Goal: Contribute content: Contribute content

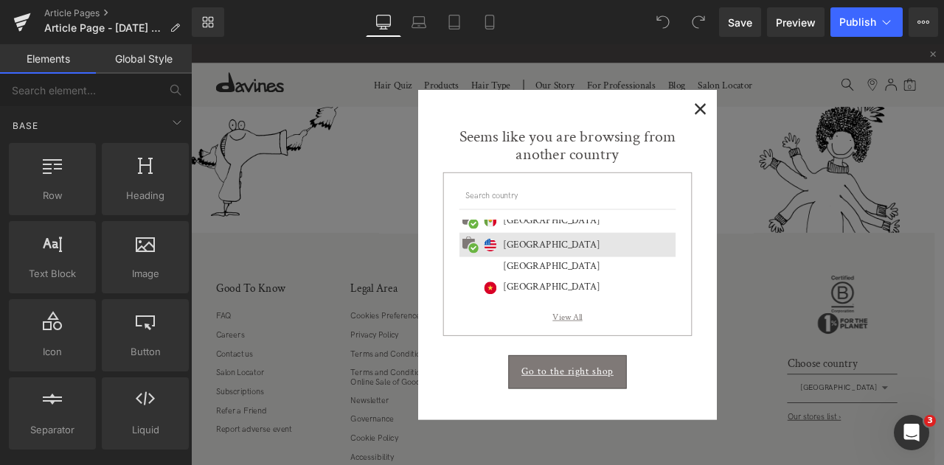
scroll to position [688, 0]
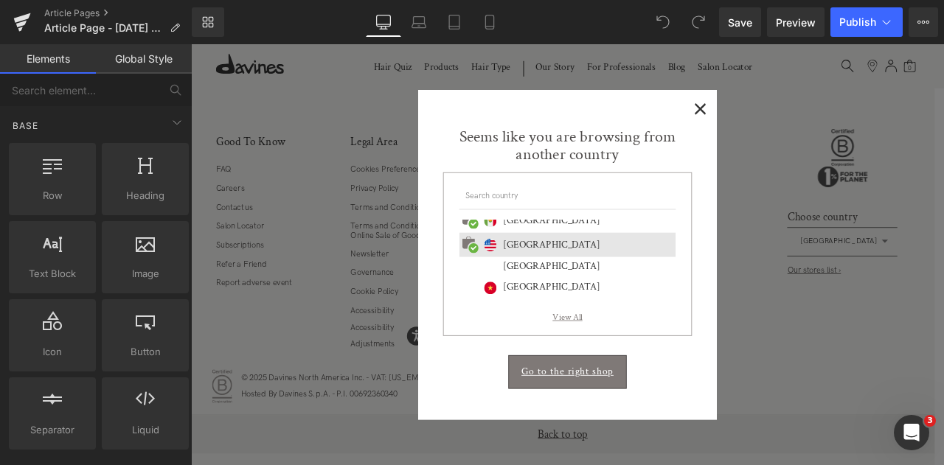
click at [792, 119] on span "×" at bounding box center [794, 119] width 15 height 18
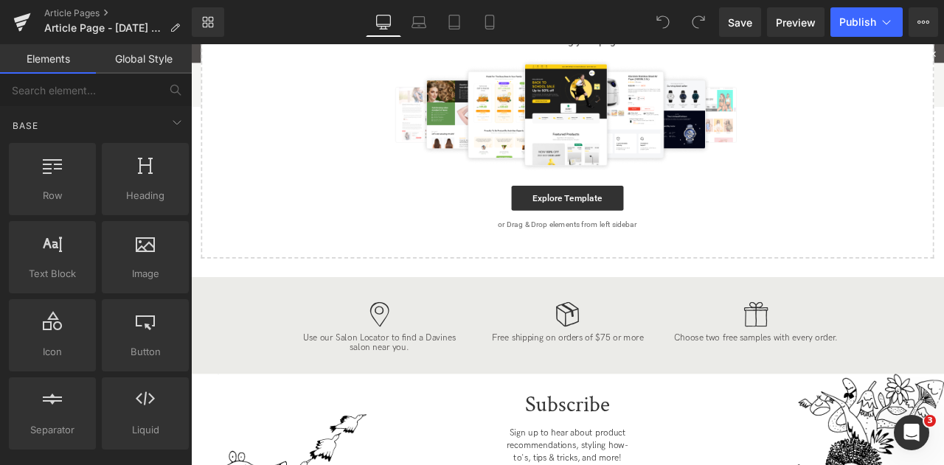
scroll to position [0, 0]
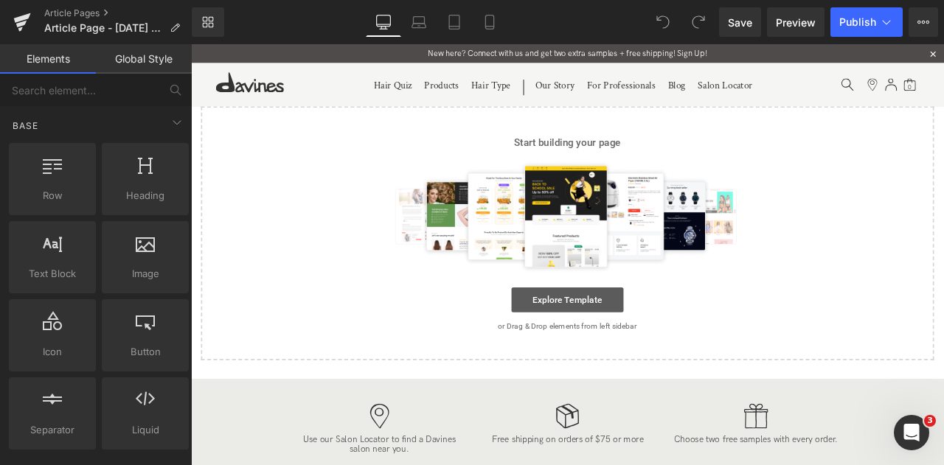
click at [646, 351] on link "Explore Template" at bounding box center [637, 346] width 133 height 29
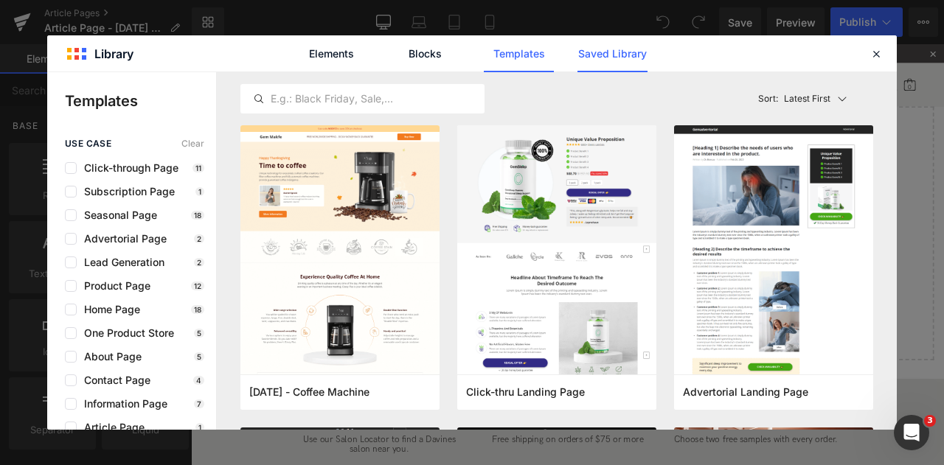
click at [609, 60] on link "Saved Library" at bounding box center [612, 53] width 70 height 37
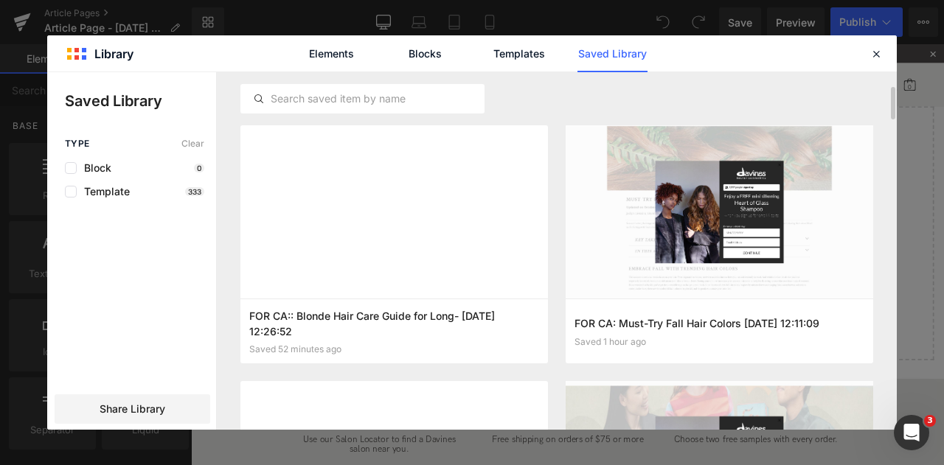
scroll to position [33, 0]
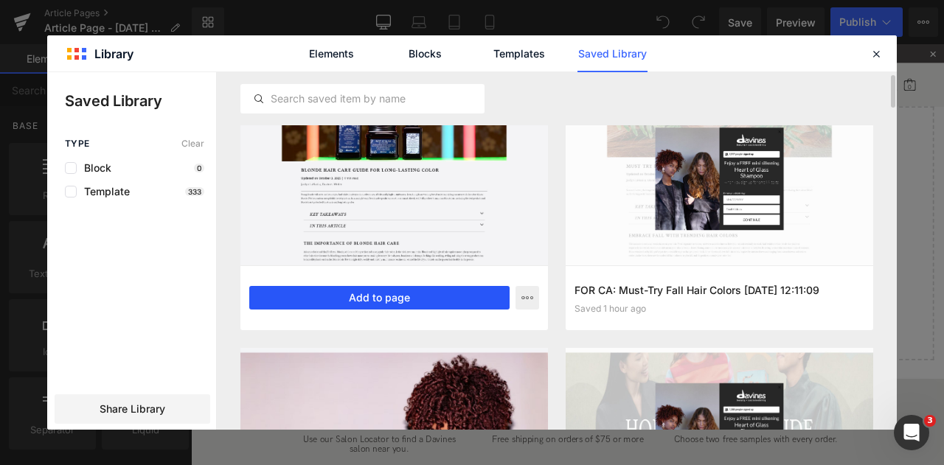
click at [413, 296] on button "Add to page" at bounding box center [379, 298] width 260 height 24
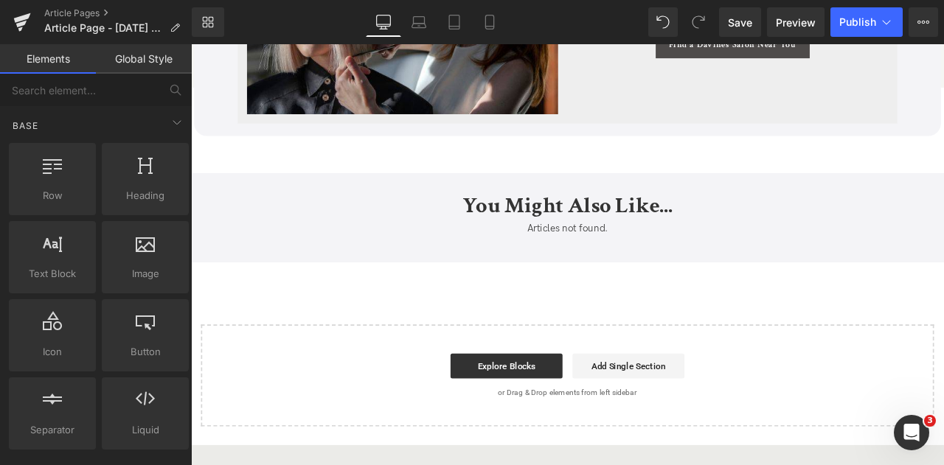
scroll to position [6405, 0]
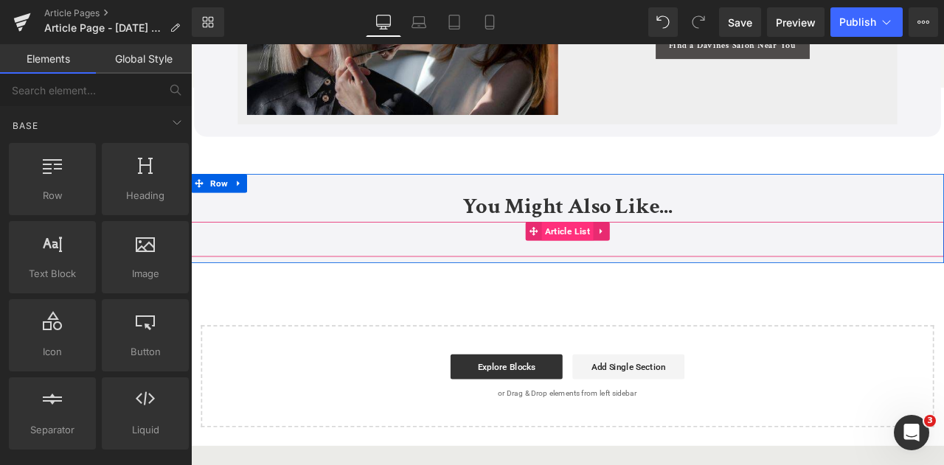
click at [635, 262] on span "Article List" at bounding box center [637, 266] width 61 height 22
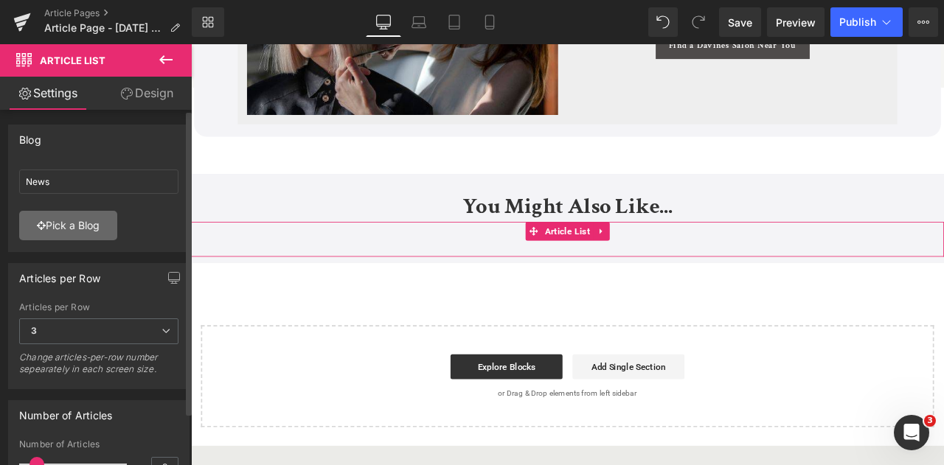
click at [68, 234] on link "Pick a Blog" at bounding box center [68, 225] width 98 height 29
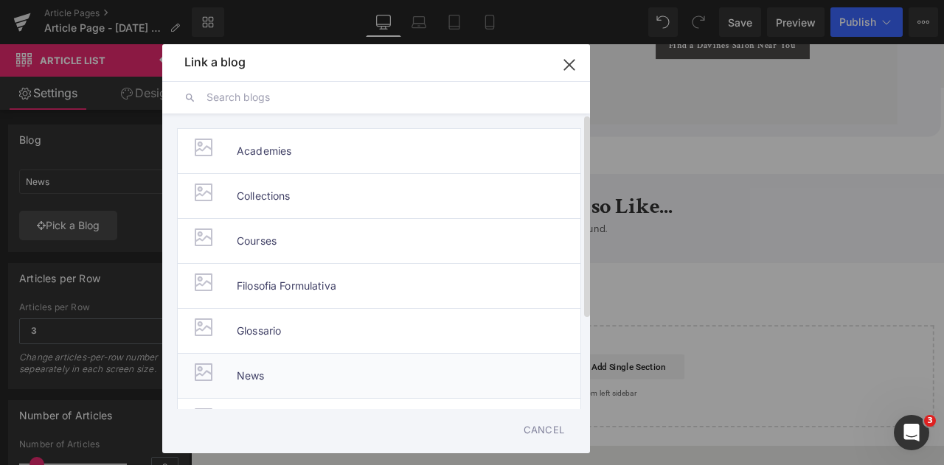
click at [276, 381] on li "News" at bounding box center [379, 375] width 404 height 45
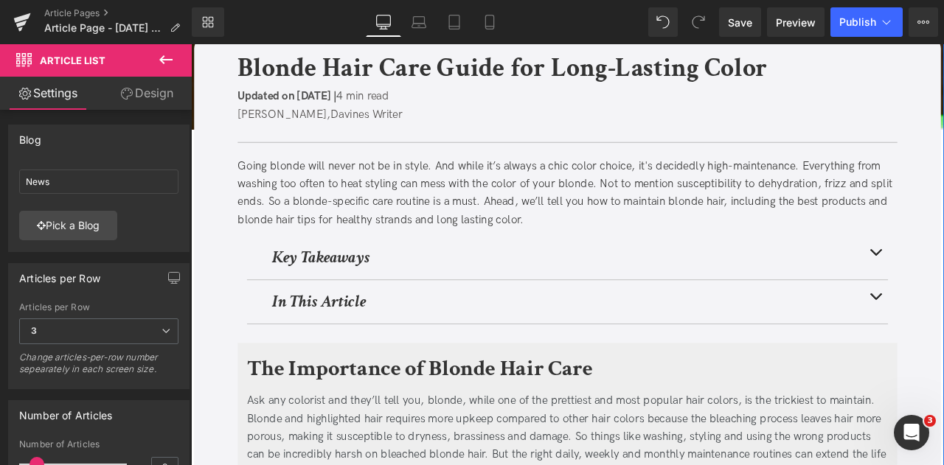
scroll to position [155, 0]
click at [840, 73] on b "Blonde Hair Care Guide for Long-Lasting Color" at bounding box center [559, 72] width 627 height 41
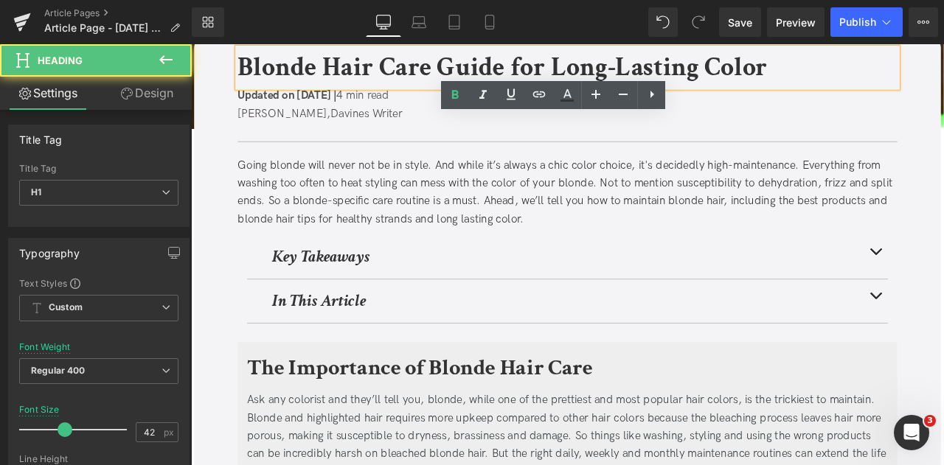
click at [851, 77] on b "Blonde Hair Care Guide for Long-Lasting Color" at bounding box center [559, 72] width 627 height 41
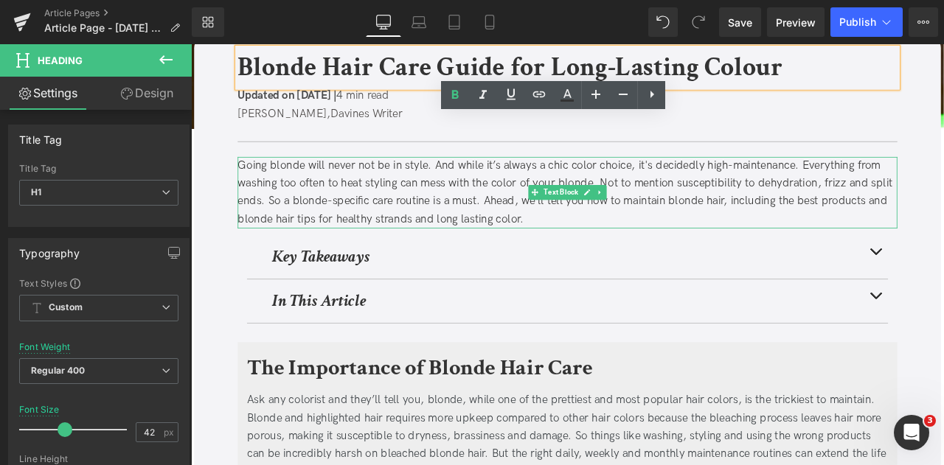
click at [450, 204] on div "Going blonde will never not be in style. And while it’s always a chic color cho…" at bounding box center [636, 220] width 781 height 85
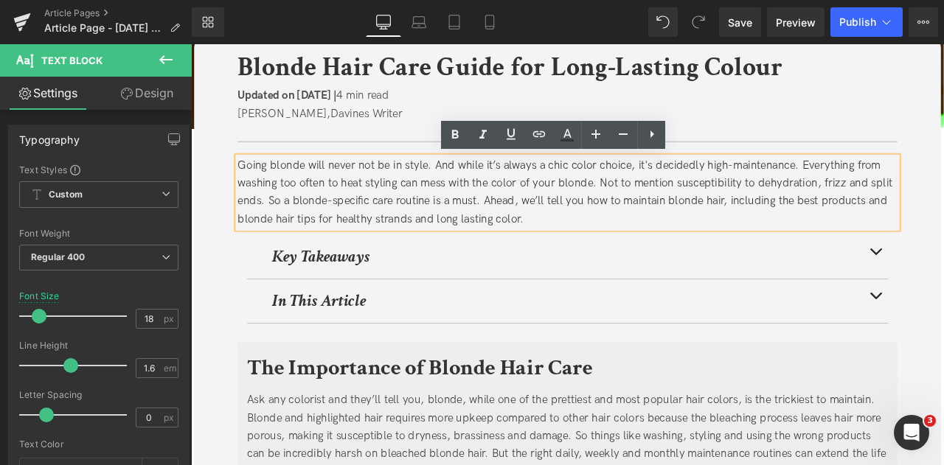
click at [709, 178] on div "Going blonde will never not be in style. And while it’s always a chic color cho…" at bounding box center [636, 220] width 781 height 85
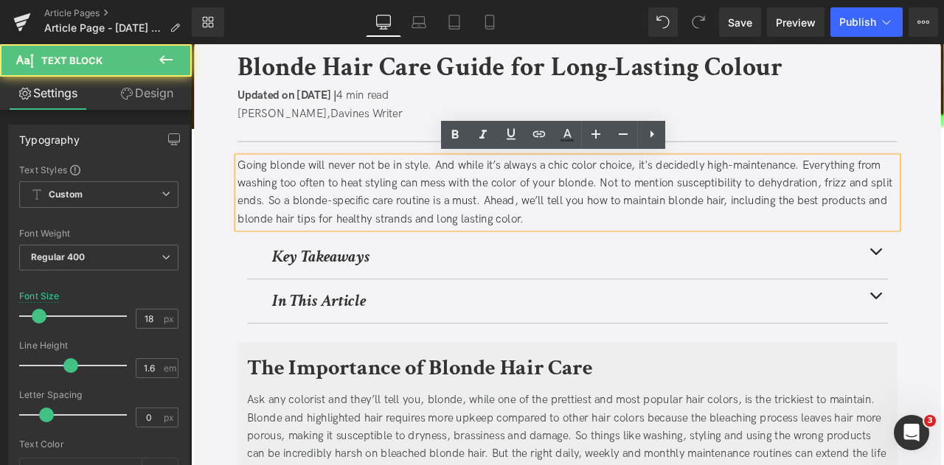
click at [653, 186] on div "Going blonde will never not be in style. And while it’s always a chic color cho…" at bounding box center [636, 220] width 781 height 85
click at [658, 191] on div "Going blonde will never not be in style. And while it’s always a chic color cho…" at bounding box center [636, 220] width 781 height 85
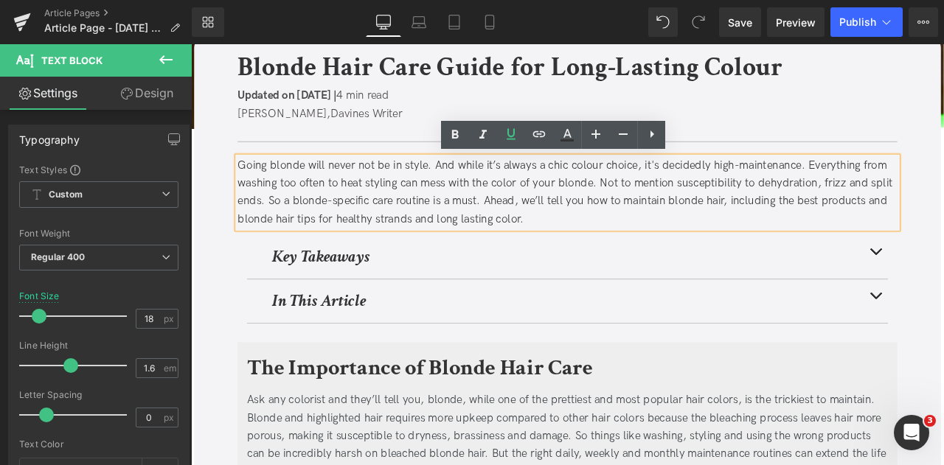
click at [568, 209] on div "Going blonde will never not be in style. And while it’s always a chic colour ch…" at bounding box center [636, 220] width 781 height 85
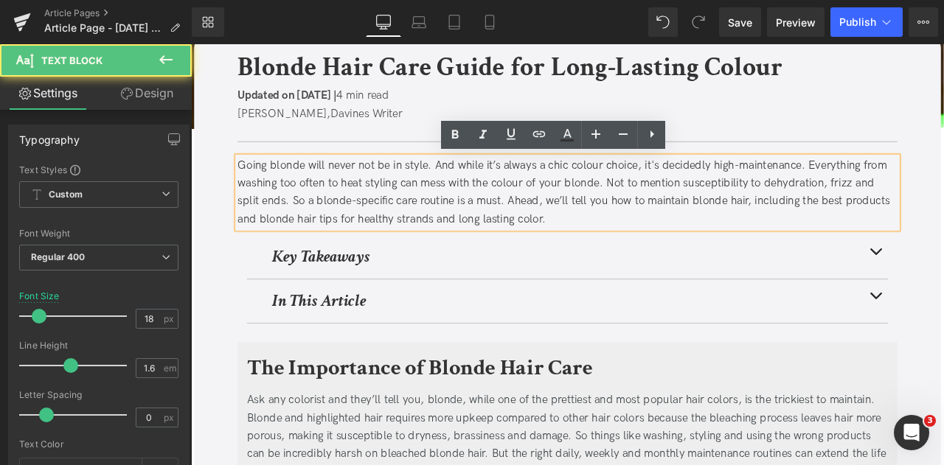
click at [570, 252] on div "Going blonde will never not be in style. And while it’s always a chic colour ch…" at bounding box center [636, 220] width 781 height 85
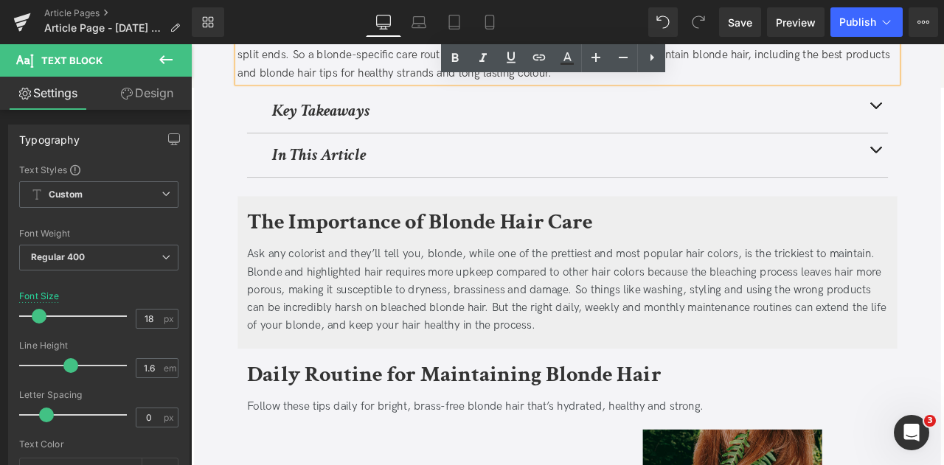
scroll to position [334, 0]
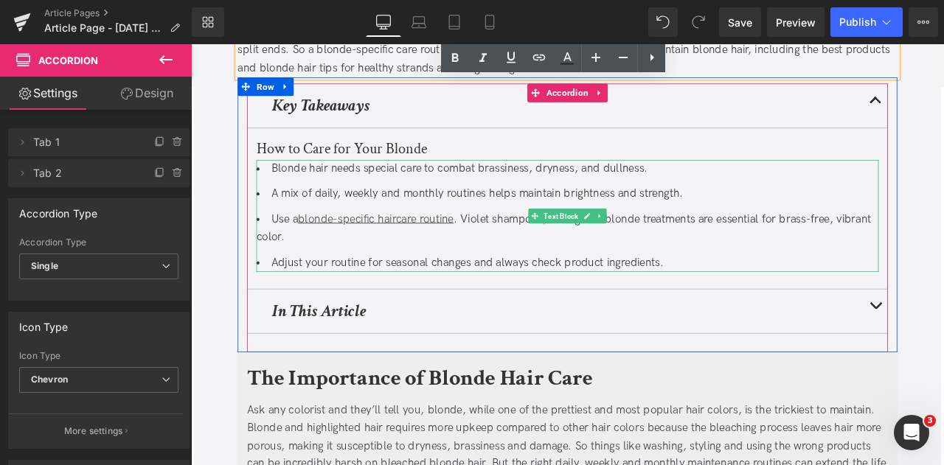
click at [428, 187] on li "Blonde hair needs special care to combat brassiness, dryness, and dullness." at bounding box center [636, 191] width 737 height 21
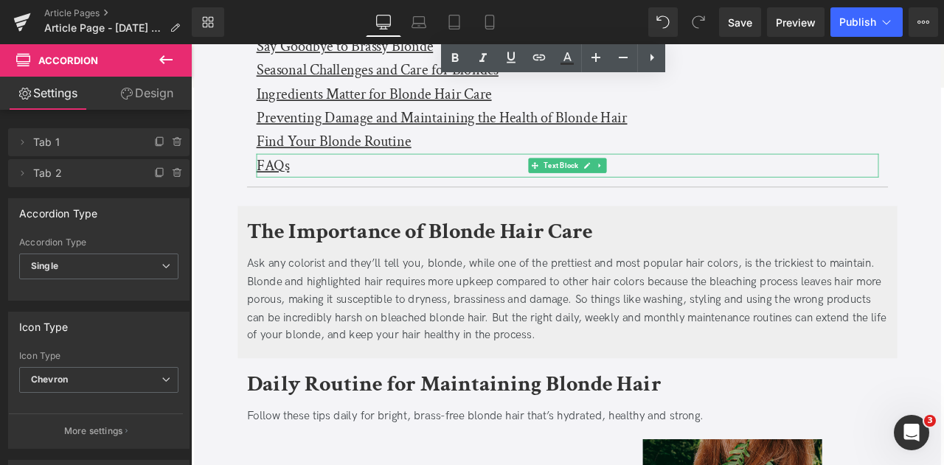
scroll to position [623, 0]
click at [329, 306] on div "Ask any colorist and they’ll tell you, blonde, while one of the prettiest and m…" at bounding box center [636, 346] width 759 height 106
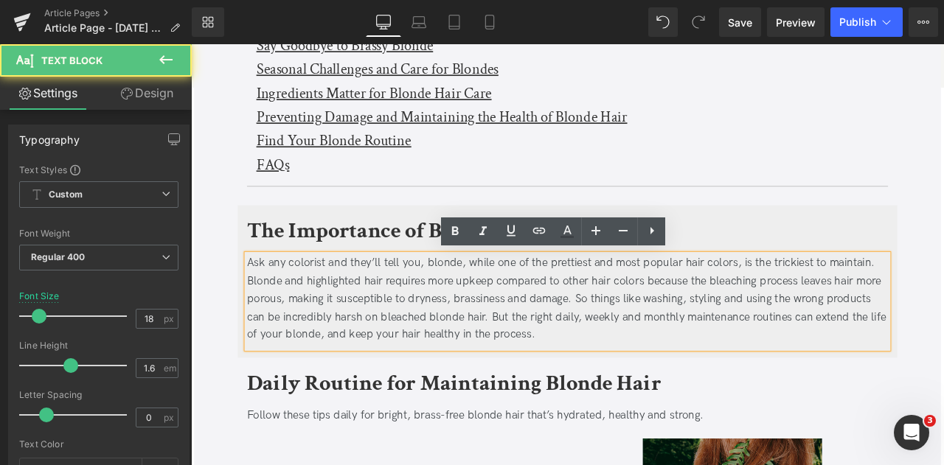
click at [328, 304] on div "Ask any colorist and they’ll tell you, blonde, while one of the prettiest and m…" at bounding box center [636, 346] width 759 height 106
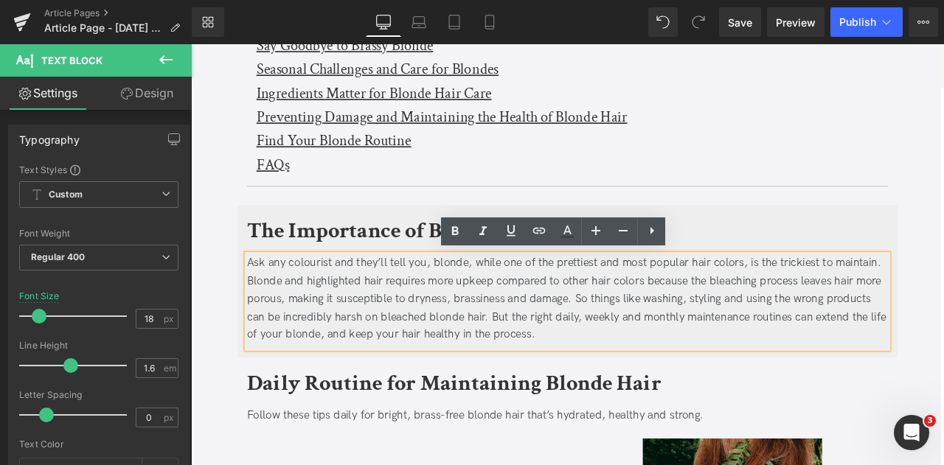
click at [831, 303] on div "Ask any colourist and they’ll tell you, blonde, while one of the prettiest and …" at bounding box center [636, 346] width 759 height 106
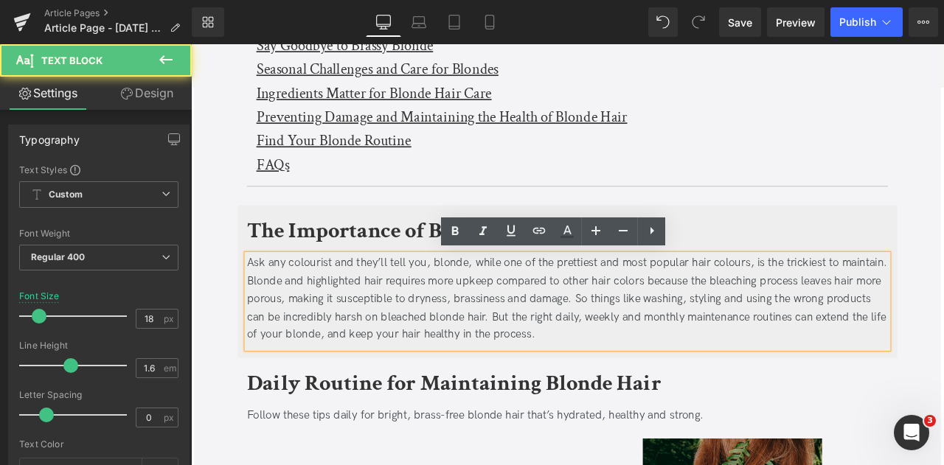
click at [711, 324] on div "Ask any colourist and they’ll tell you, blonde, while one of the prettiest and …" at bounding box center [636, 346] width 759 height 106
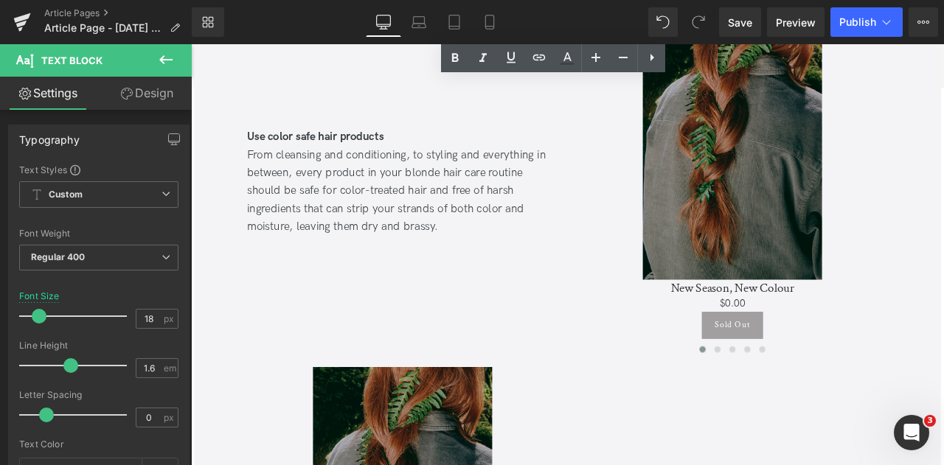
scroll to position [1130, 0]
click at [292, 167] on div "From cleansing and conditioning, to styling and everything in between, every pr…" at bounding box center [441, 218] width 369 height 106
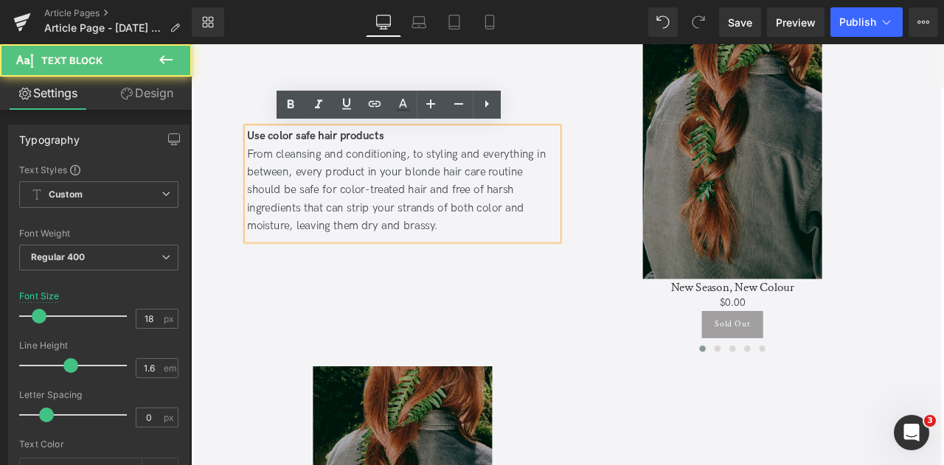
click at [300, 153] on strong "Use color safe hair products" at bounding box center [338, 153] width 162 height 15
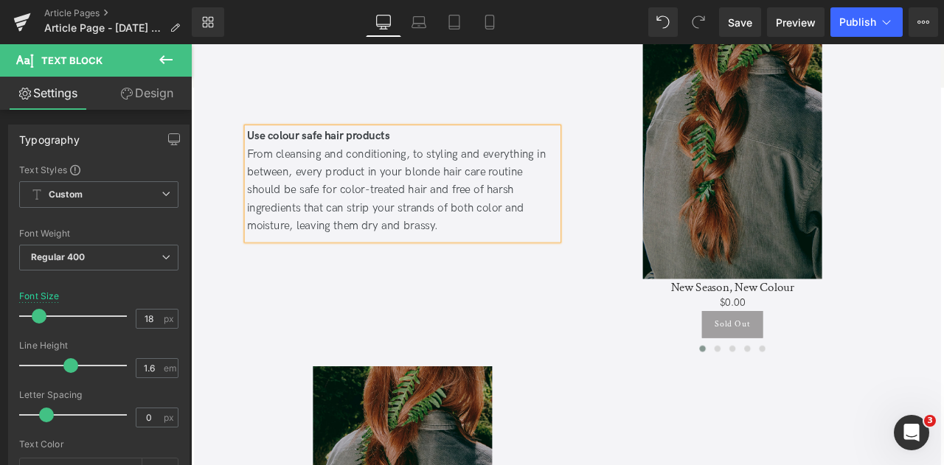
click at [388, 218] on div "From cleansing and conditioning, to styling and everything in between, every pr…" at bounding box center [441, 218] width 369 height 106
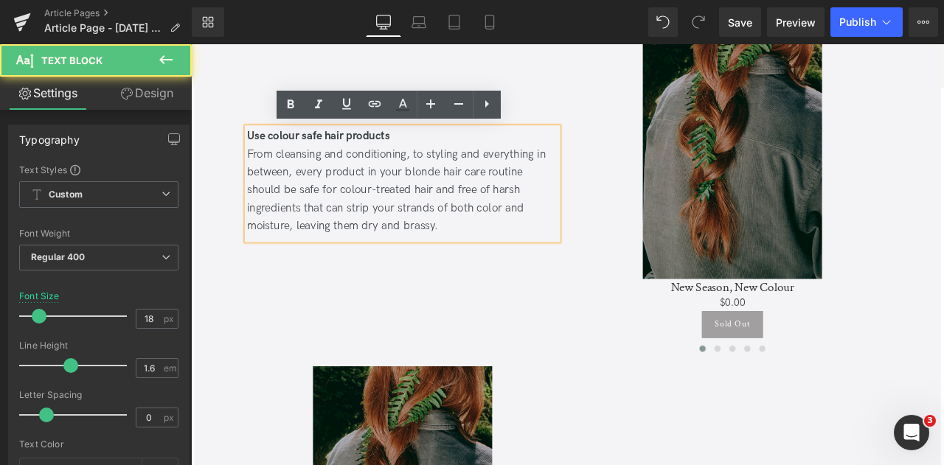
click at [548, 235] on div "From cleansing and conditioning, to styling and everything in between, every pr…" at bounding box center [441, 218] width 369 height 106
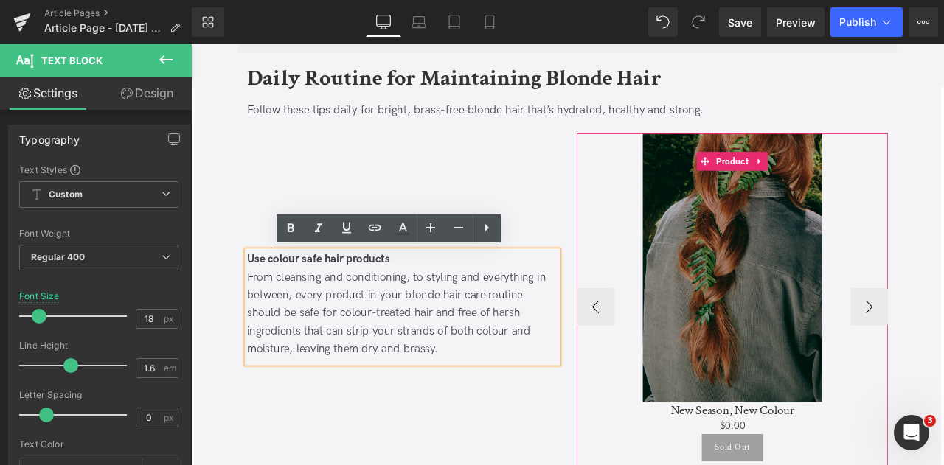
scroll to position [984, 0]
click at [836, 178] on span "Product" at bounding box center [832, 184] width 46 height 22
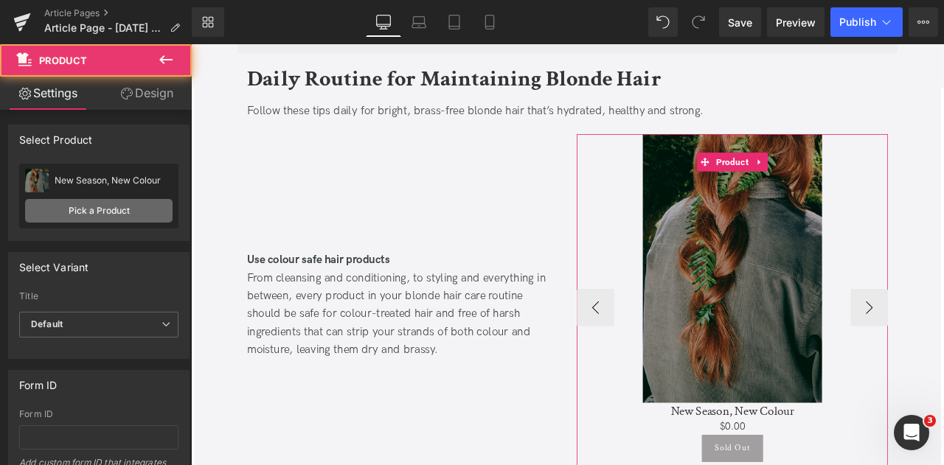
click at [98, 220] on link "Pick a Product" at bounding box center [98, 211] width 147 height 24
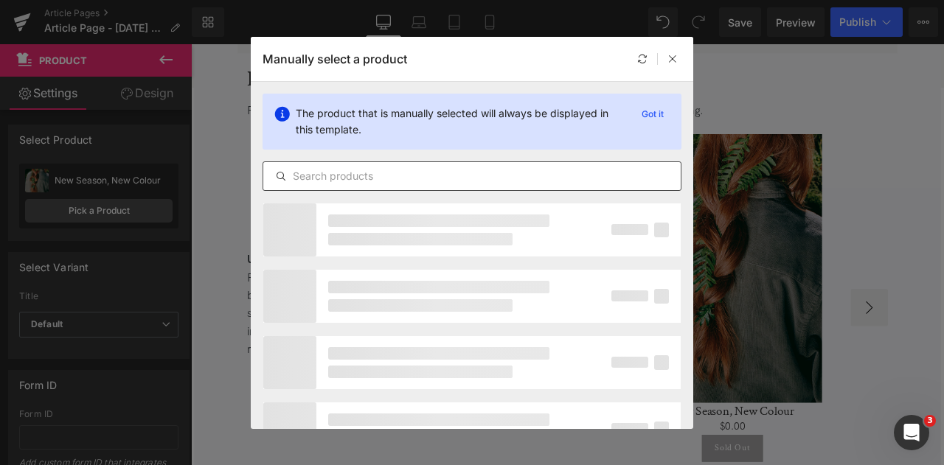
click at [408, 174] on input "text" at bounding box center [471, 176] width 417 height 18
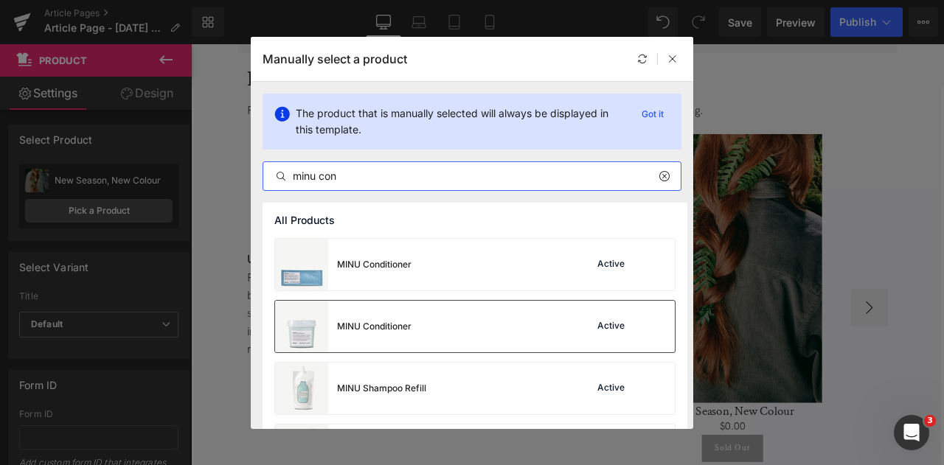
type input "minu con"
click at [386, 328] on div "MINU Conditioner" at bounding box center [374, 326] width 74 height 13
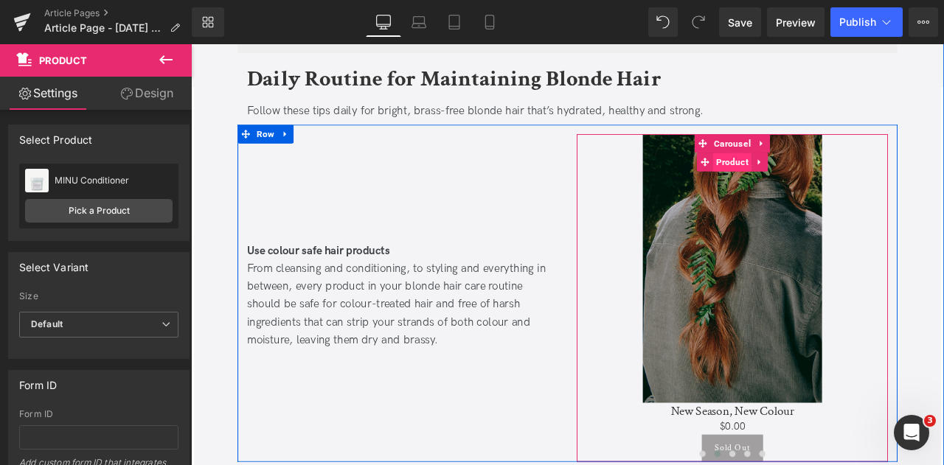
click at [822, 179] on span "Product" at bounding box center [832, 183] width 46 height 22
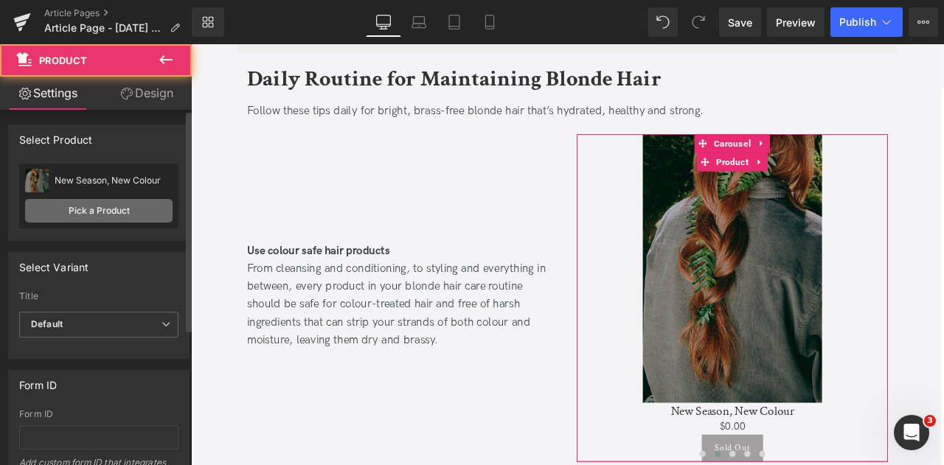
click at [111, 213] on link "Pick a Product" at bounding box center [98, 211] width 147 height 24
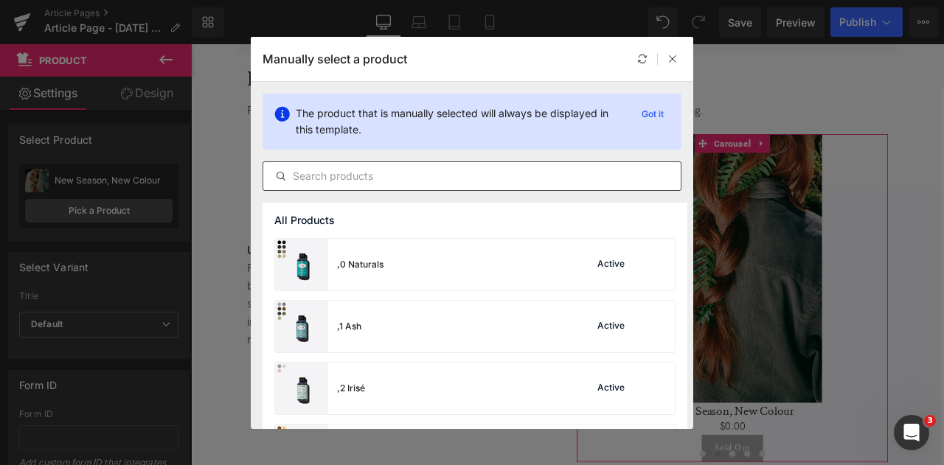
click at [454, 174] on input "text" at bounding box center [471, 176] width 417 height 18
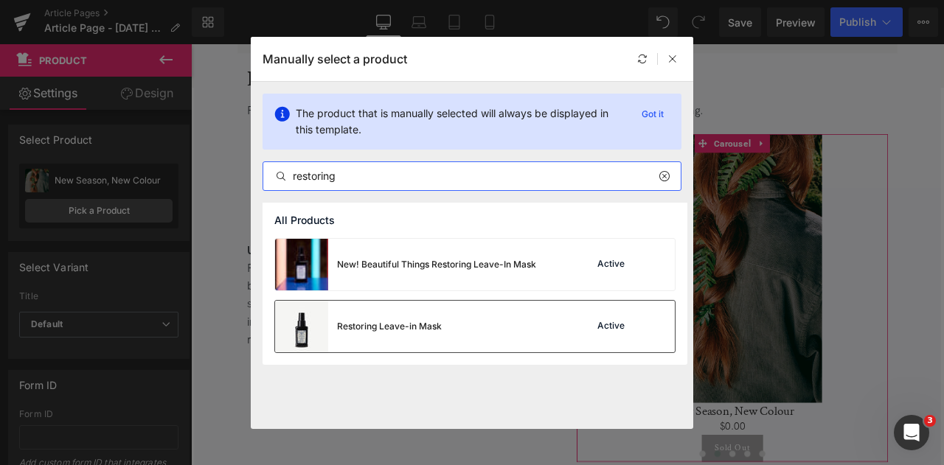
type input "restoring"
click at [384, 325] on div "Restoring Leave-in Mask" at bounding box center [389, 326] width 105 height 13
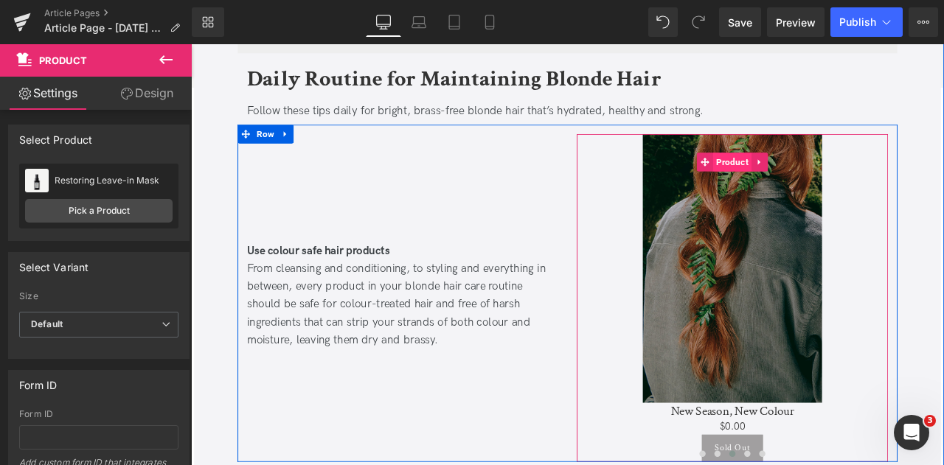
click at [828, 180] on span "Product" at bounding box center [832, 183] width 46 height 22
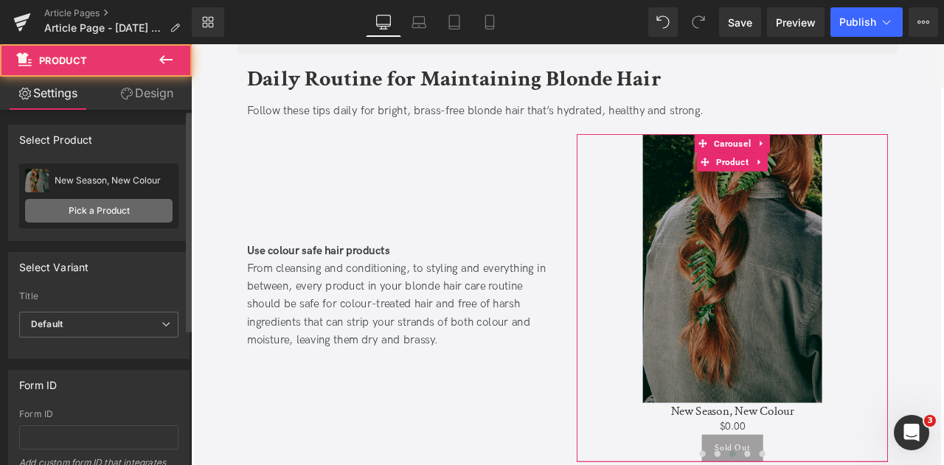
click at [68, 210] on link "Pick a Product" at bounding box center [98, 211] width 147 height 24
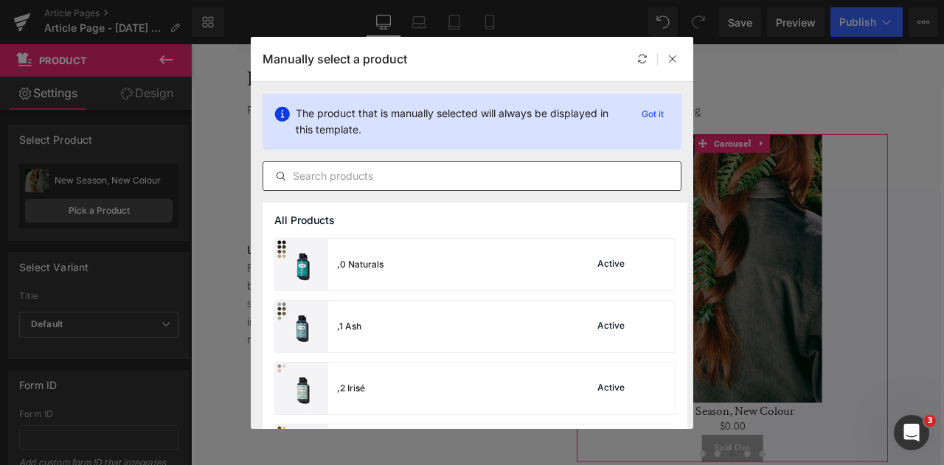
click at [392, 180] on input "text" at bounding box center [471, 176] width 417 height 18
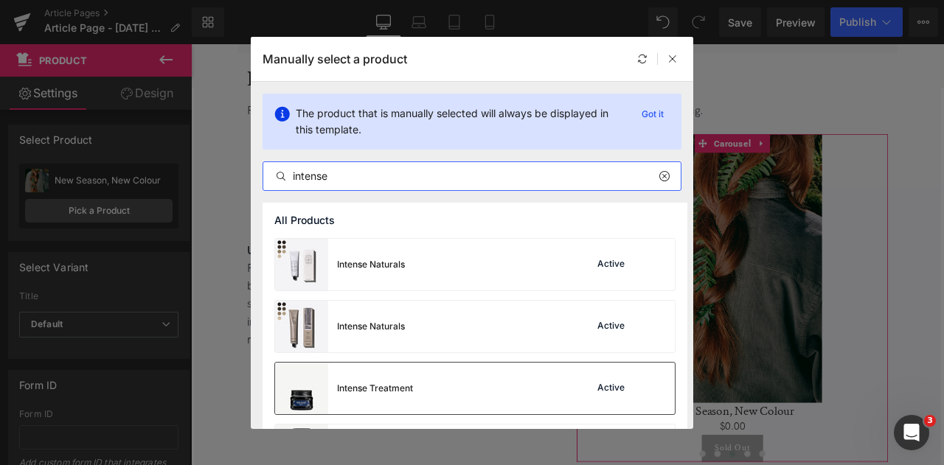
type input "intense"
click at [398, 394] on div "Intense Treatment" at bounding box center [375, 388] width 76 height 13
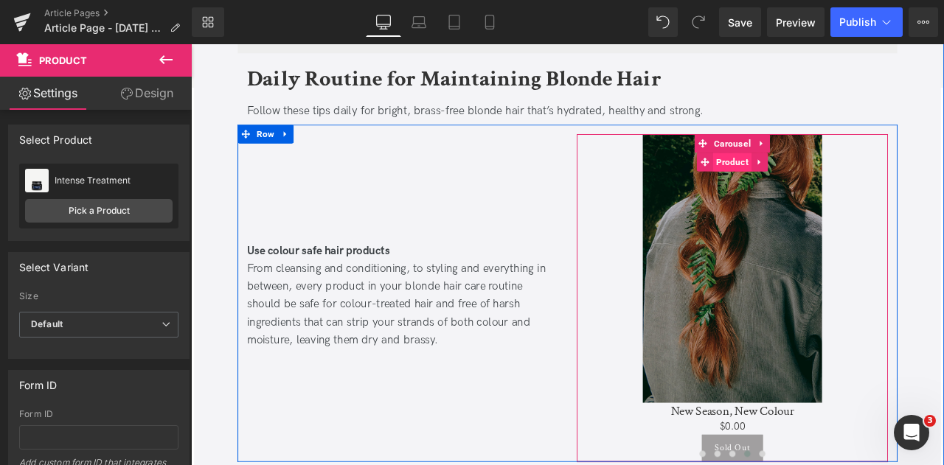
click at [831, 181] on span "Product" at bounding box center [832, 183] width 46 height 22
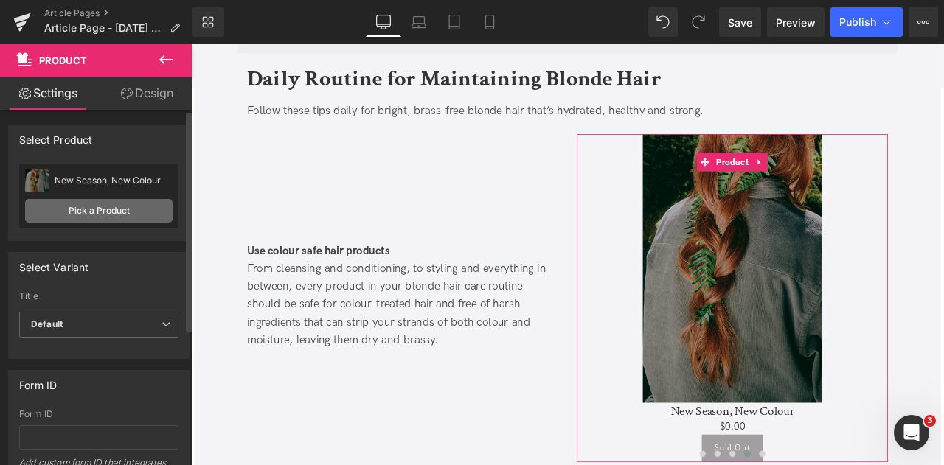
click at [114, 215] on link "Pick a Product" at bounding box center [98, 211] width 147 height 24
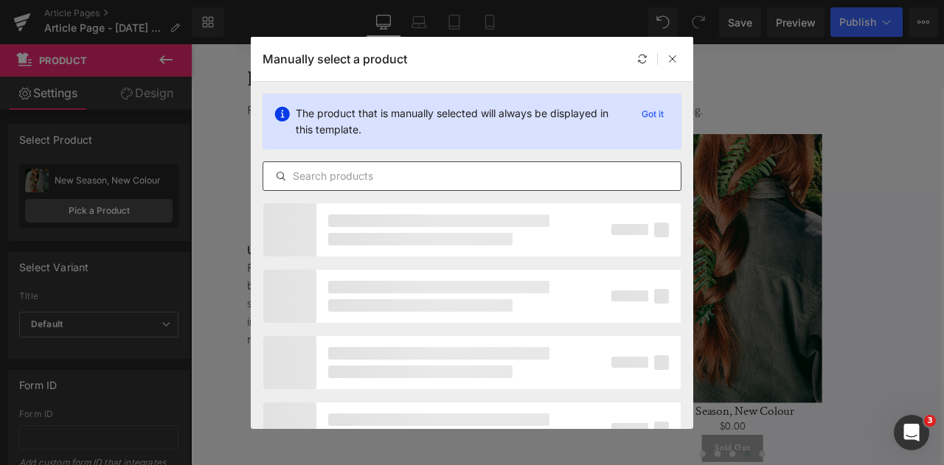
click at [379, 172] on input "text" at bounding box center [471, 176] width 417 height 18
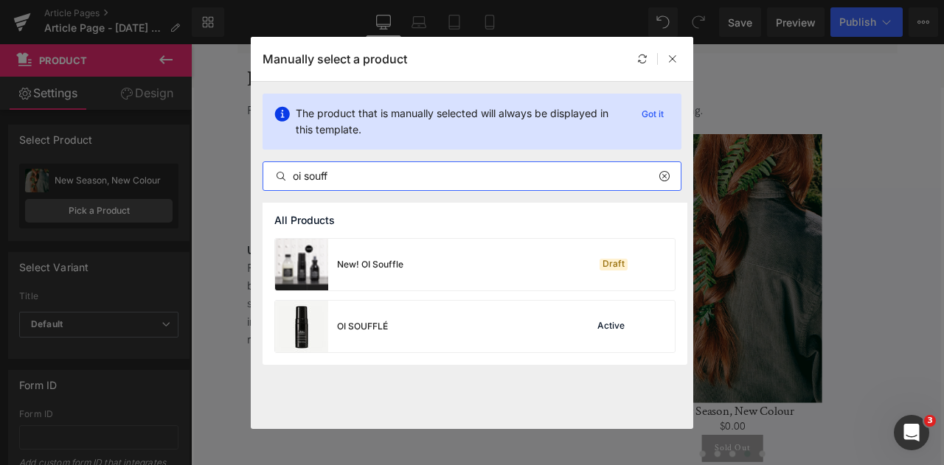
type input "oi souff"
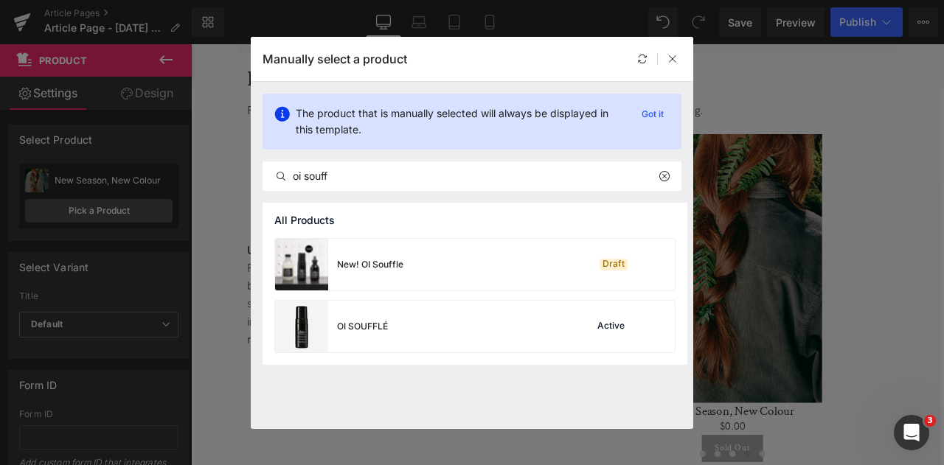
click at [411, 327] on div "OI SOUFFLÉ Active" at bounding box center [475, 327] width 400 height 52
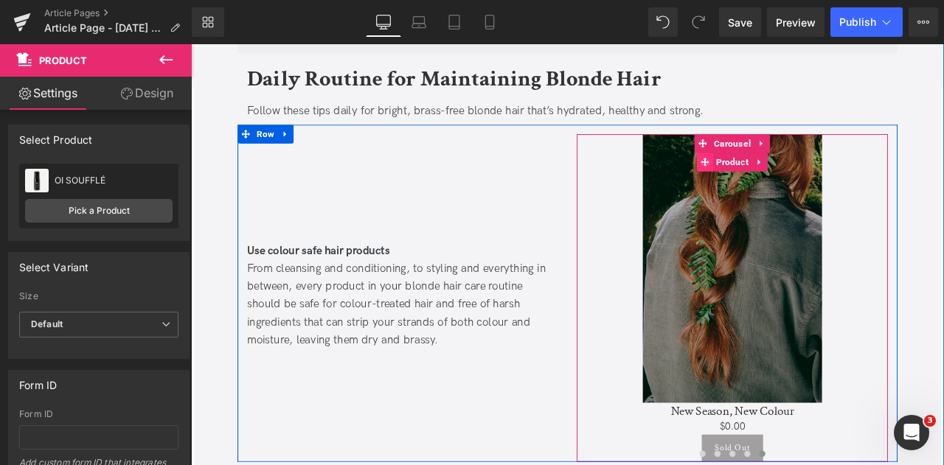
click at [837, 181] on span "Product" at bounding box center [832, 183] width 46 height 22
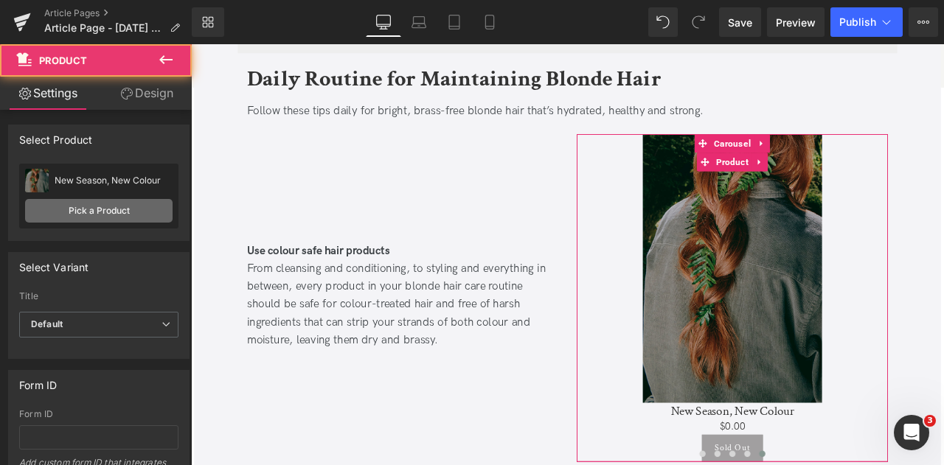
click at [80, 210] on link "Pick a Product" at bounding box center [98, 211] width 147 height 24
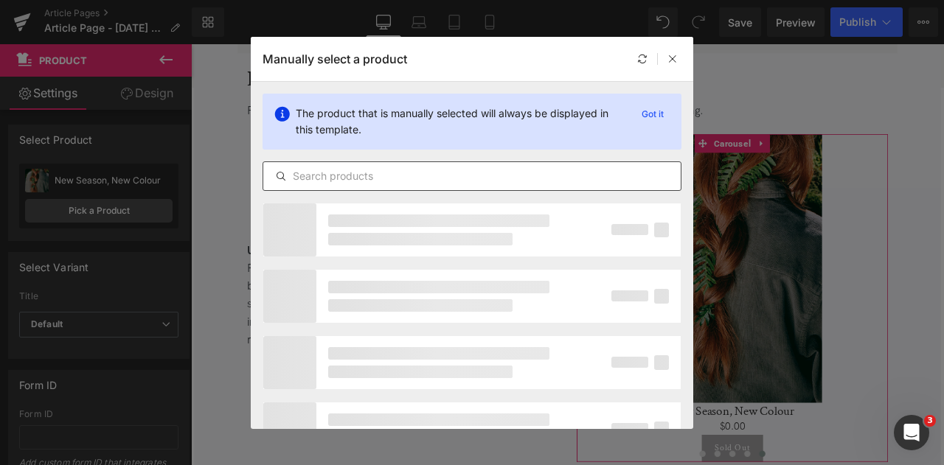
click at [364, 180] on input "text" at bounding box center [471, 176] width 417 height 18
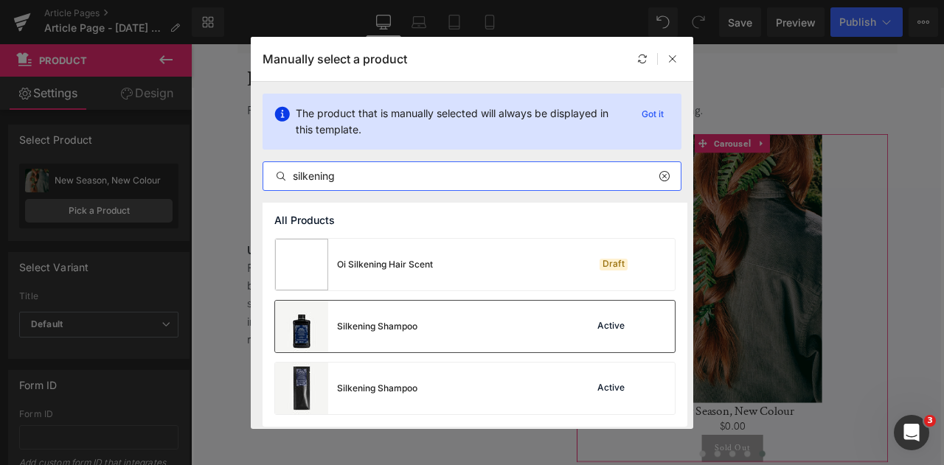
type input "silkening"
click at [434, 320] on div "Silkening Shampoo Active" at bounding box center [475, 327] width 400 height 52
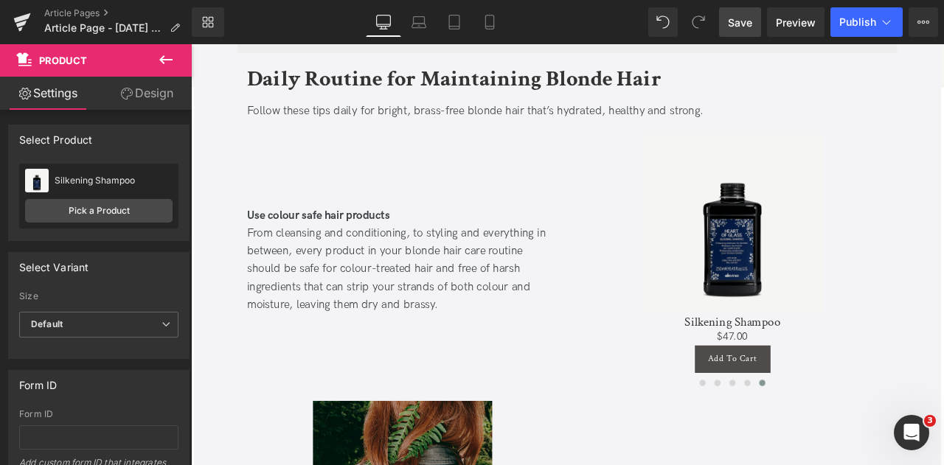
click at [737, 30] on link "Save" at bounding box center [740, 21] width 42 height 29
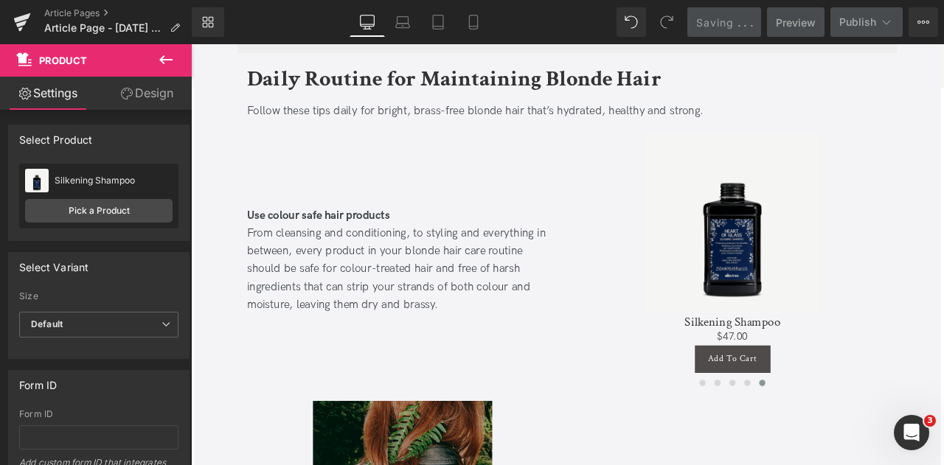
click at [876, 263] on img at bounding box center [832, 256] width 212 height 212
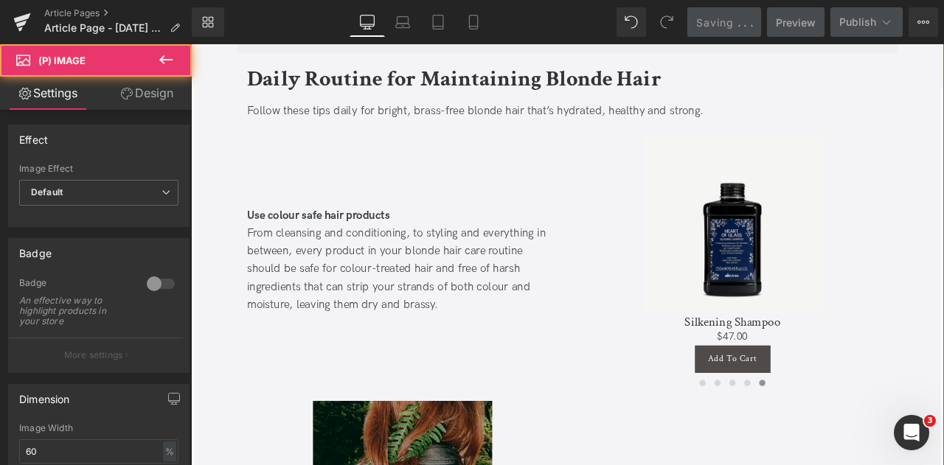
scroll to position [1354, 0]
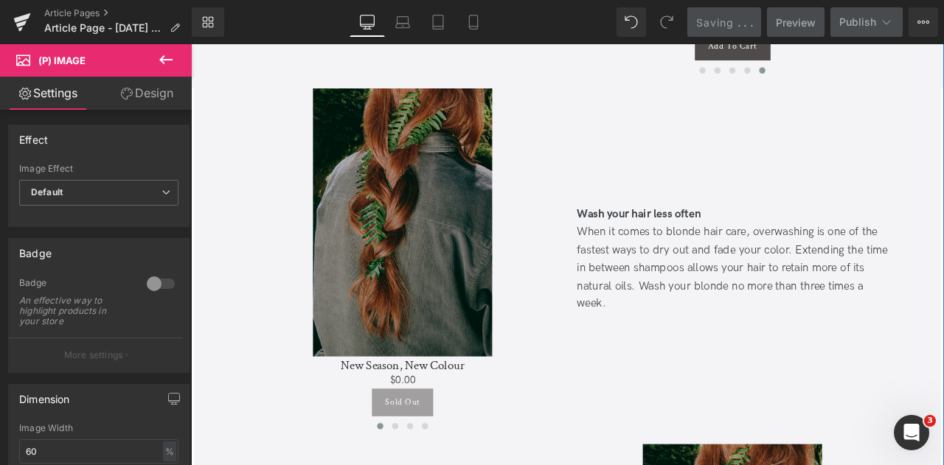
click at [815, 292] on div "Wash your hair less often When it comes to blonde hair care, overwashing is one…" at bounding box center [832, 301] width 369 height 133
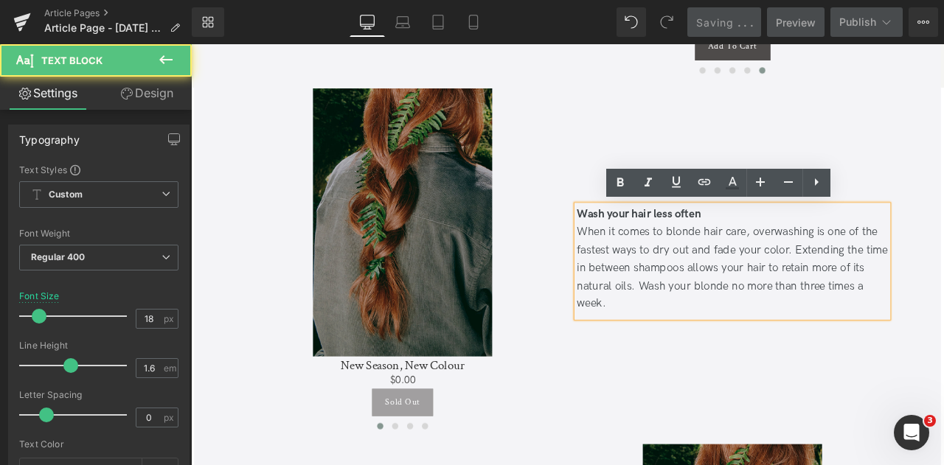
click at [885, 287] on div "When it comes to blonde hair care, overwashing is one of the fastest ways to dr…" at bounding box center [832, 310] width 369 height 106
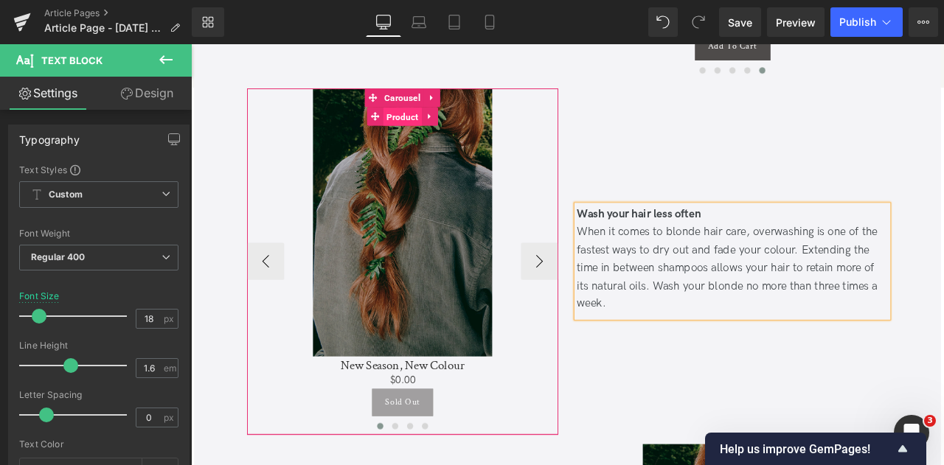
click at [436, 122] on span "Product" at bounding box center [442, 130] width 46 height 22
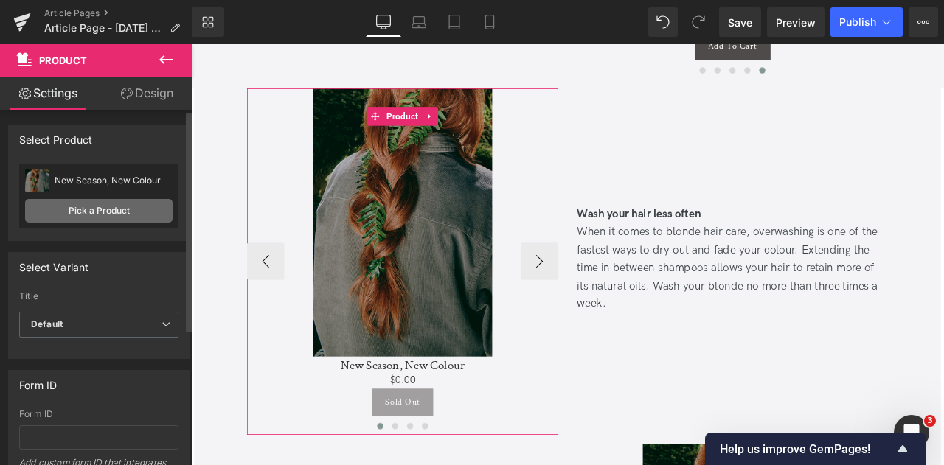
click at [84, 206] on link "Pick a Product" at bounding box center [98, 211] width 147 height 24
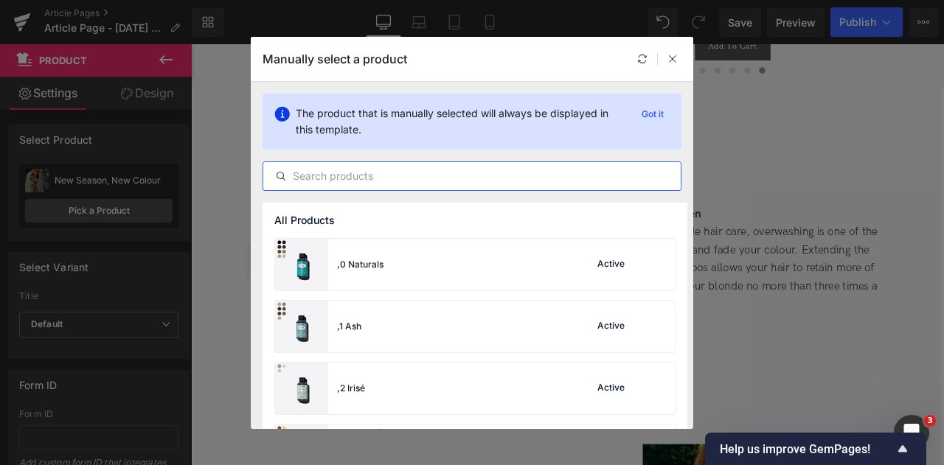
click at [412, 168] on input "text" at bounding box center [471, 176] width 417 height 18
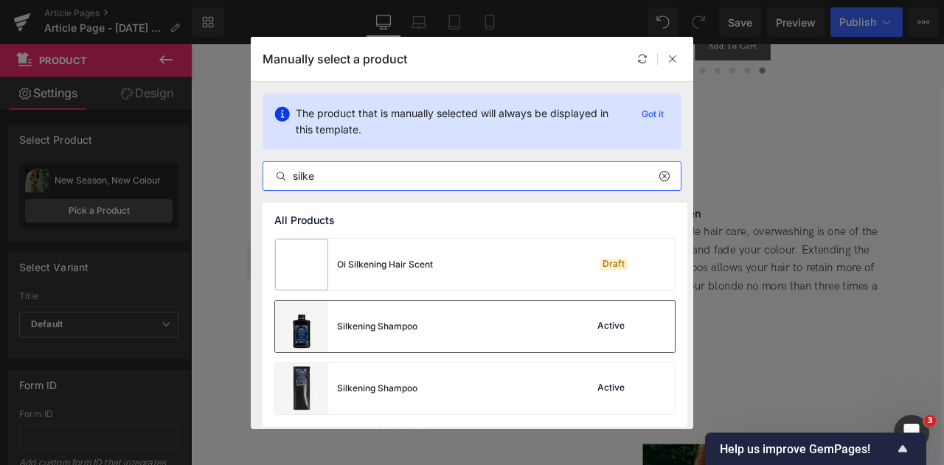
type input "silke"
click at [393, 332] on div "Silkening Shampoo" at bounding box center [346, 327] width 142 height 52
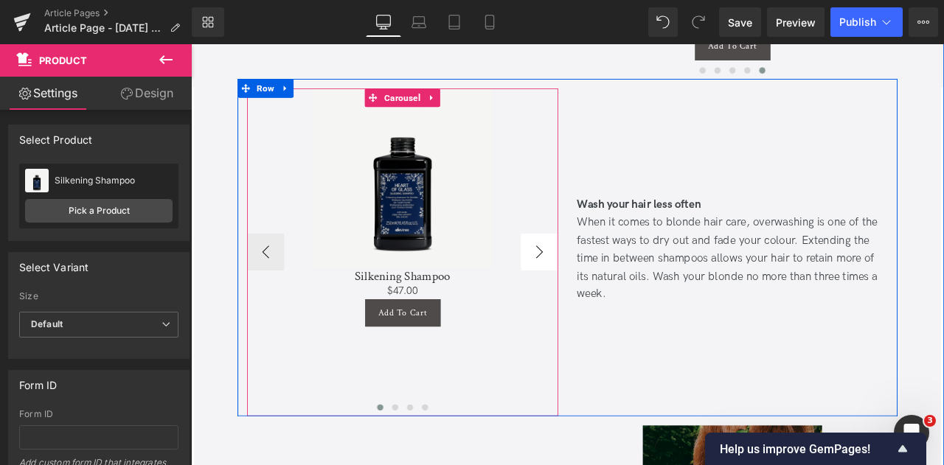
drag, startPoint x: 607, startPoint y: 288, endPoint x: 575, endPoint y: 80, distance: 211.0
click at [607, 288] on button "›" at bounding box center [604, 290] width 44 height 44
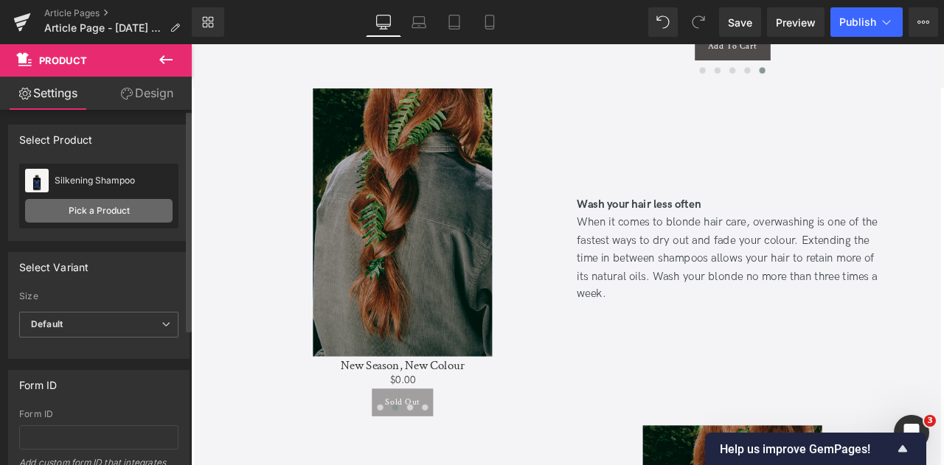
click at [98, 214] on link "Pick a Product" at bounding box center [98, 211] width 147 height 24
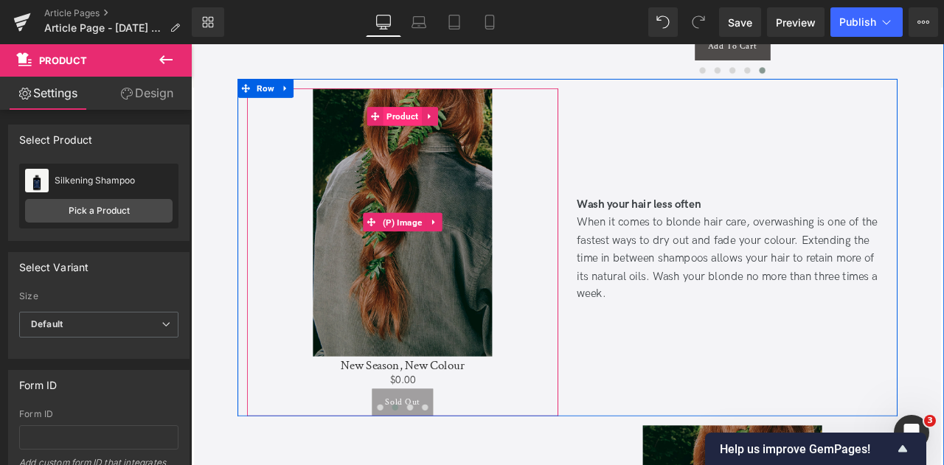
click at [440, 124] on span "Product" at bounding box center [442, 130] width 46 height 22
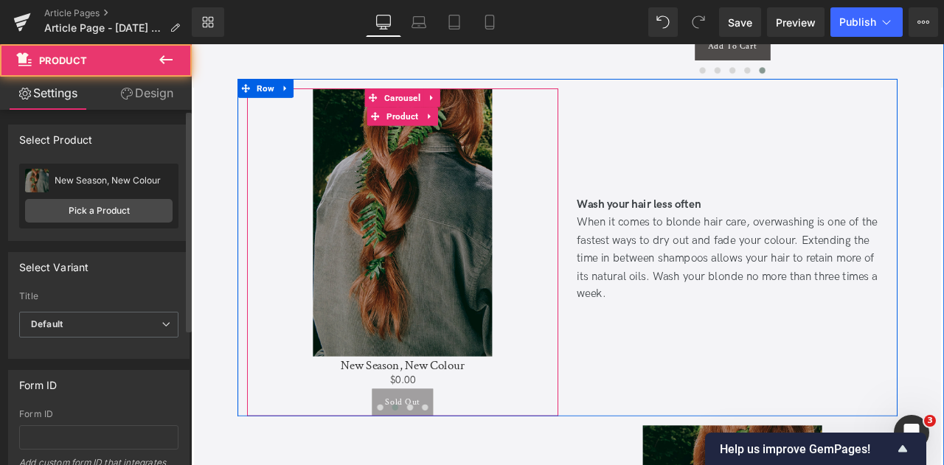
click at [105, 222] on div "New Season, New Colour ALCHEMIC Shampoo Golden Pick a Product" at bounding box center [98, 196] width 159 height 65
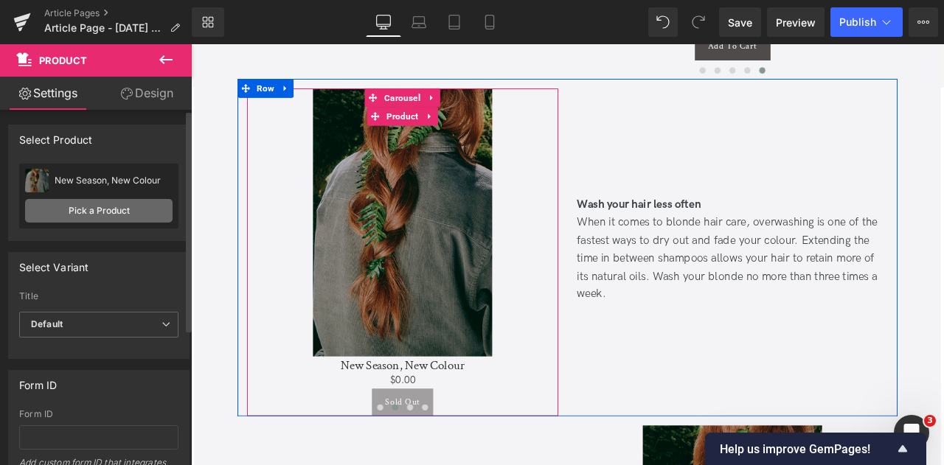
click at [130, 219] on link "Pick a Product" at bounding box center [98, 211] width 147 height 24
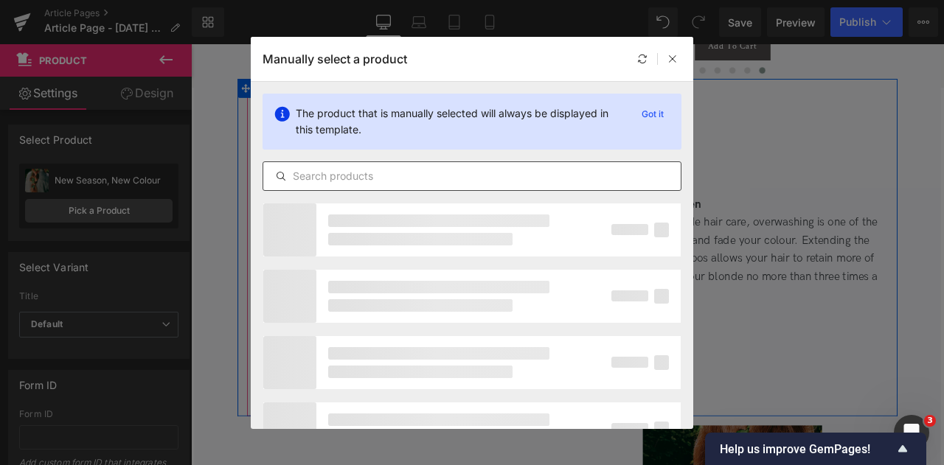
click at [363, 169] on input "text" at bounding box center [471, 176] width 417 height 18
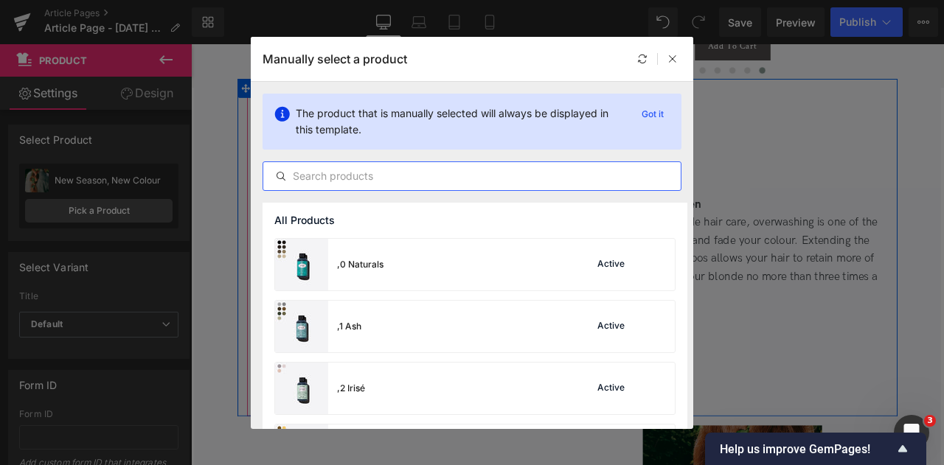
type input "o"
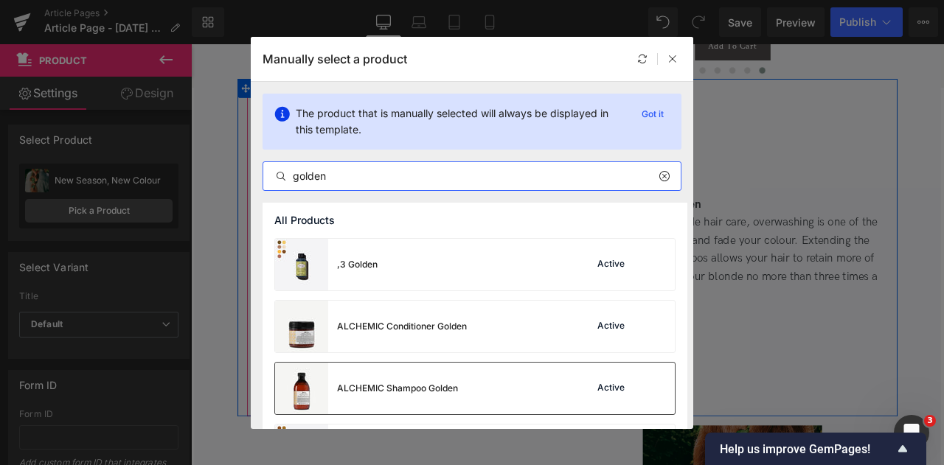
type input "golden"
click at [423, 383] on div "ALCHEMIC Shampoo Golden" at bounding box center [397, 388] width 121 height 13
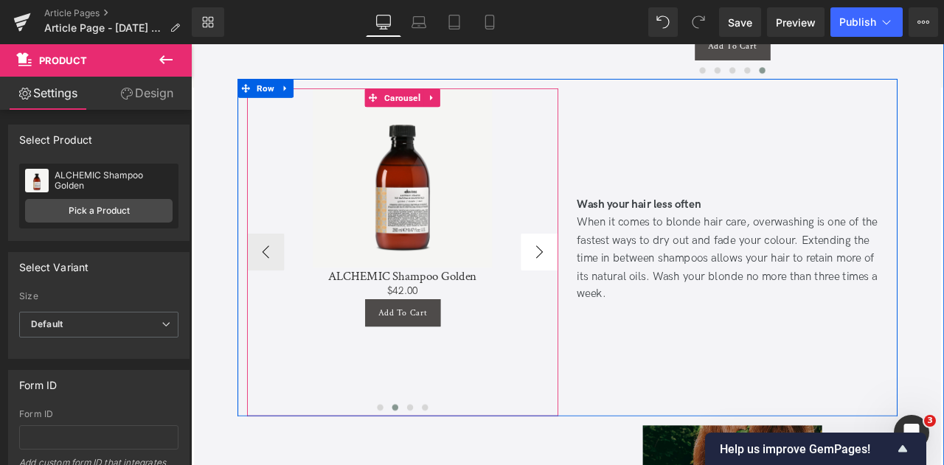
click at [599, 289] on button "›" at bounding box center [604, 290] width 44 height 44
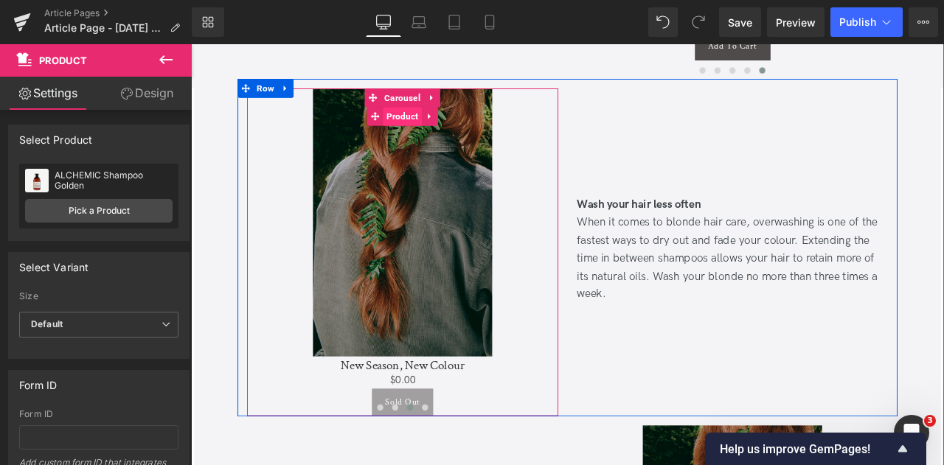
click at [444, 123] on span "Product" at bounding box center [442, 130] width 46 height 22
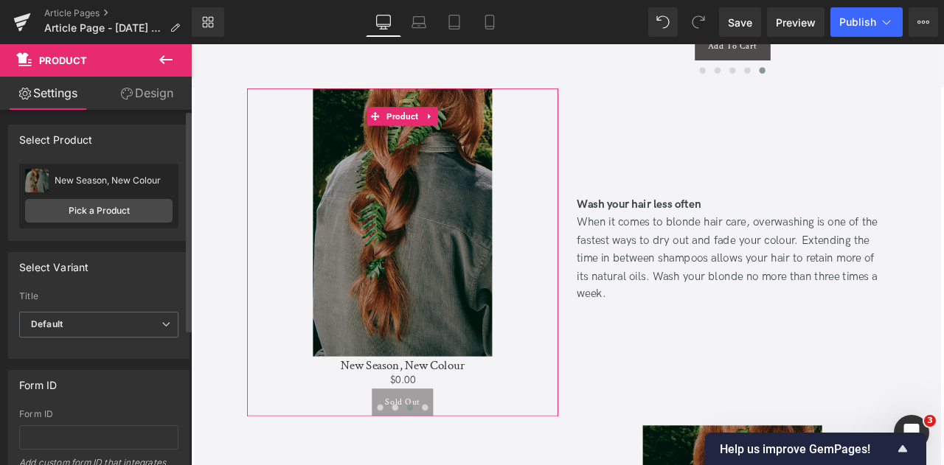
click at [60, 222] on div "New Season, New Colour Silkening Shampoo Pick a Product" at bounding box center [98, 196] width 159 height 65
click at [56, 217] on link "Pick a Product" at bounding box center [98, 211] width 147 height 24
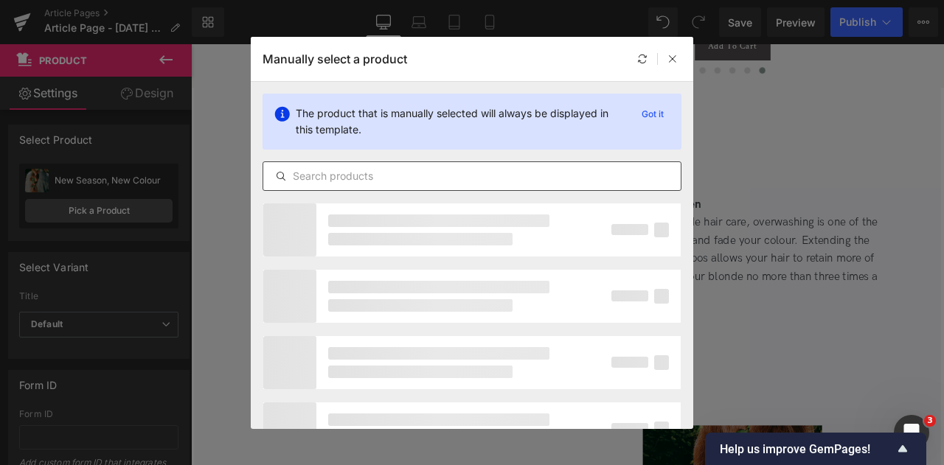
click at [382, 174] on input "text" at bounding box center [471, 176] width 417 height 18
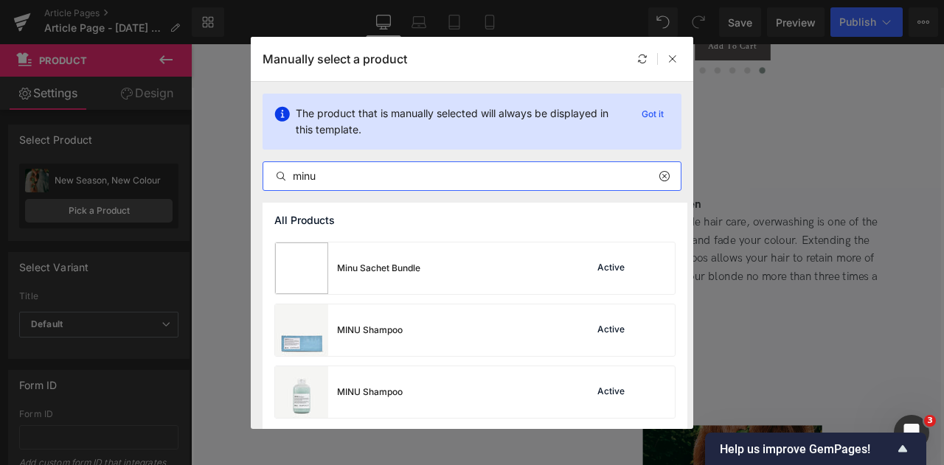
scroll to position [553, 0]
type input "minu"
click at [391, 392] on div "MINU Shampoo" at bounding box center [370, 392] width 66 height 13
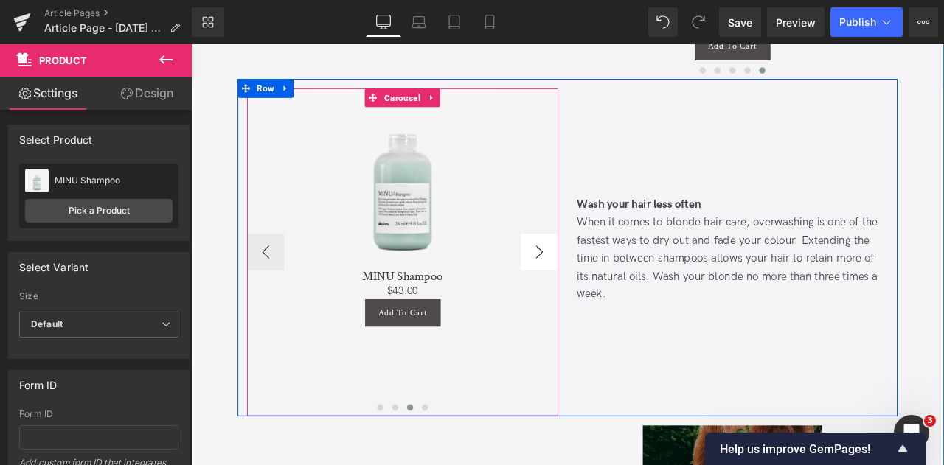
click at [607, 290] on button "›" at bounding box center [604, 290] width 44 height 44
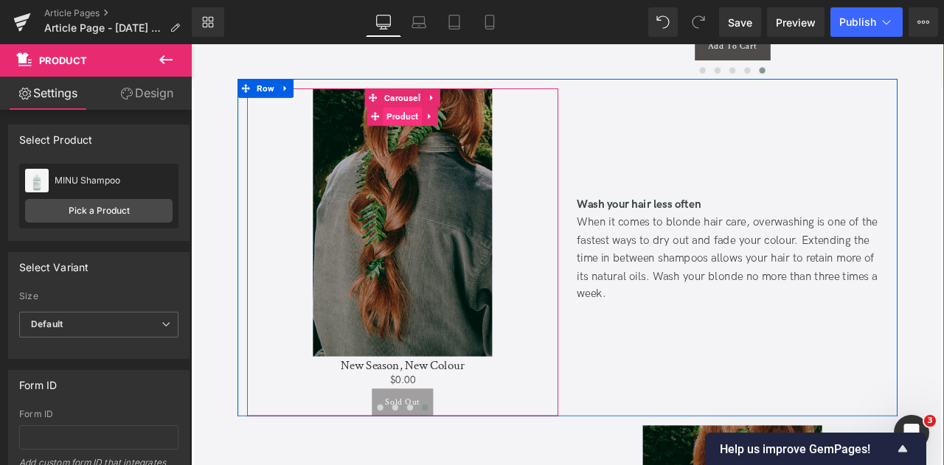
click at [432, 122] on span "Product" at bounding box center [442, 130] width 46 height 22
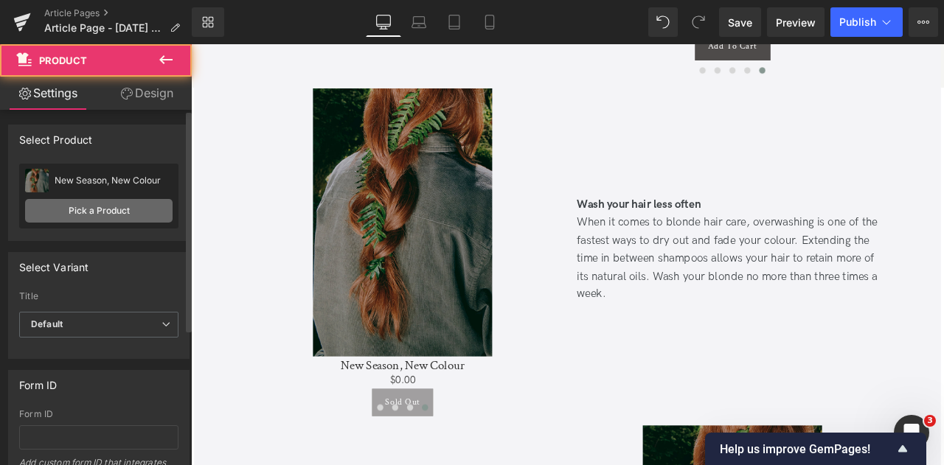
click at [121, 221] on link "Pick a Product" at bounding box center [98, 211] width 147 height 24
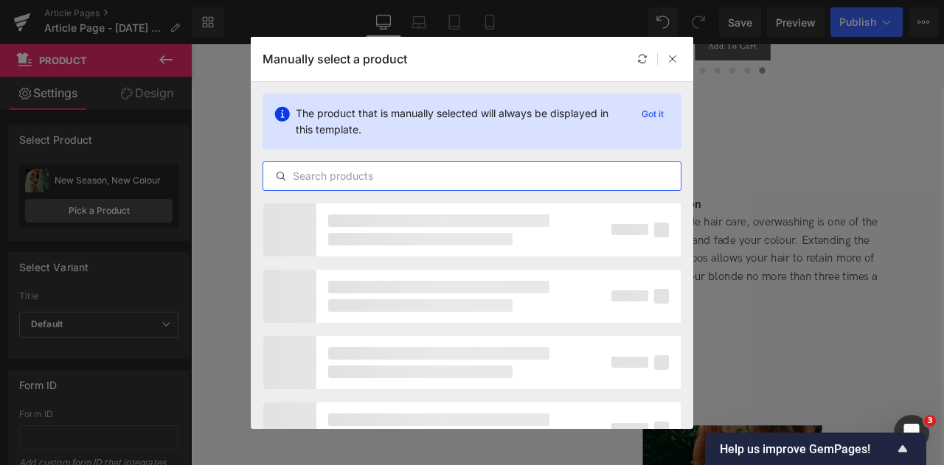
click at [354, 172] on input "text" at bounding box center [471, 176] width 417 height 18
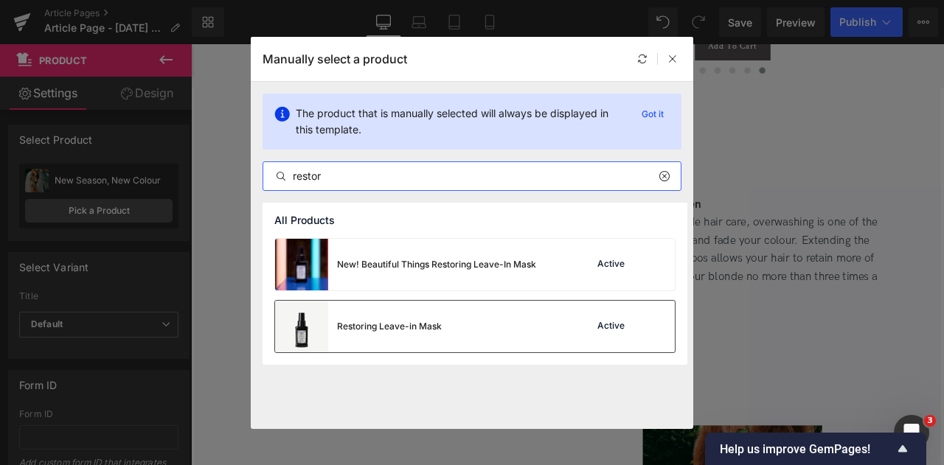
type input "restor"
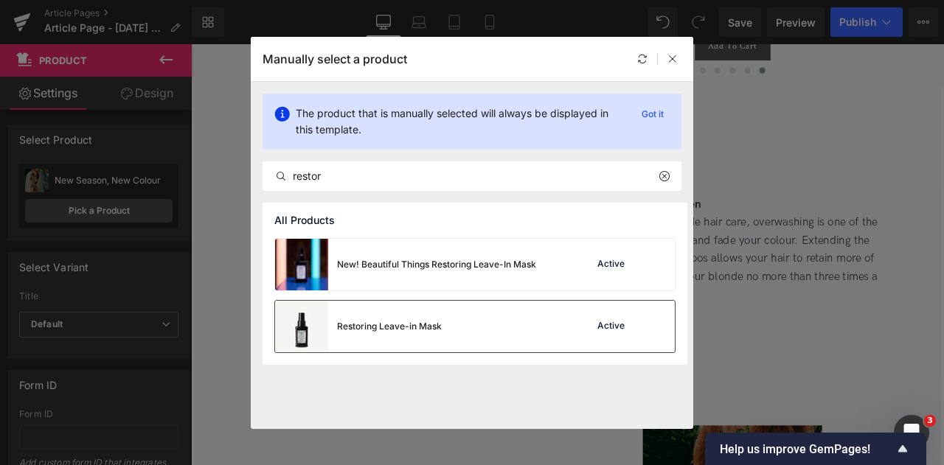
click at [404, 321] on div "Restoring Leave-in Mask" at bounding box center [389, 326] width 105 height 13
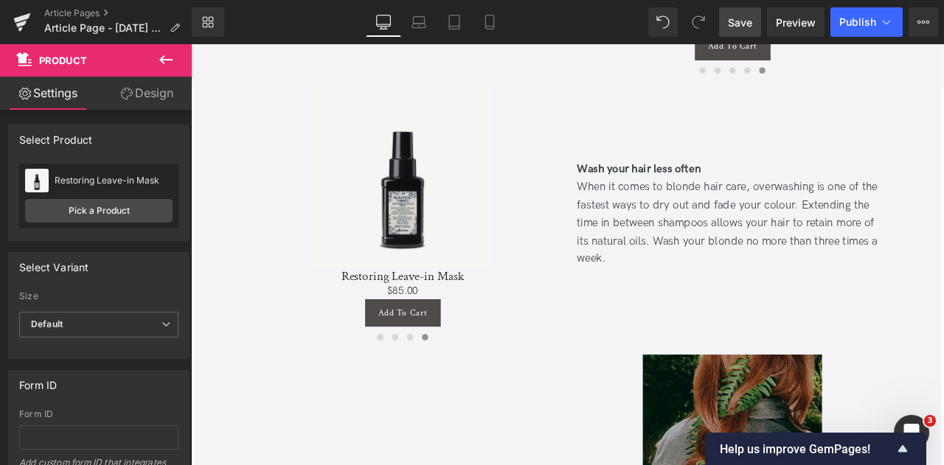
click at [753, 35] on link "Save" at bounding box center [740, 21] width 42 height 29
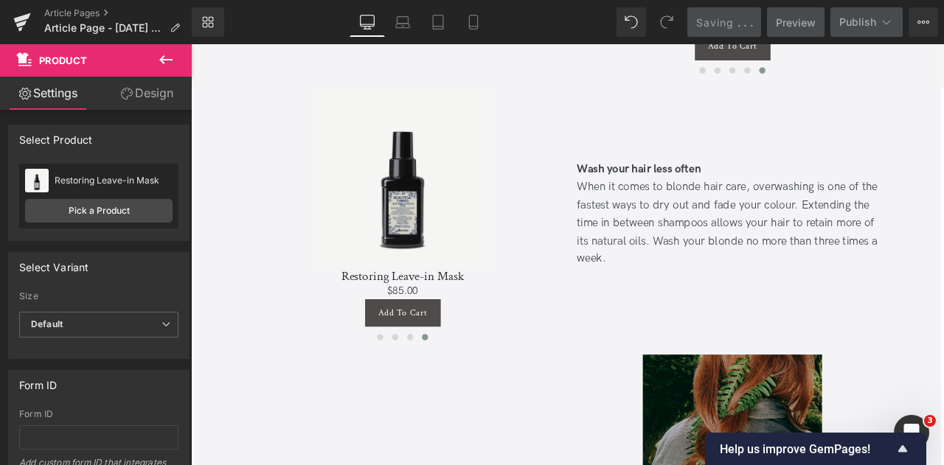
click at [427, 256] on img at bounding box center [441, 203] width 212 height 212
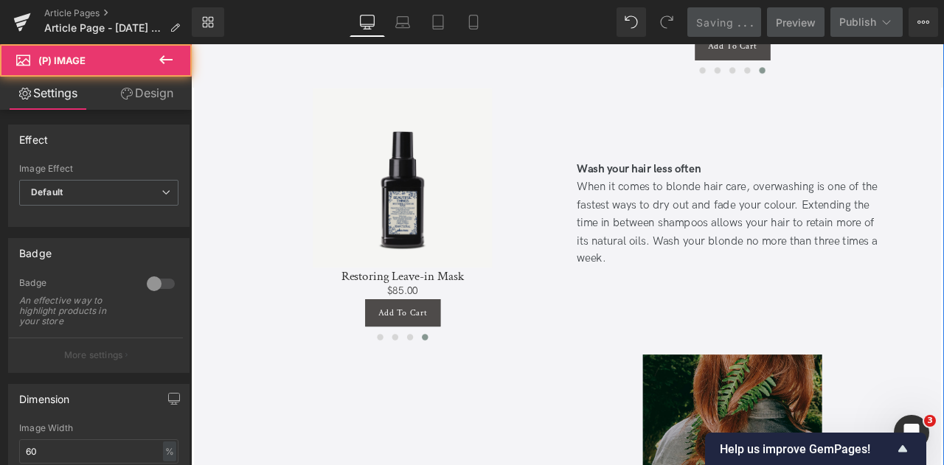
scroll to position [1695, 0]
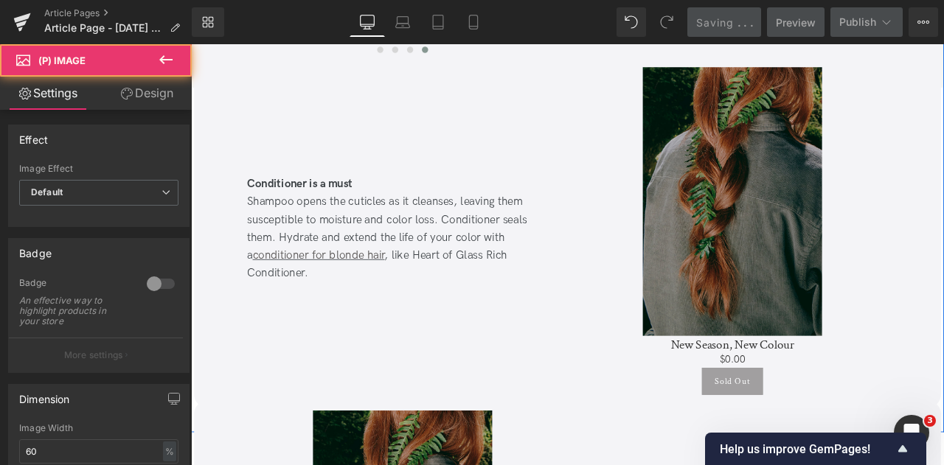
click at [439, 253] on div "Shampoo opens the cuticles as it cleanses, leaving them susceptible to moisture…" at bounding box center [441, 274] width 369 height 106
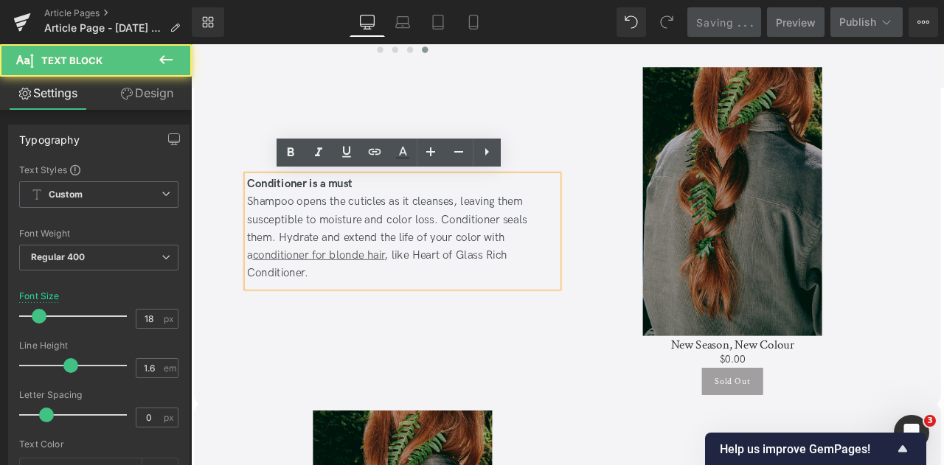
click at [445, 250] on div "Shampoo opens the cuticles as it cleanses, leaving them susceptible to moisture…" at bounding box center [441, 274] width 369 height 106
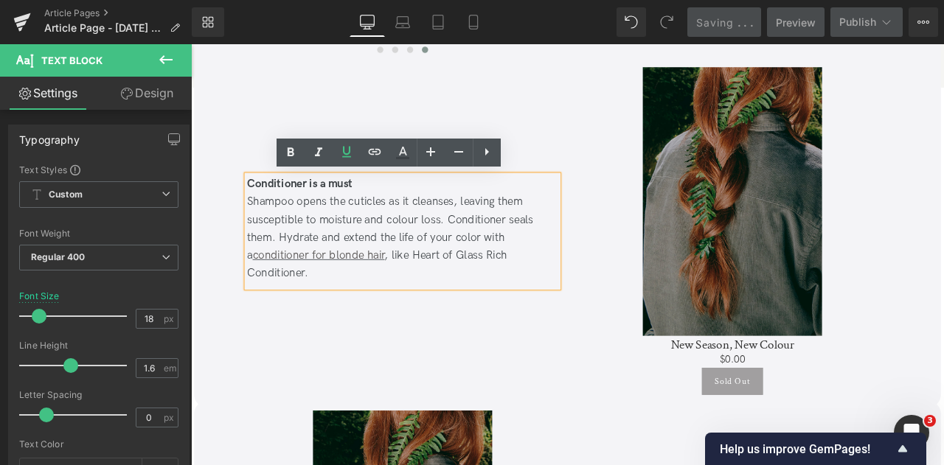
click at [527, 273] on div "Shampoo opens the cuticles as it cleanses, leaving them susceptible to moisture…" at bounding box center [441, 274] width 369 height 106
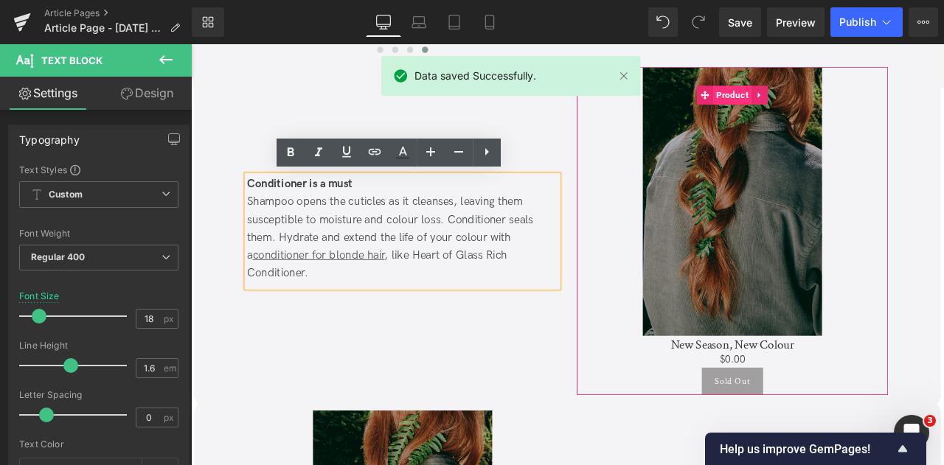
click at [833, 98] on span "Product" at bounding box center [832, 105] width 46 height 22
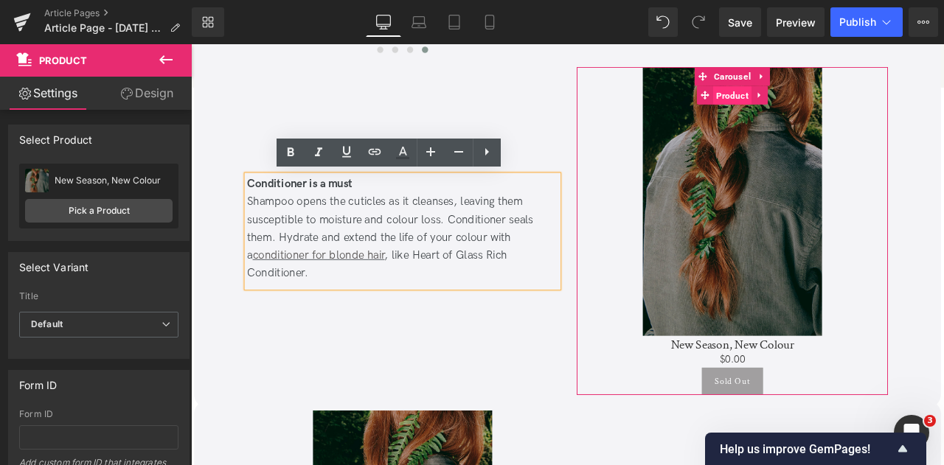
click at [837, 102] on span "Product" at bounding box center [832, 105] width 46 height 22
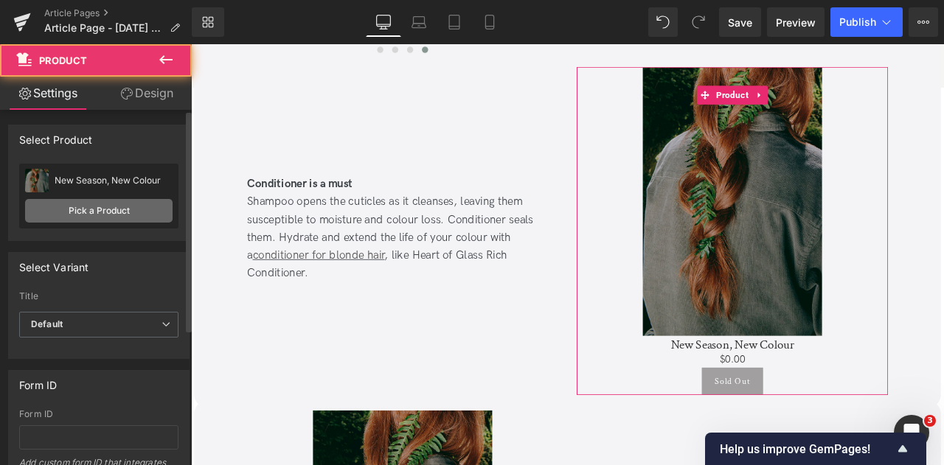
click at [79, 215] on link "Pick a Product" at bounding box center [98, 211] width 147 height 24
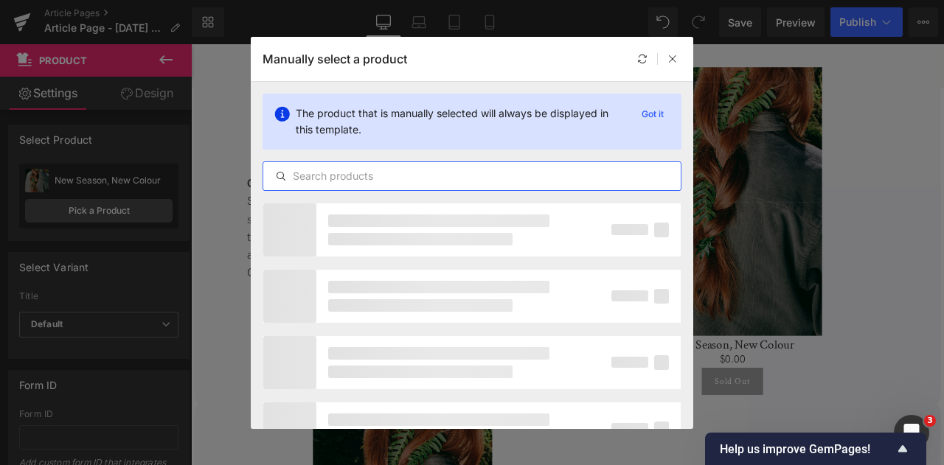
click at [408, 178] on input "text" at bounding box center [471, 176] width 417 height 18
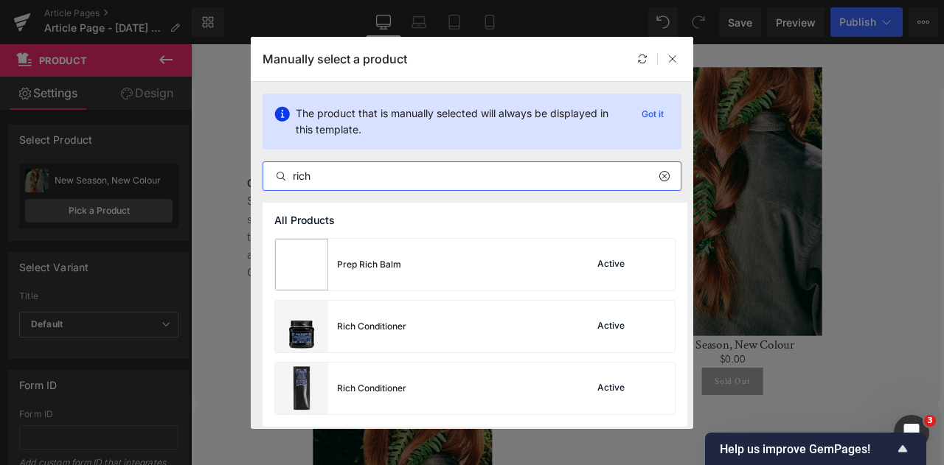
type input "rich"
click at [408, 332] on div "Rich Conditioner Active" at bounding box center [475, 327] width 400 height 52
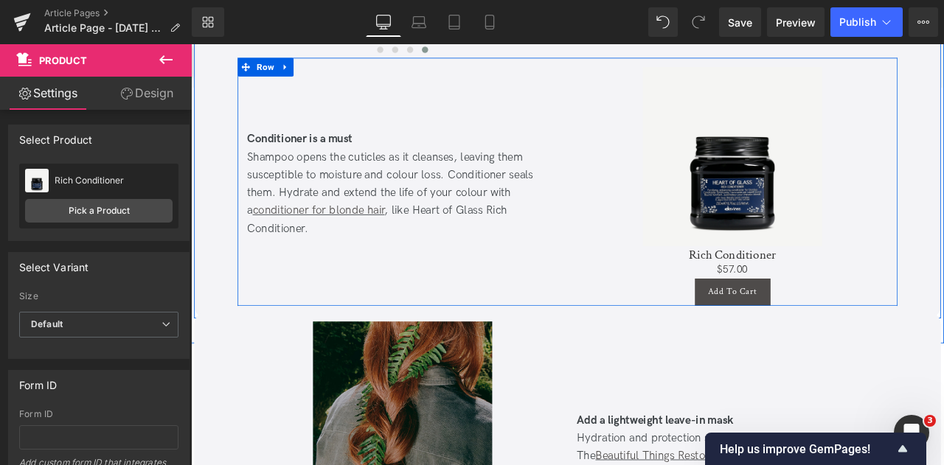
scroll to position [1991, 0]
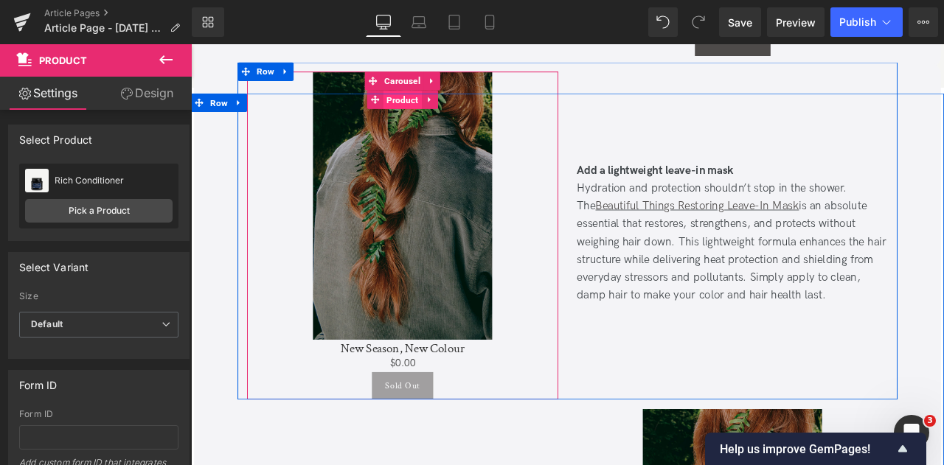
click at [438, 114] on span "Product" at bounding box center [442, 111] width 46 height 22
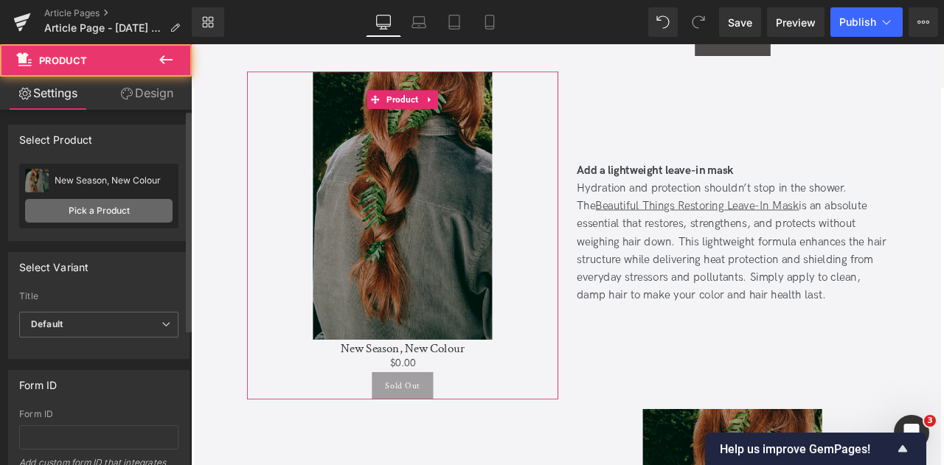
click at [115, 209] on link "Pick a Product" at bounding box center [98, 211] width 147 height 24
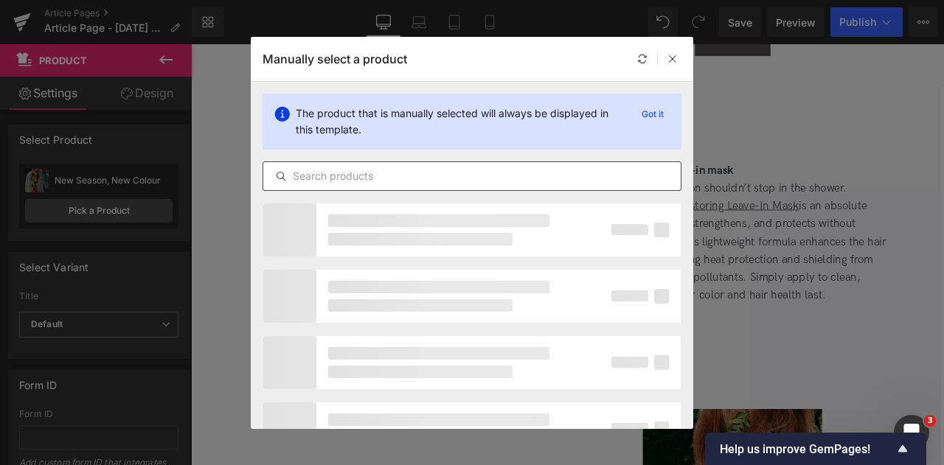
click at [422, 161] on div at bounding box center [471, 175] width 419 height 29
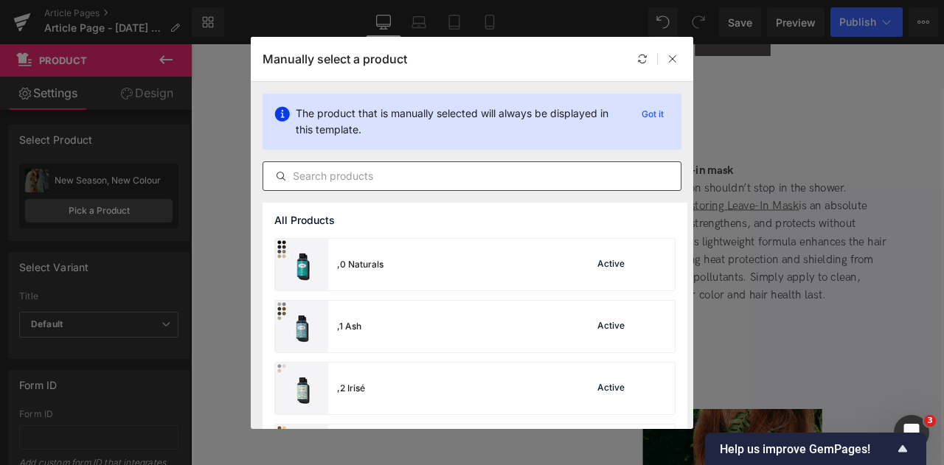
click at [423, 164] on div at bounding box center [471, 175] width 419 height 29
click at [364, 176] on input "text" at bounding box center [471, 176] width 417 height 18
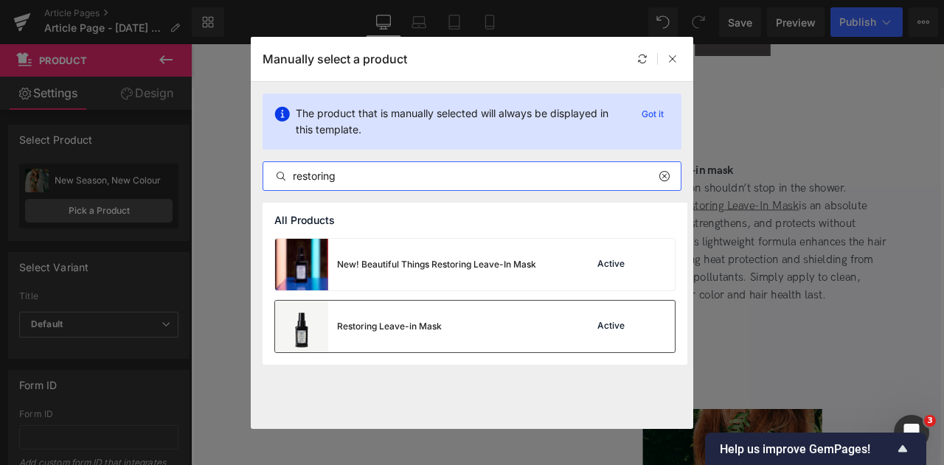
type input "restoring"
click at [422, 325] on div "Restoring Leave-in Mask" at bounding box center [389, 326] width 105 height 13
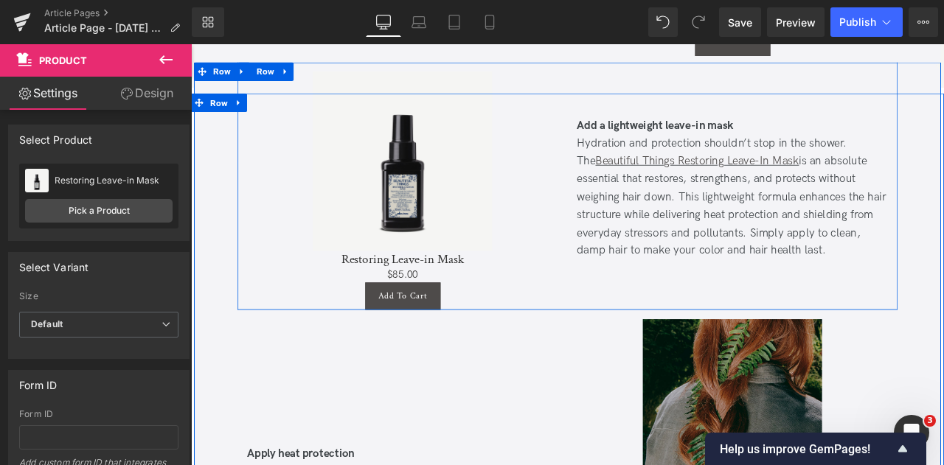
click at [803, 270] on div "Hydration and protection shouldn’t stop in the shower. The Beautiful Things Res…" at bounding box center [832, 226] width 369 height 149
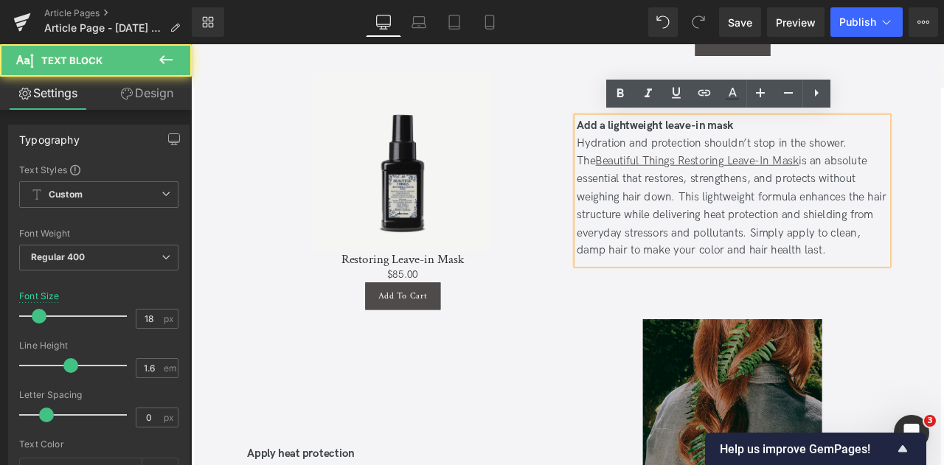
click at [815, 291] on div "Hydration and protection shouldn’t stop in the shower. The Beautiful Things Res…" at bounding box center [832, 226] width 369 height 149
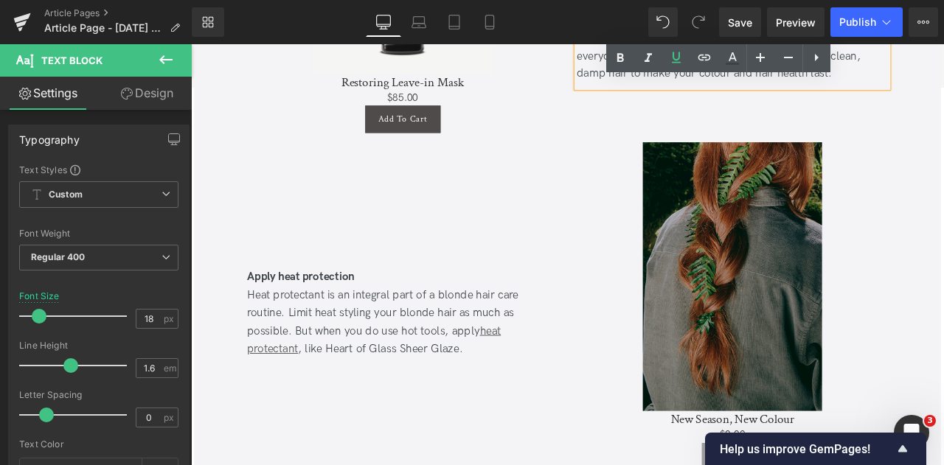
scroll to position [2274, 0]
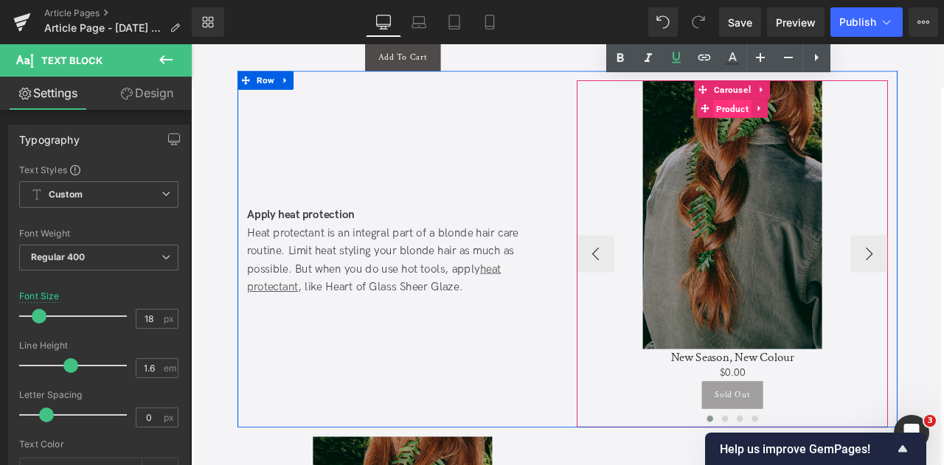
click at [831, 116] on span "Product" at bounding box center [832, 121] width 46 height 22
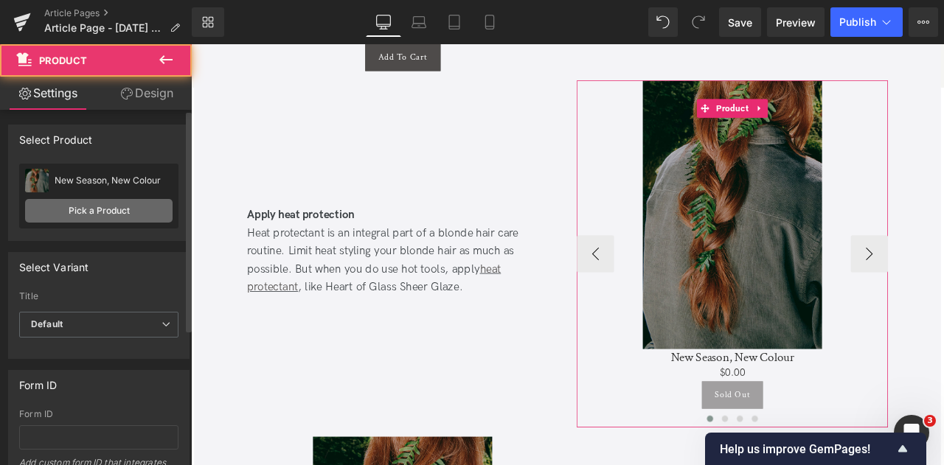
click at [90, 215] on link "Pick a Product" at bounding box center [98, 211] width 147 height 24
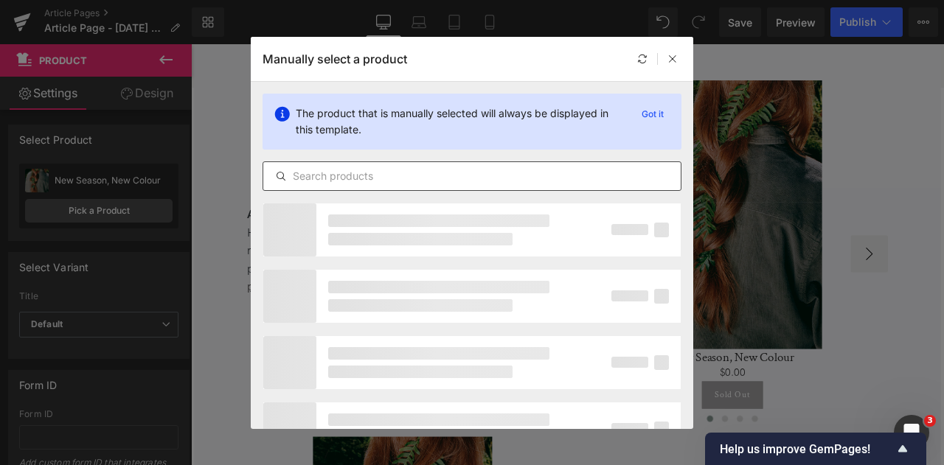
click at [369, 174] on input "text" at bounding box center [471, 176] width 417 height 18
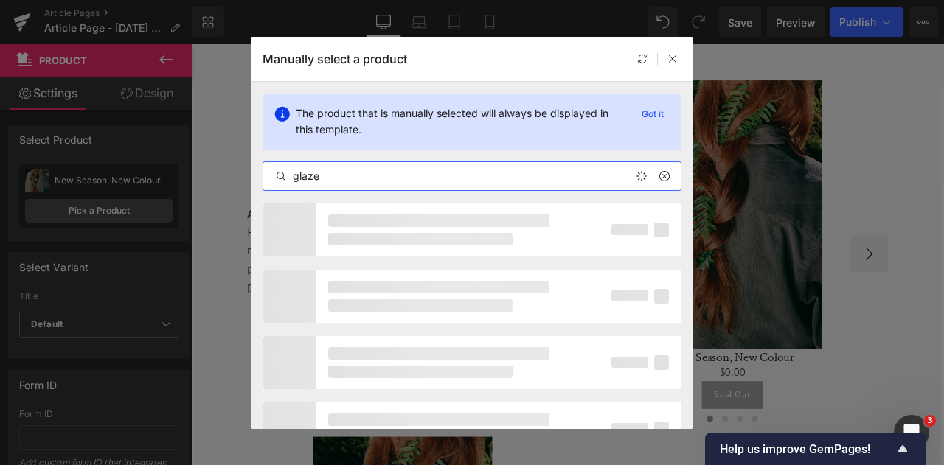
type input "glaze"
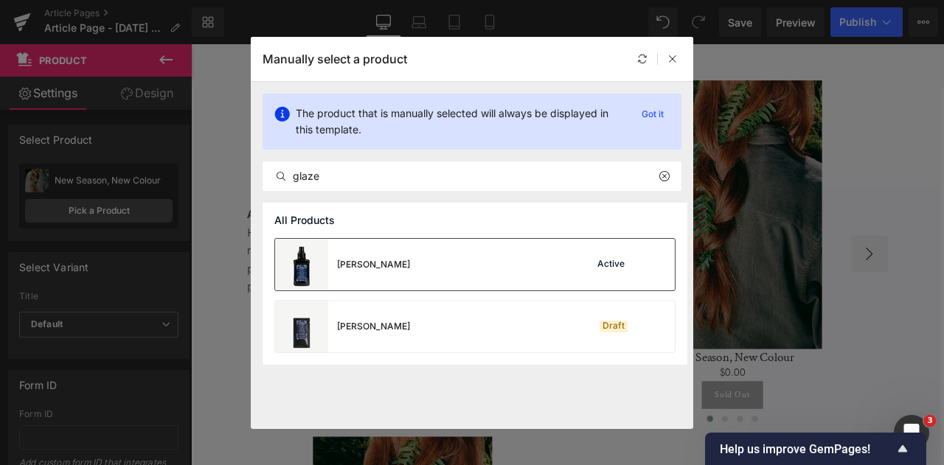
click at [402, 273] on div "Sheer Glaze Active" at bounding box center [475, 265] width 400 height 52
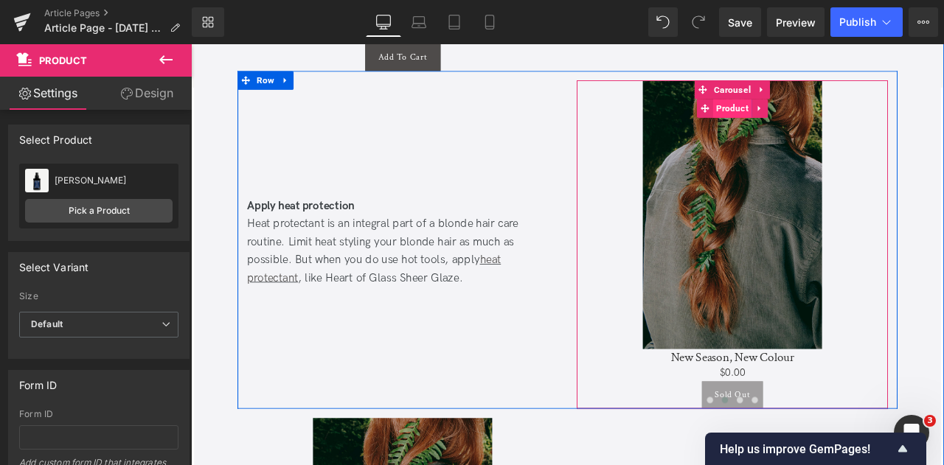
click at [827, 114] on span "Product" at bounding box center [832, 120] width 46 height 22
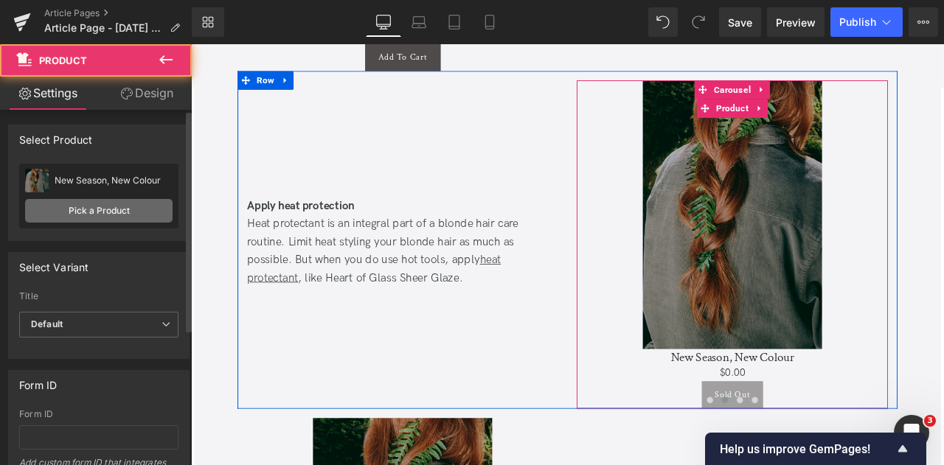
click at [66, 209] on link "Pick a Product" at bounding box center [98, 211] width 147 height 24
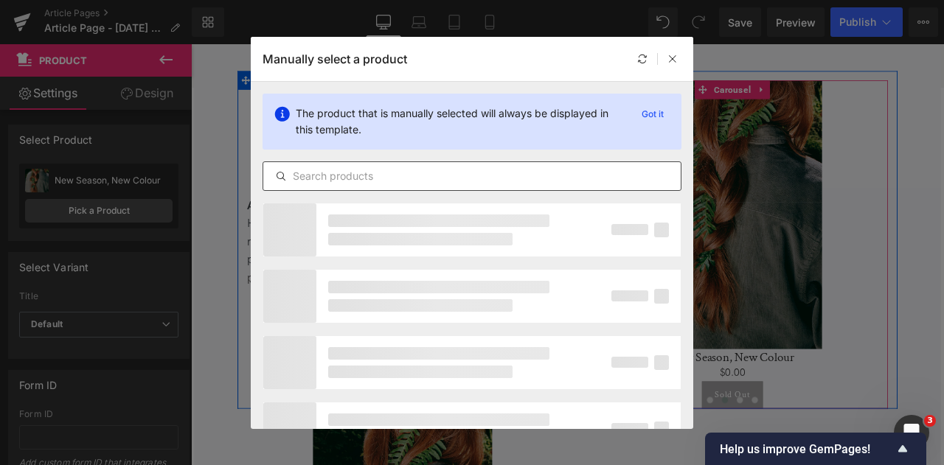
click at [464, 181] on input "text" at bounding box center [471, 176] width 417 height 18
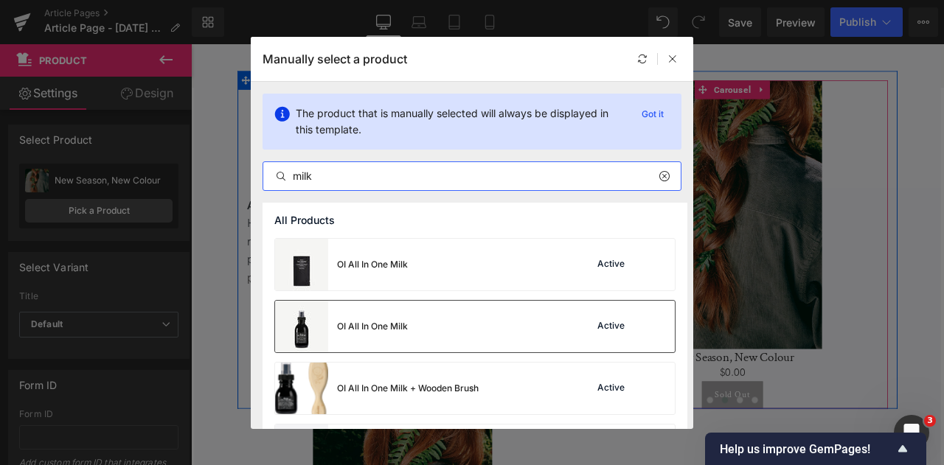
type input "milk"
click at [484, 332] on div "OI All In One Milk Active" at bounding box center [475, 327] width 400 height 52
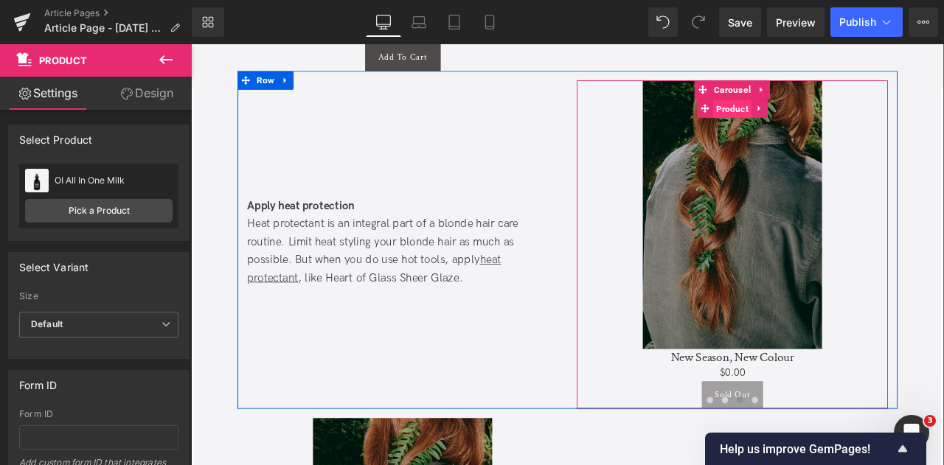
click at [845, 127] on span "Product" at bounding box center [832, 121] width 46 height 22
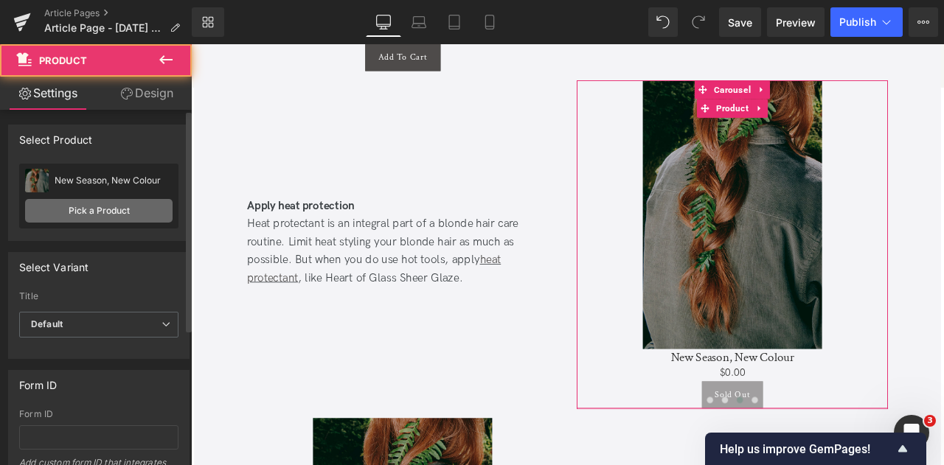
click at [57, 216] on link "Pick a Product" at bounding box center [98, 211] width 147 height 24
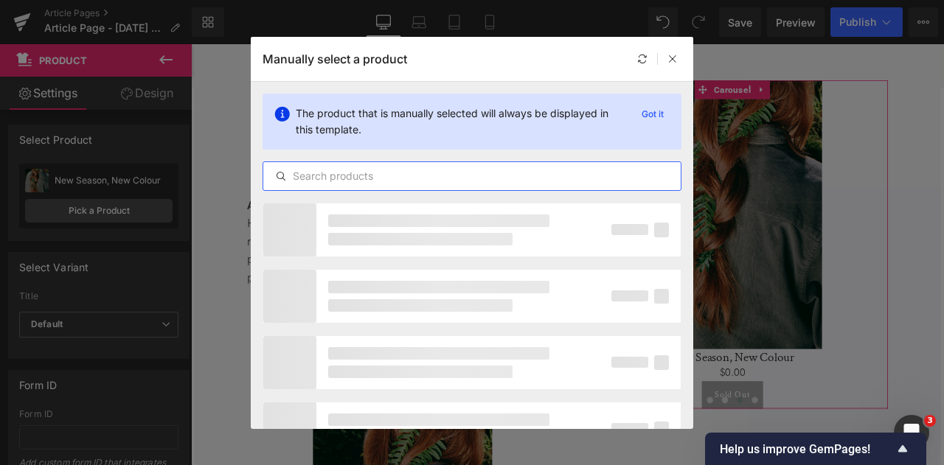
click at [453, 178] on input "text" at bounding box center [471, 176] width 417 height 18
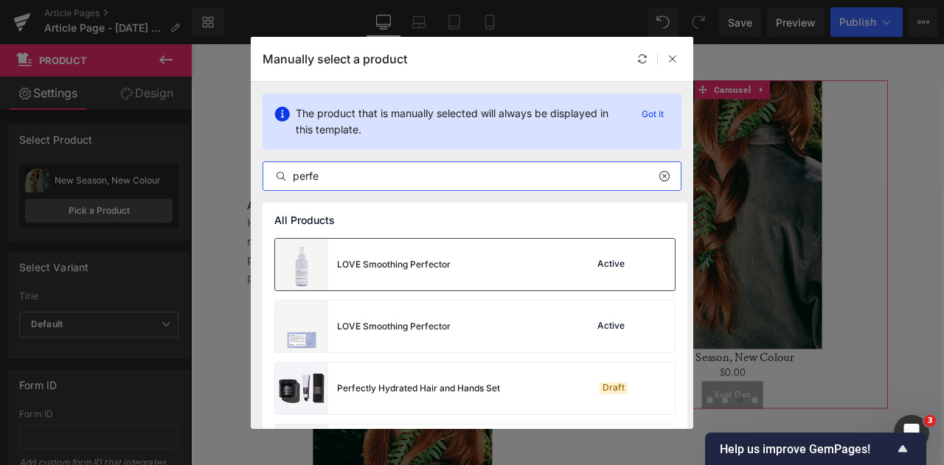
type input "perfe"
click at [380, 257] on div "LOVE Smoothing Perfector" at bounding box center [362, 265] width 175 height 52
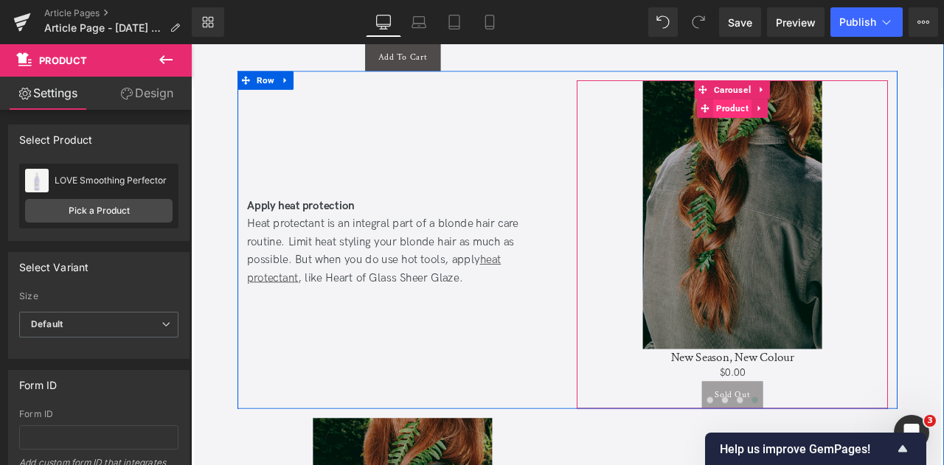
click at [815, 120] on span "Product" at bounding box center [832, 120] width 46 height 22
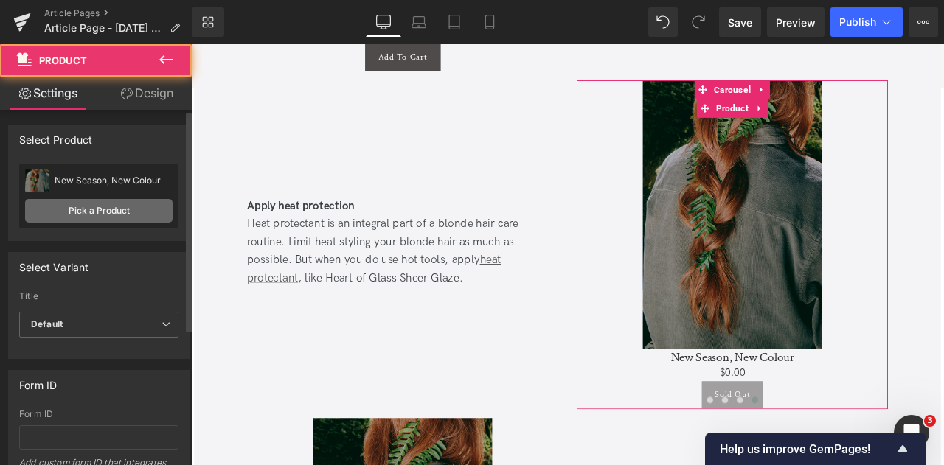
click at [126, 213] on link "Pick a Product" at bounding box center [98, 211] width 147 height 24
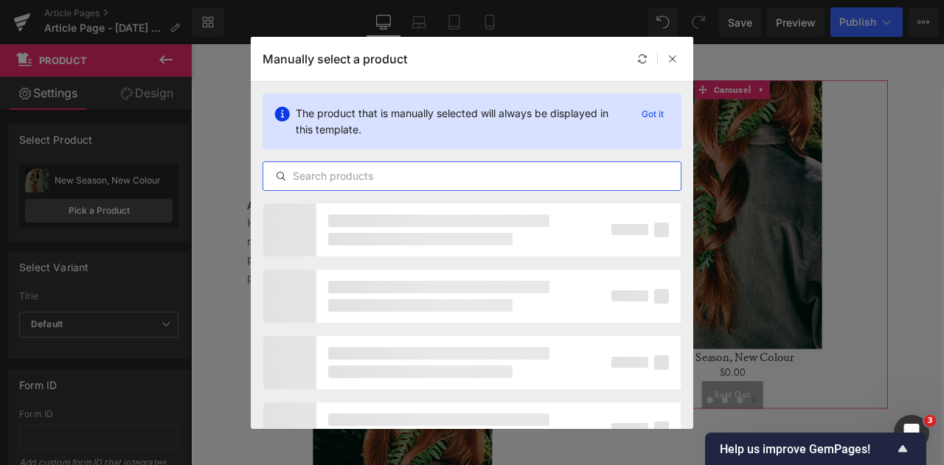
click at [317, 181] on input "text" at bounding box center [471, 176] width 417 height 18
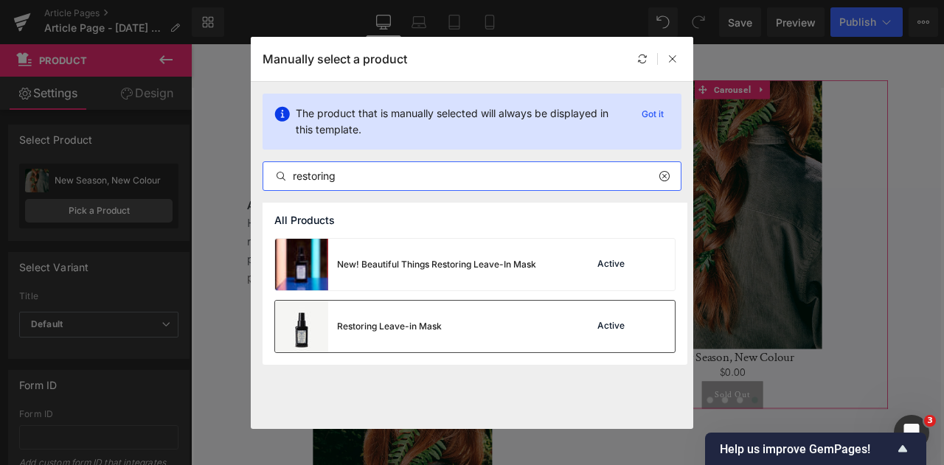
type input "restoring"
click at [434, 317] on div "Restoring Leave-in Mask" at bounding box center [358, 327] width 167 height 52
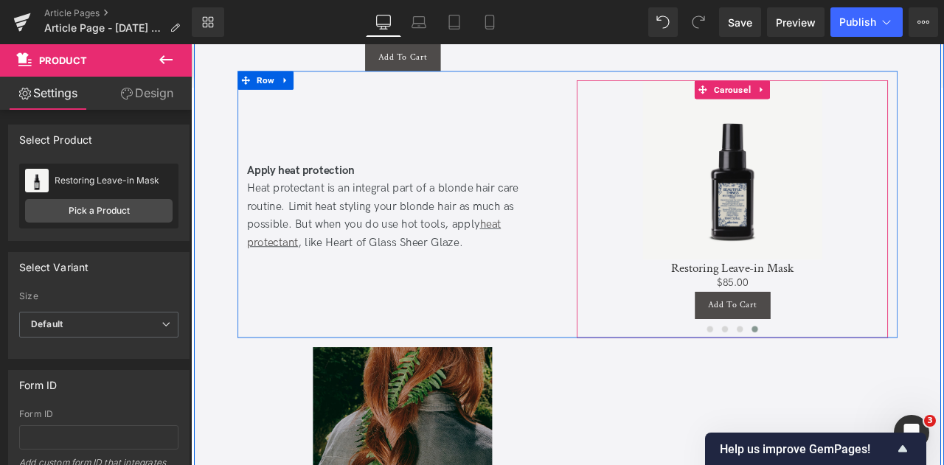
scroll to position [2538, 0]
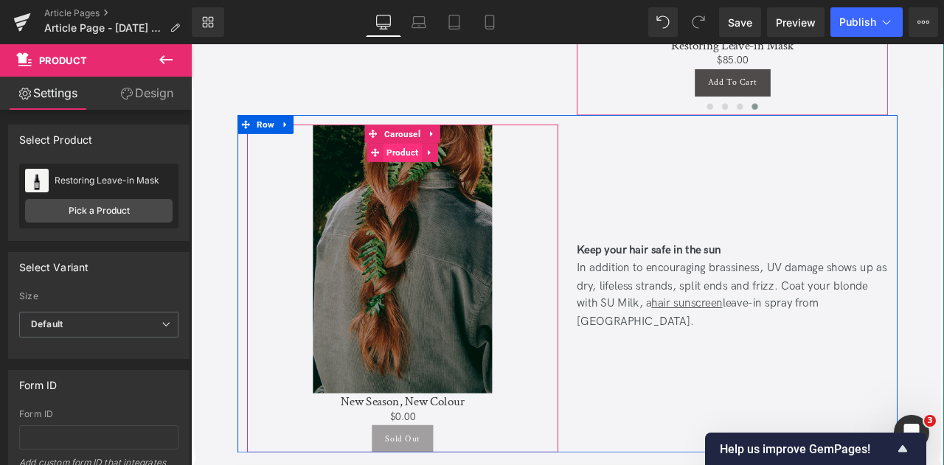
click at [433, 164] on span "Product" at bounding box center [442, 172] width 46 height 22
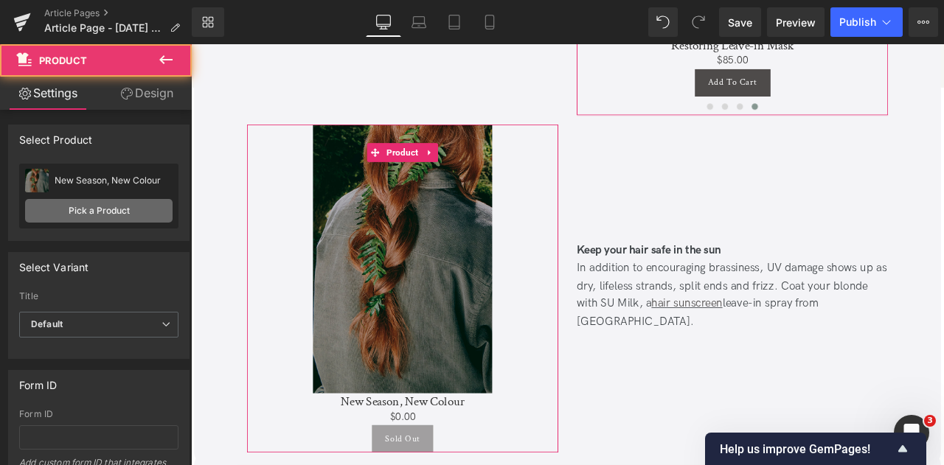
click at [136, 204] on link "Pick a Product" at bounding box center [98, 211] width 147 height 24
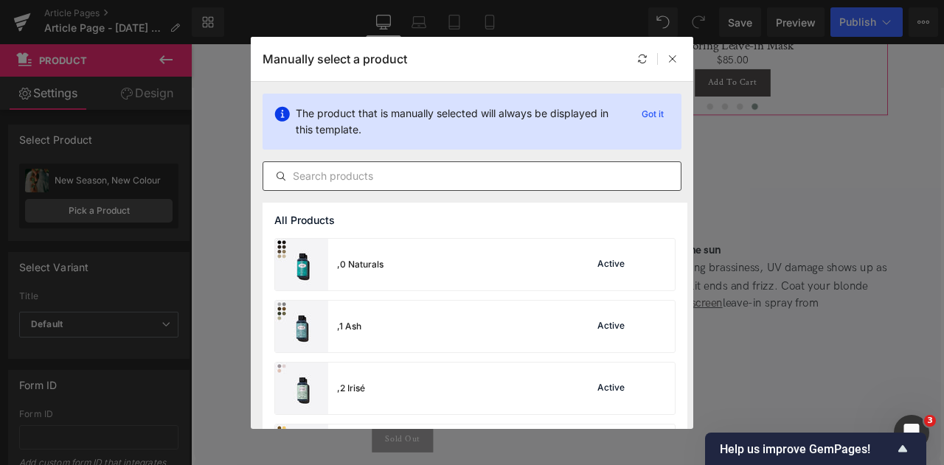
click at [391, 185] on div at bounding box center [471, 175] width 419 height 29
click at [377, 181] on input "text" at bounding box center [471, 176] width 417 height 18
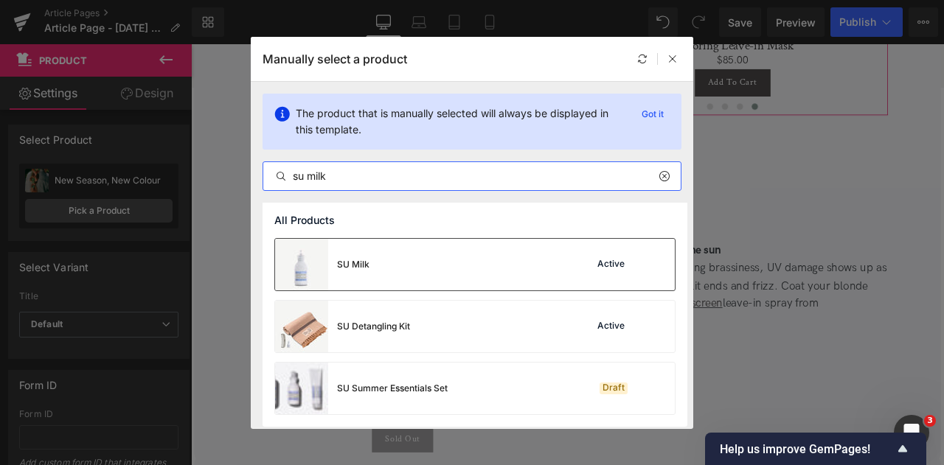
type input "su milk"
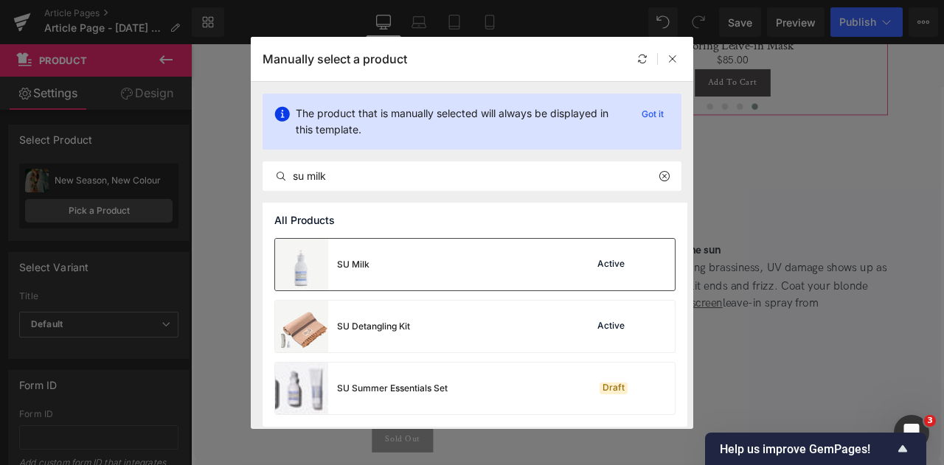
click at [391, 273] on div "SU Milk Active" at bounding box center [475, 265] width 400 height 52
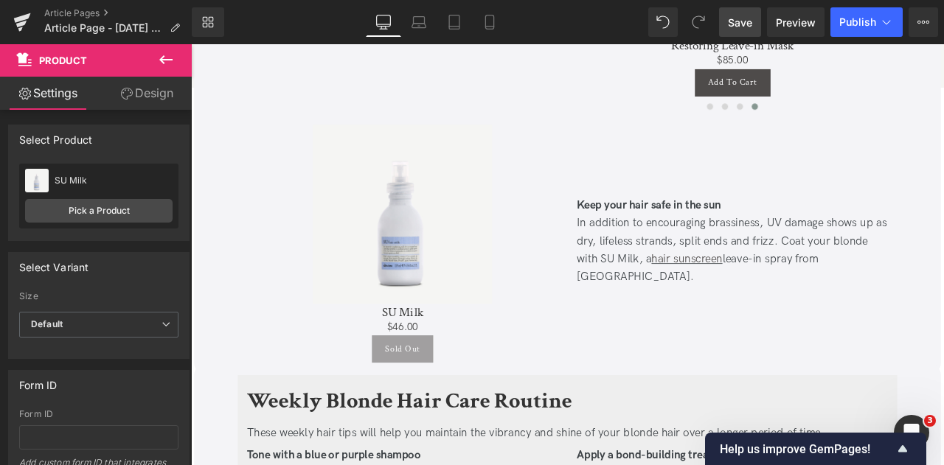
click at [736, 29] on span "Save" at bounding box center [740, 22] width 24 height 15
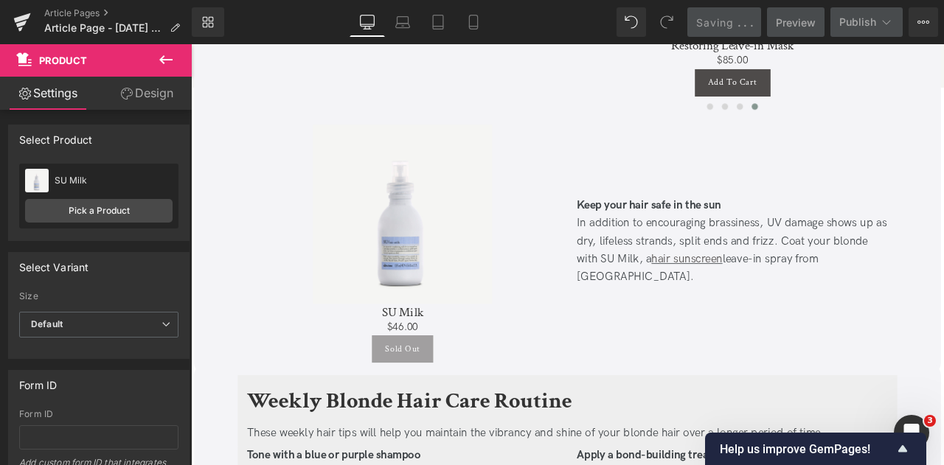
scroll to position [2970, 0]
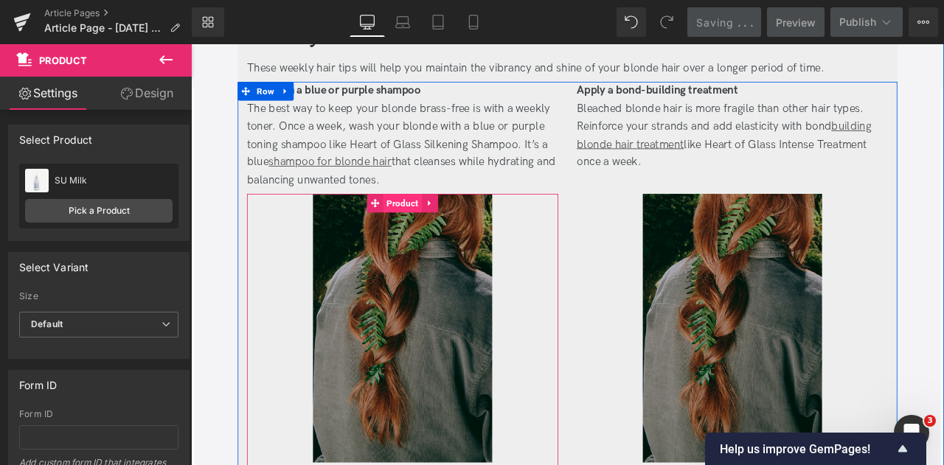
click at [426, 234] on span "Product" at bounding box center [442, 233] width 46 height 22
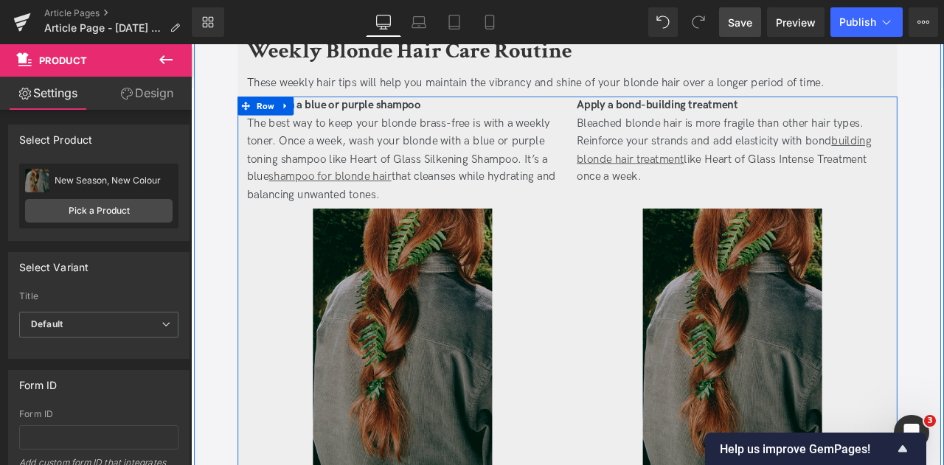
scroll to position [2952, 0]
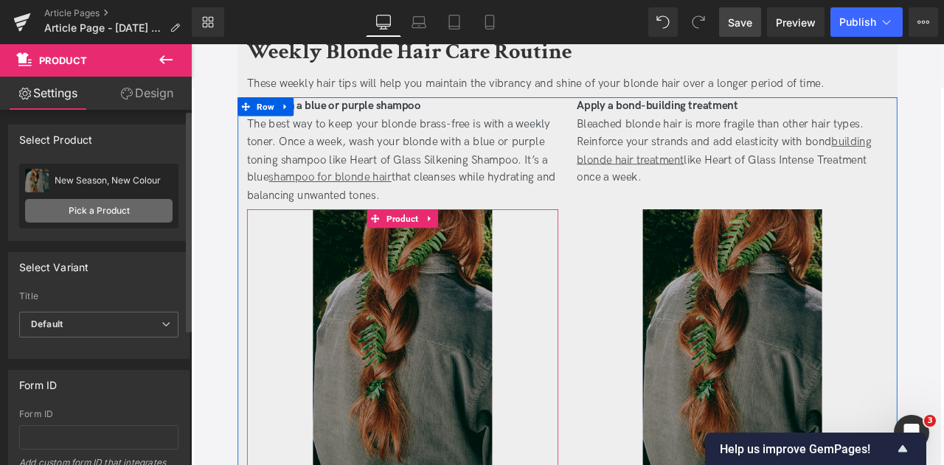
click at [80, 210] on link "Pick a Product" at bounding box center [98, 211] width 147 height 24
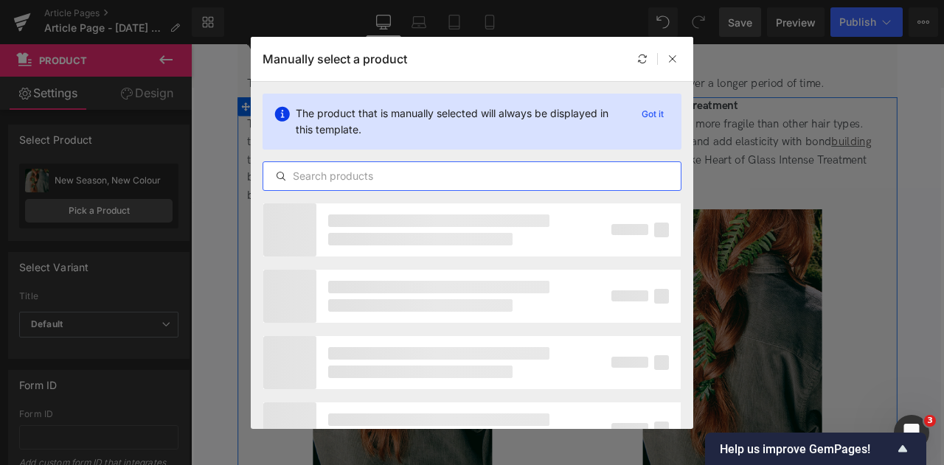
click at [307, 182] on input "text" at bounding box center [471, 176] width 417 height 18
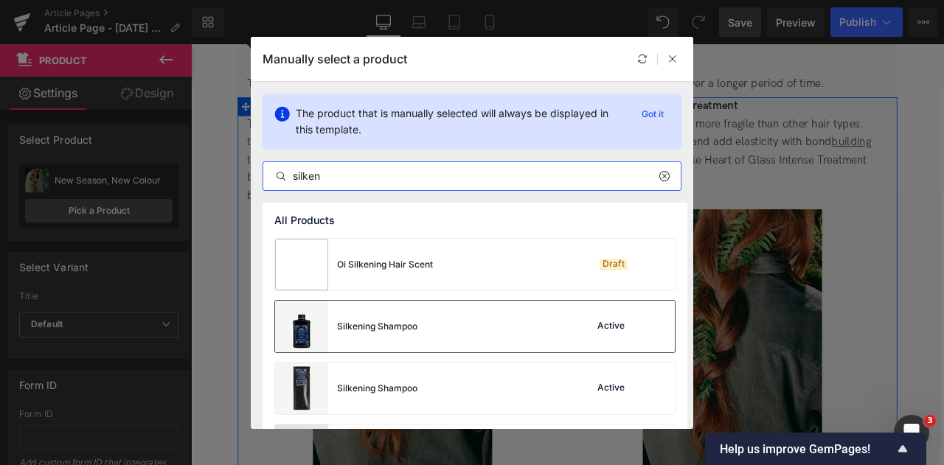
type input "silken"
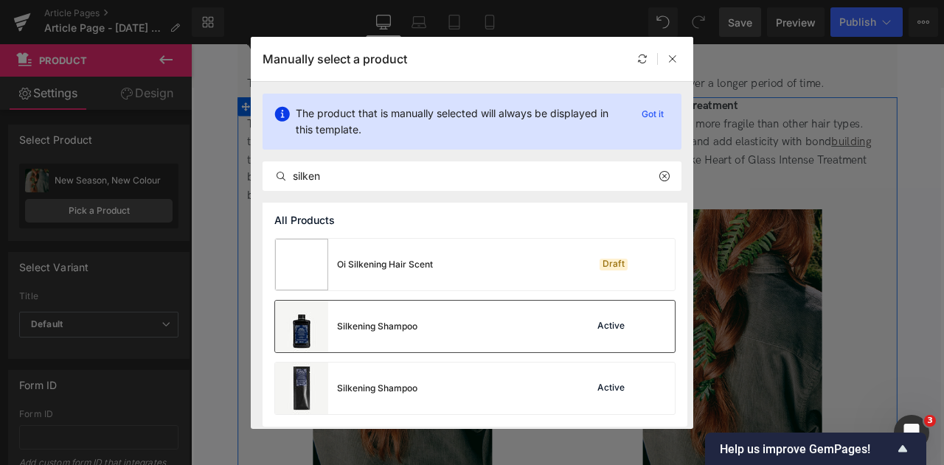
click at [396, 330] on div "Silkening Shampoo" at bounding box center [377, 326] width 80 height 13
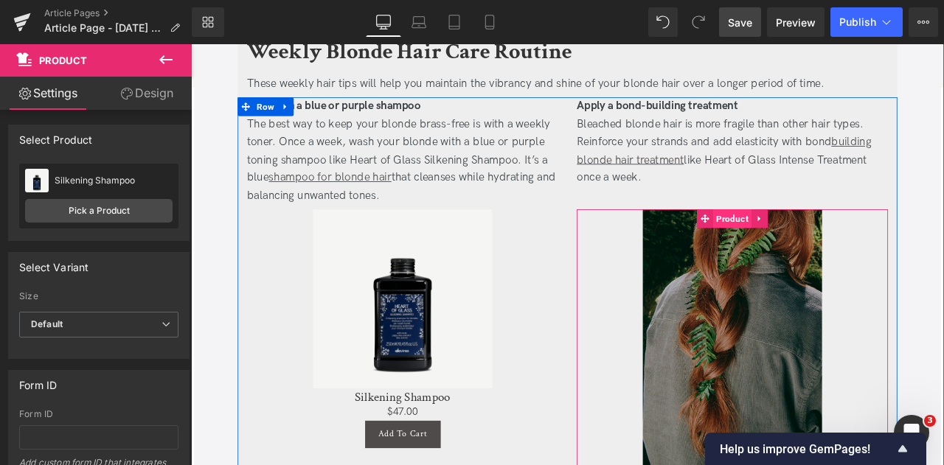
click at [836, 245] on span "Product" at bounding box center [832, 251] width 46 height 22
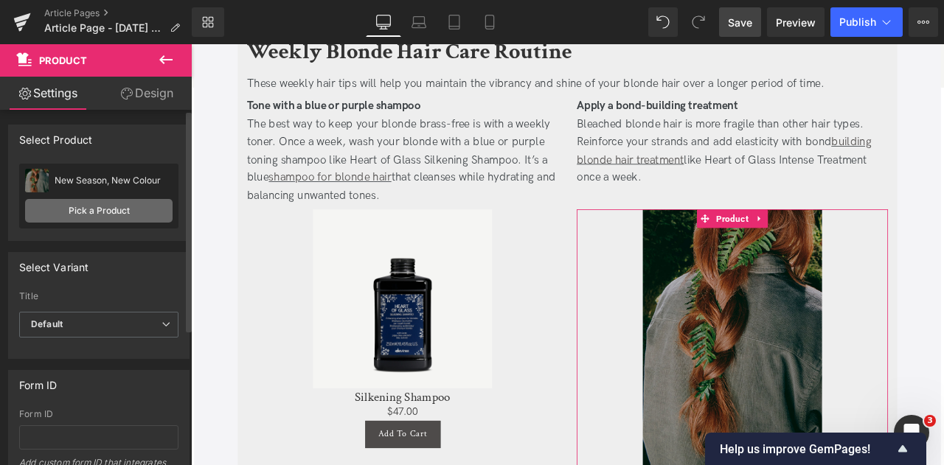
click at [128, 212] on link "Pick a Product" at bounding box center [98, 211] width 147 height 24
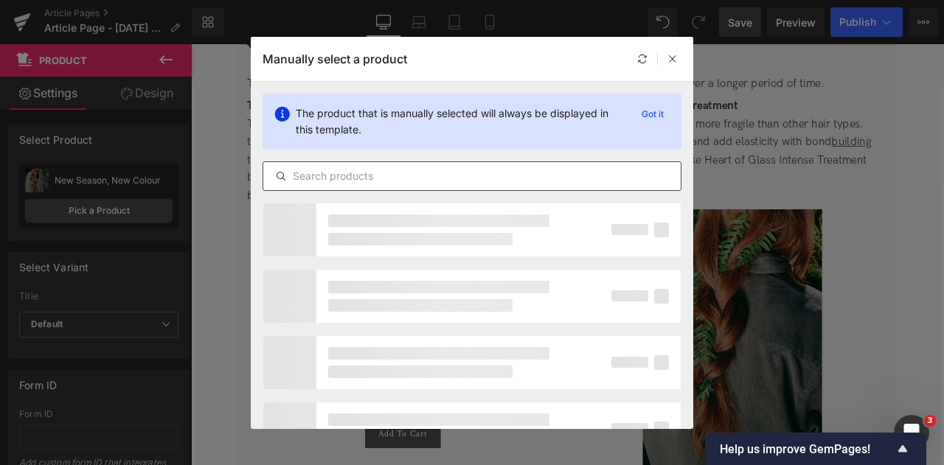
click at [334, 184] on input "text" at bounding box center [471, 176] width 417 height 18
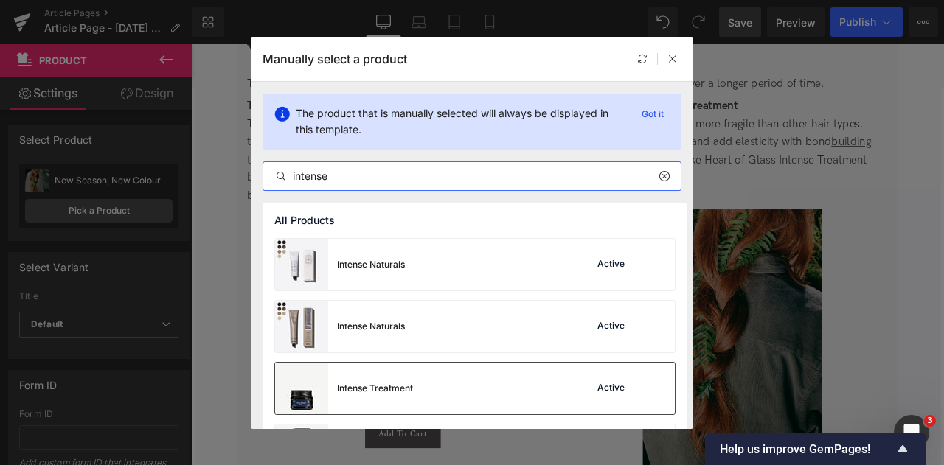
type input "intense"
click at [425, 394] on div "Intense Treatment Active" at bounding box center [475, 389] width 400 height 52
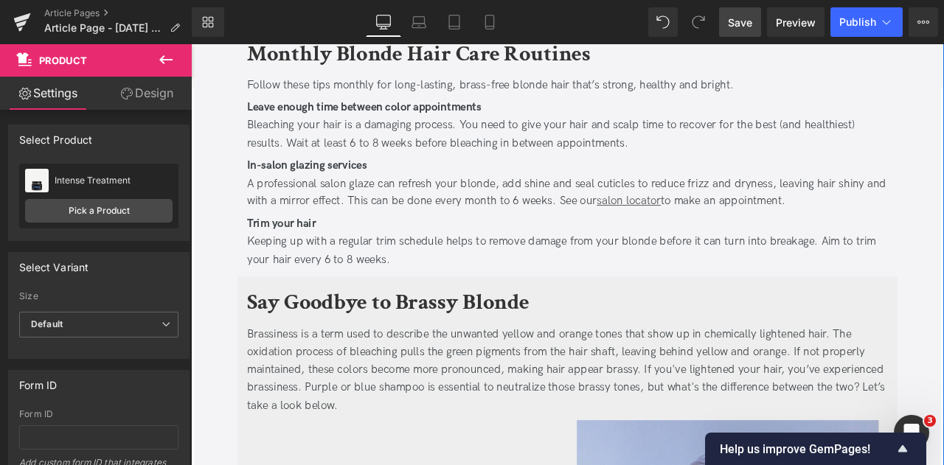
scroll to position [3462, 0]
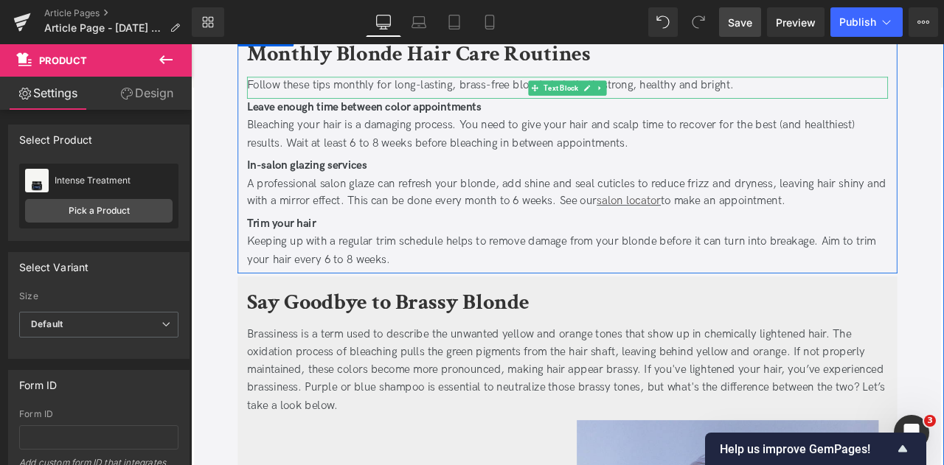
click at [437, 119] on b "Leave enough time between color appointments" at bounding box center [396, 118] width 278 height 15
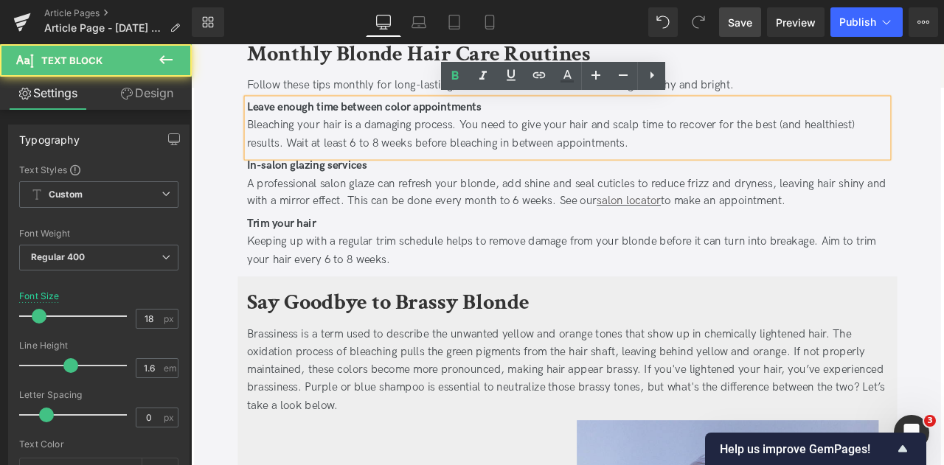
click at [442, 120] on b "Leave enough time between color appointments" at bounding box center [396, 118] width 278 height 15
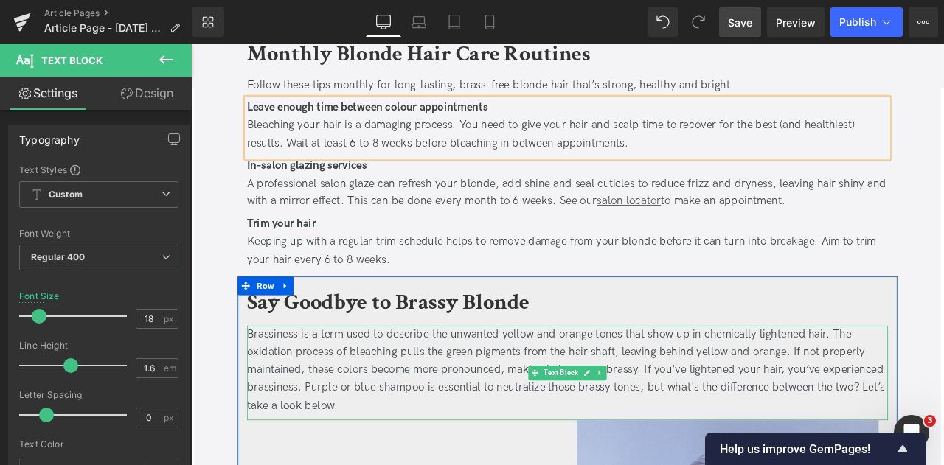
click at [360, 413] on div "Brassiness is a term used to describe the unwanted yellow and orange tones that…" at bounding box center [636, 430] width 759 height 106
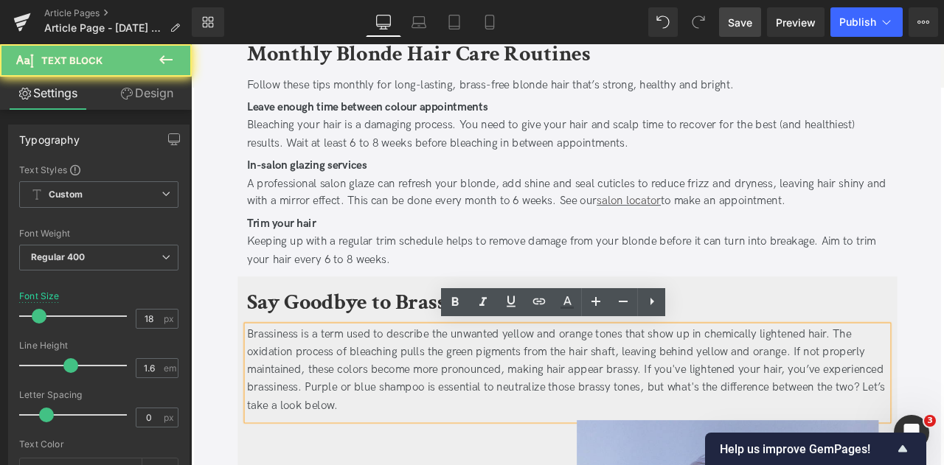
click at [389, 428] on div "Brassiness is a term used to describe the unwanted yellow and orange tones that…" at bounding box center [636, 430] width 759 height 106
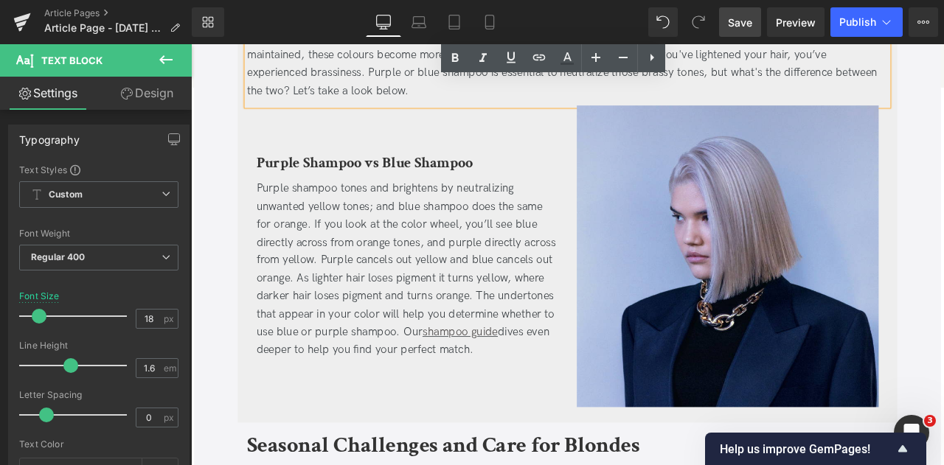
scroll to position [3835, 0]
click at [461, 258] on div "Purple shampoo tones and brightens by neutralizing unwanted yellow tones; and b…" at bounding box center [447, 311] width 358 height 212
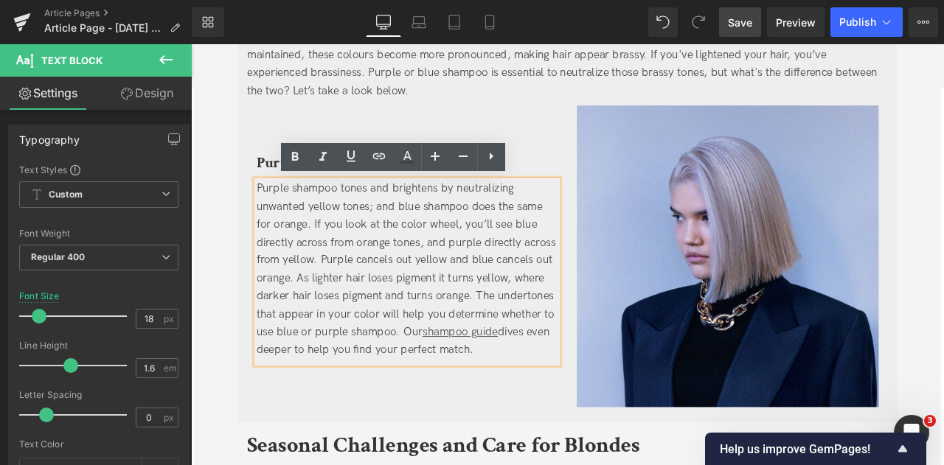
click at [459, 254] on div "Purple shampoo tones and brightens by neutralizing unwanted yellow tones; and b…" at bounding box center [447, 311] width 358 height 212
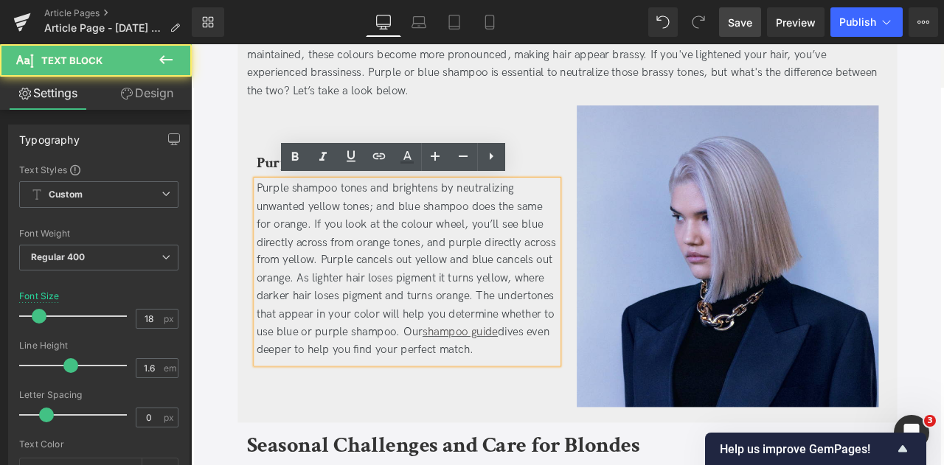
click at [403, 365] on div "Purple shampoo tones and brightens by neutralizing unwanted yellow tones; and b…" at bounding box center [447, 311] width 358 height 212
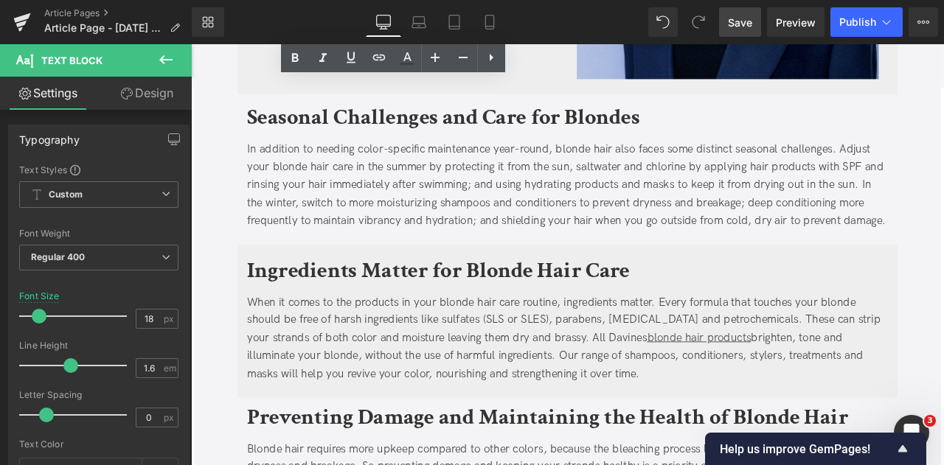
scroll to position [4242, 0]
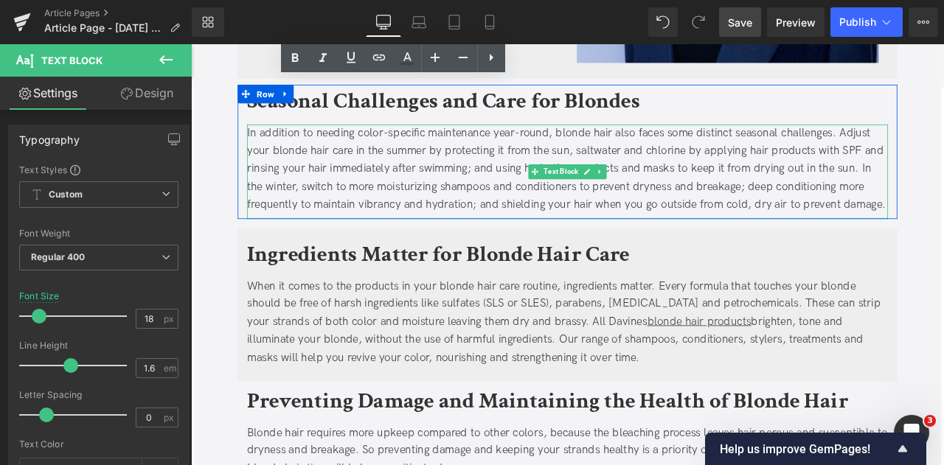
click at [408, 153] on div "In addition to needing color-specific maintenance year-round, blonde hair also …" at bounding box center [636, 192] width 759 height 106
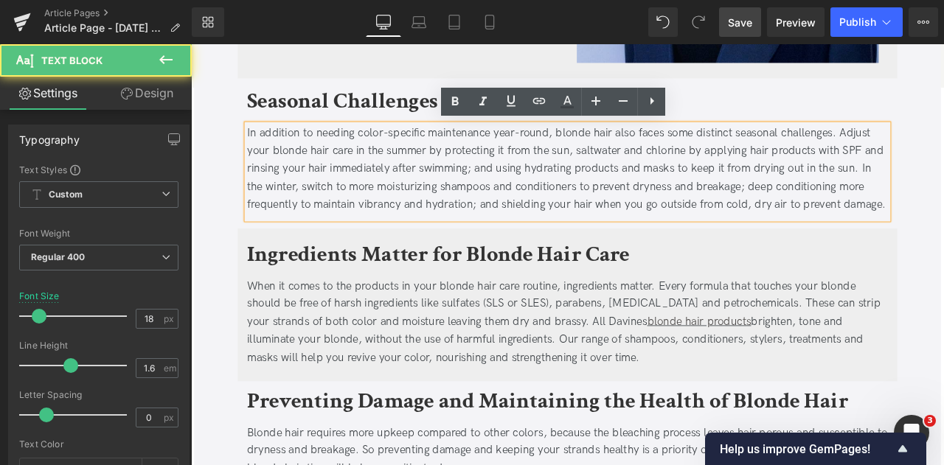
click at [411, 147] on div "In addition to needing color-specific maintenance year-round, blonde hair also …" at bounding box center [636, 192] width 759 height 106
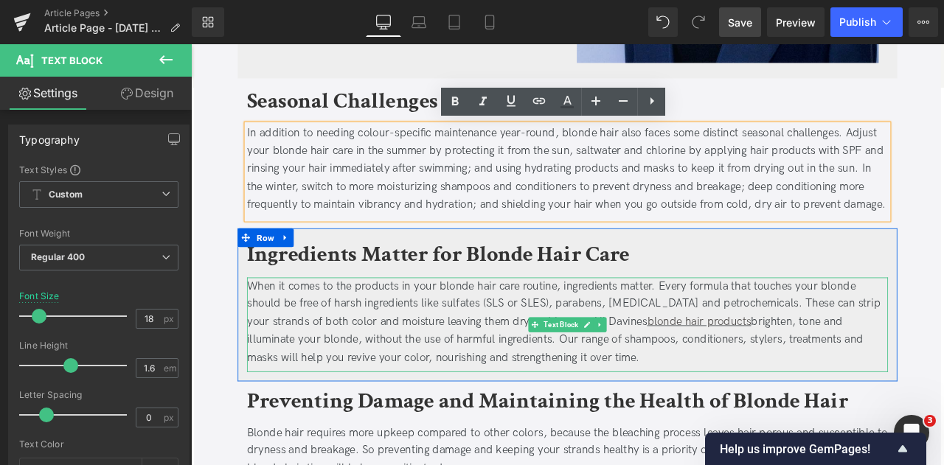
click at [397, 378] on div "When it comes to the products in your blonde hair care routine, ingredients mat…" at bounding box center [636, 374] width 759 height 106
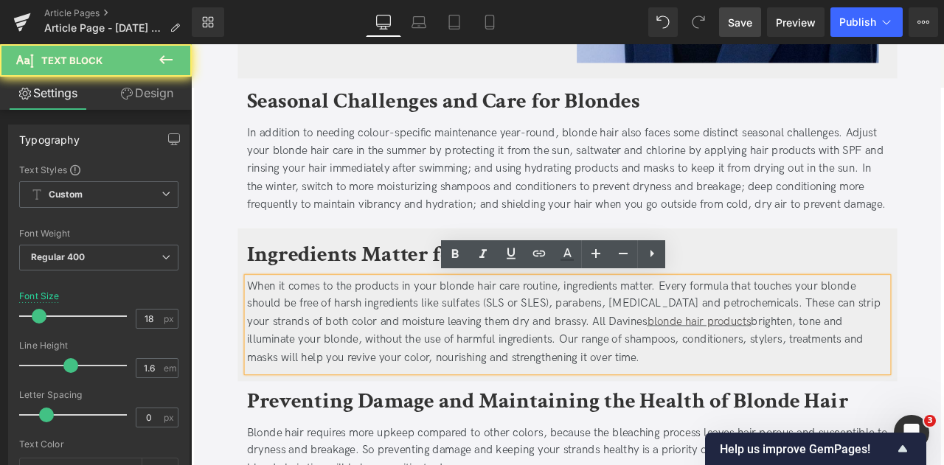
click at [403, 370] on div "When it comes to the products in your blonde hair care routine, ingredients mat…" at bounding box center [636, 374] width 759 height 106
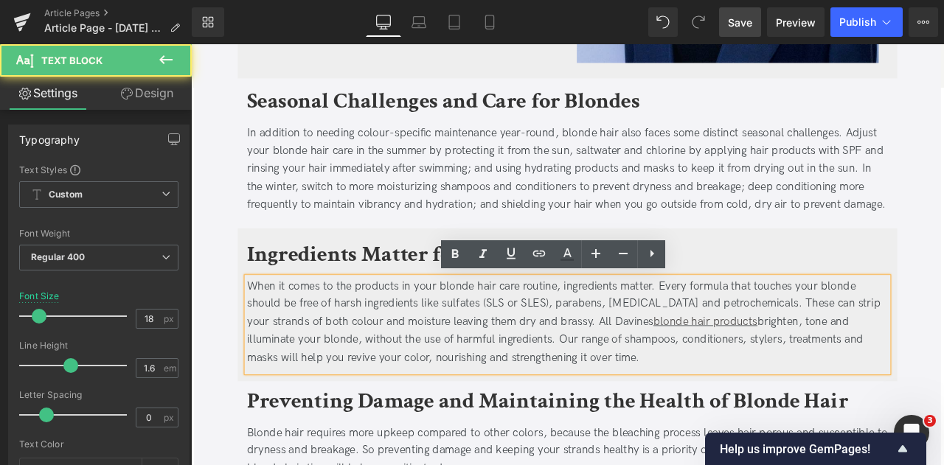
click at [459, 408] on div "When it comes to the products in your blonde hair care routine, ingredients mat…" at bounding box center [636, 374] width 759 height 106
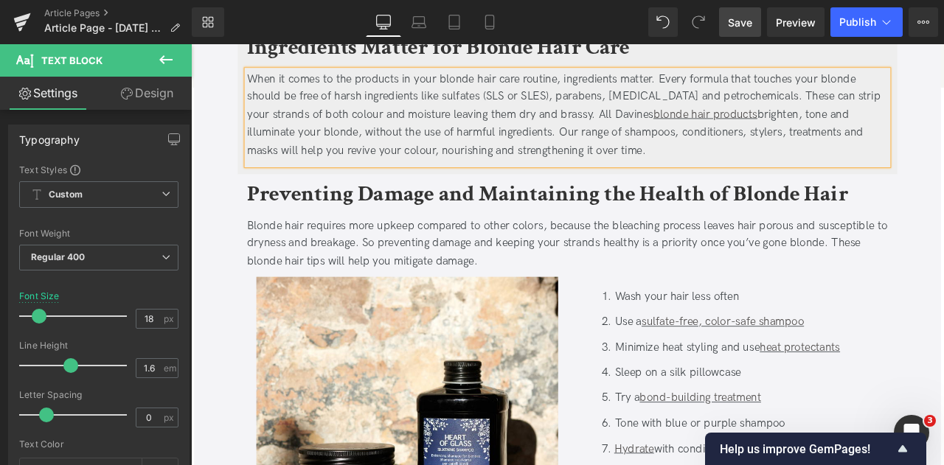
scroll to position [4488, 0]
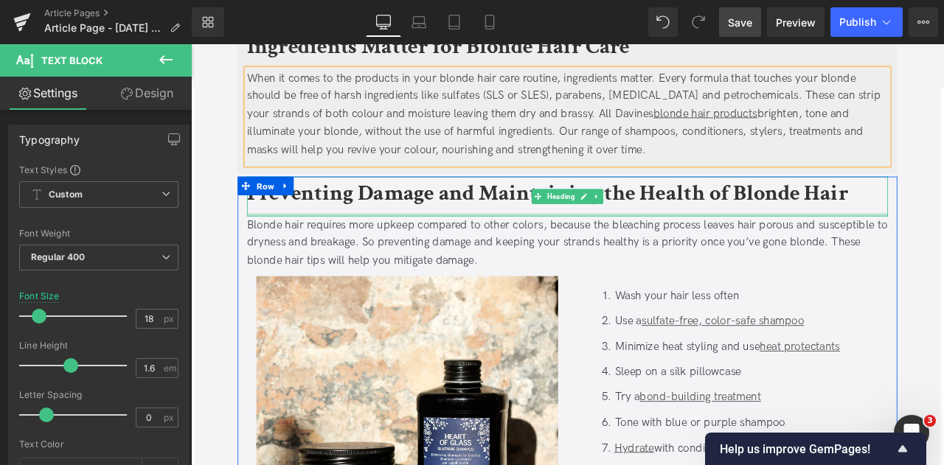
click at [591, 251] on div "Blonde hair requires more upkeep compared to other colors, because the bleachin…" at bounding box center [636, 279] width 759 height 63
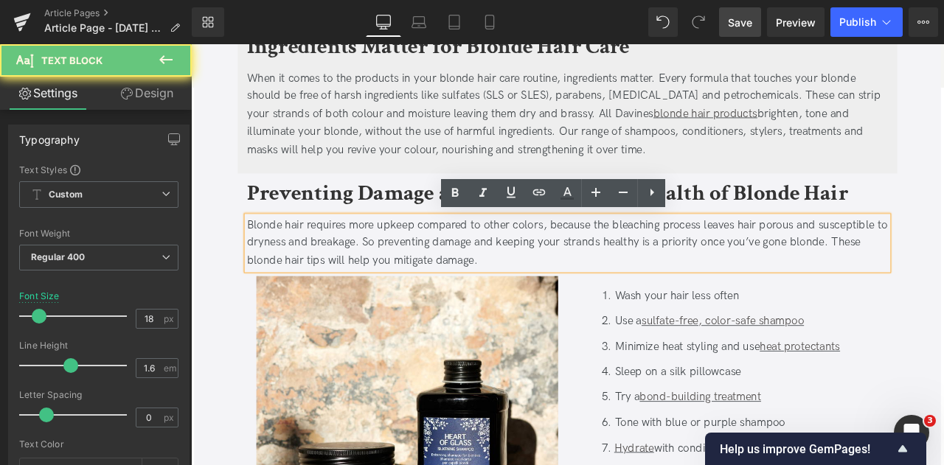
click at [593, 257] on div "Blonde hair requires more upkeep compared to other colors, because the bleachin…" at bounding box center [636, 279] width 759 height 63
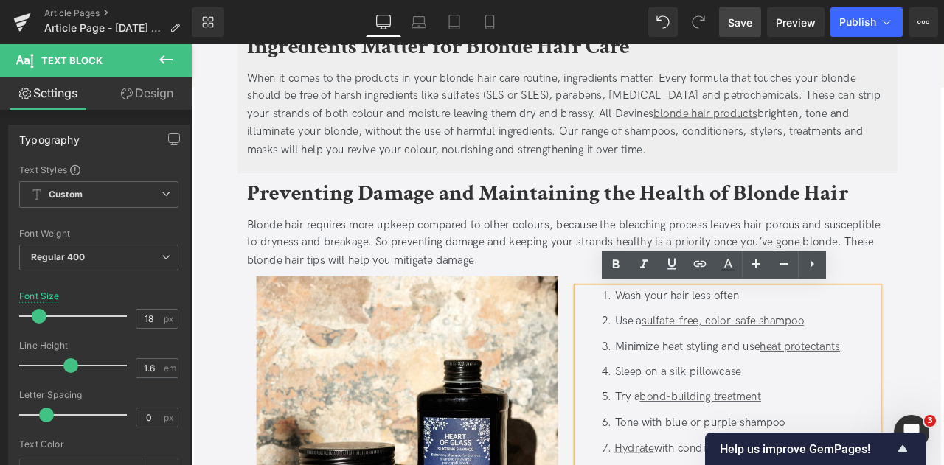
click at [827, 400] on li "Minimize heat styling and use heat protectants" at bounding box center [841, 403] width 328 height 21
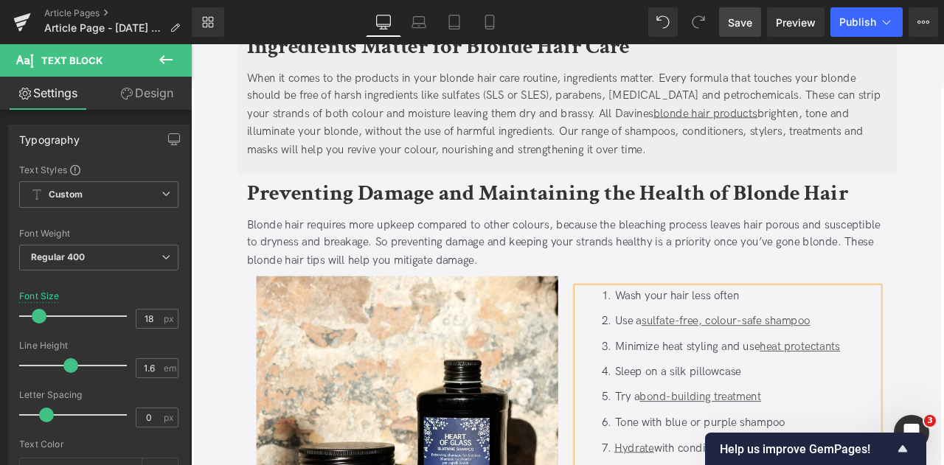
scroll to position [4782, 0]
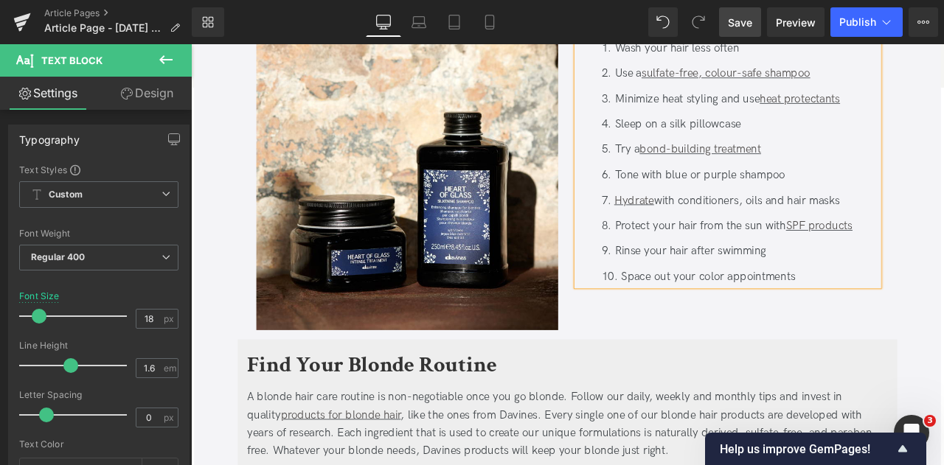
click at [807, 321] on li "Space out your color appointments" at bounding box center [841, 320] width 328 height 21
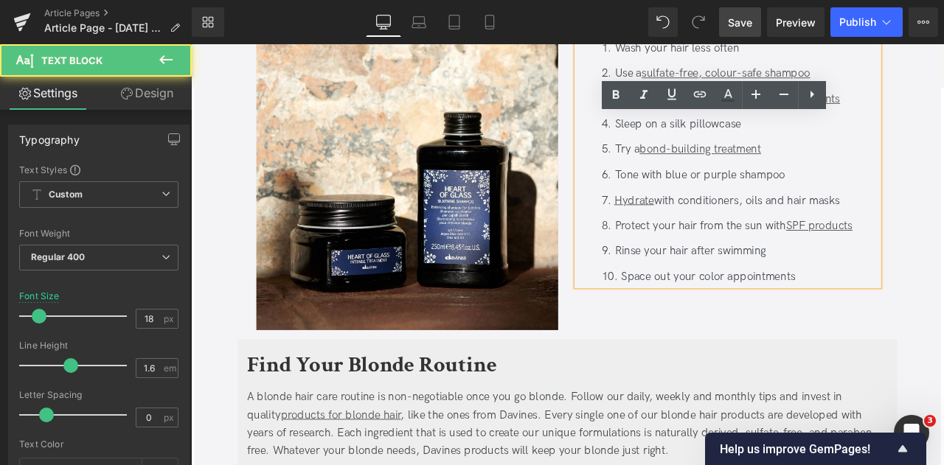
click at [814, 317] on li "Space out your color appointments" at bounding box center [841, 320] width 328 height 21
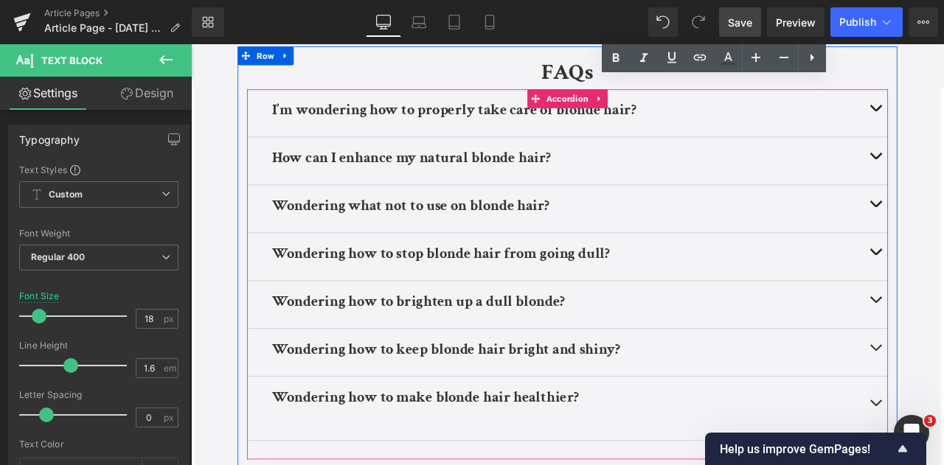
scroll to position [5301, 0]
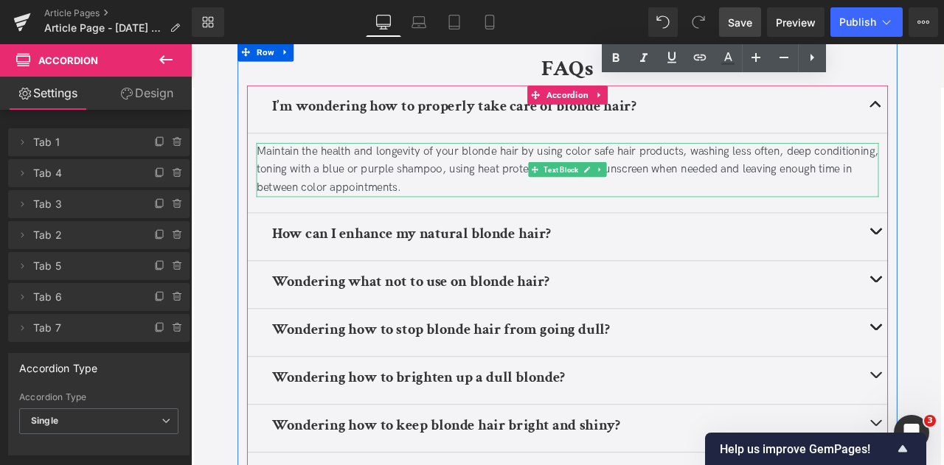
click at [643, 172] on div "Maintain the health and longevity of your blonde hair by using color safe hair …" at bounding box center [636, 192] width 737 height 63
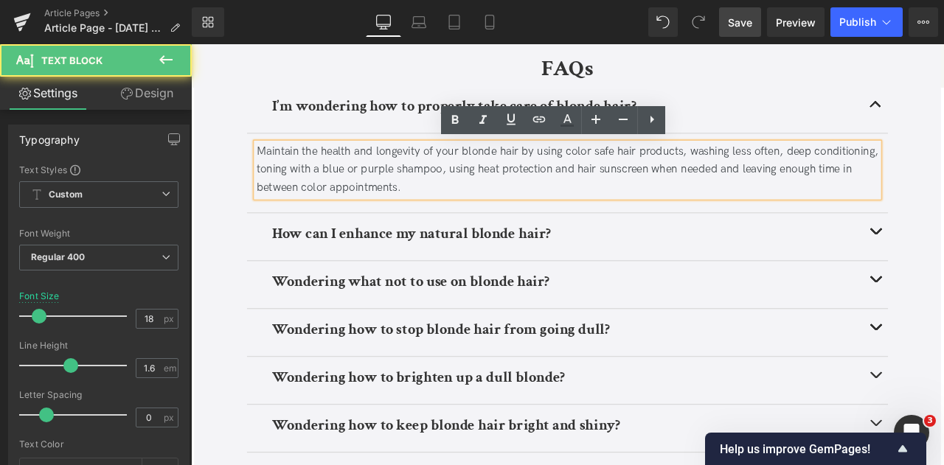
click at [655, 170] on div "Maintain the health and longevity of your blonde hair by using color safe hair …" at bounding box center [636, 192] width 737 height 63
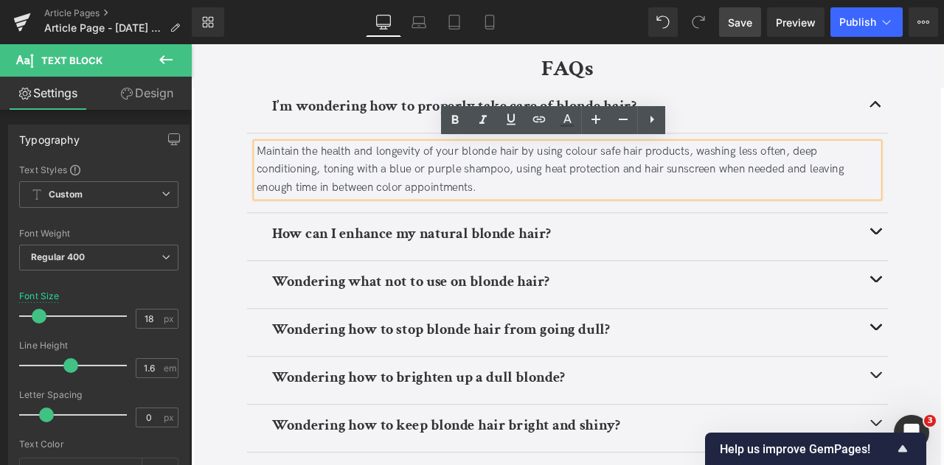
click at [433, 213] on div "Maintain the health and longevity of your blonde hair by using colour safe hair…" at bounding box center [636, 192] width 737 height 63
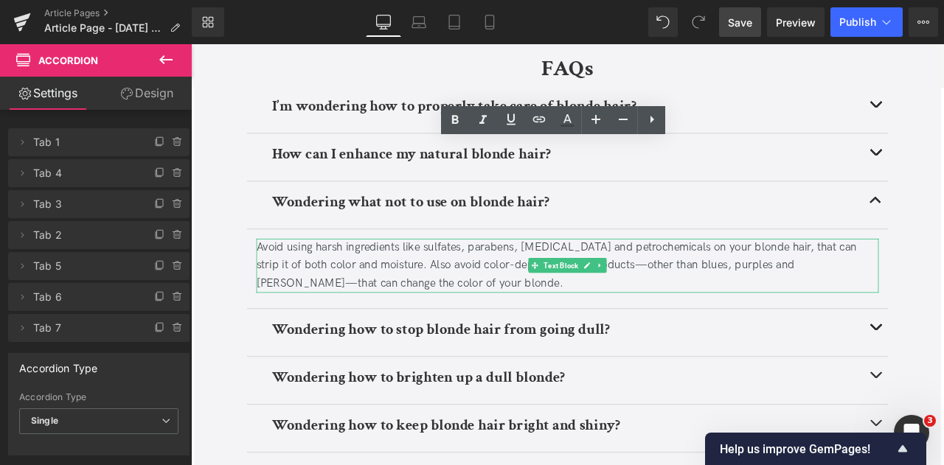
click at [454, 299] on div "Avoid using harsh ingredients like sulfates, parabens, [MEDICAL_DATA] and petro…" at bounding box center [636, 306] width 737 height 63
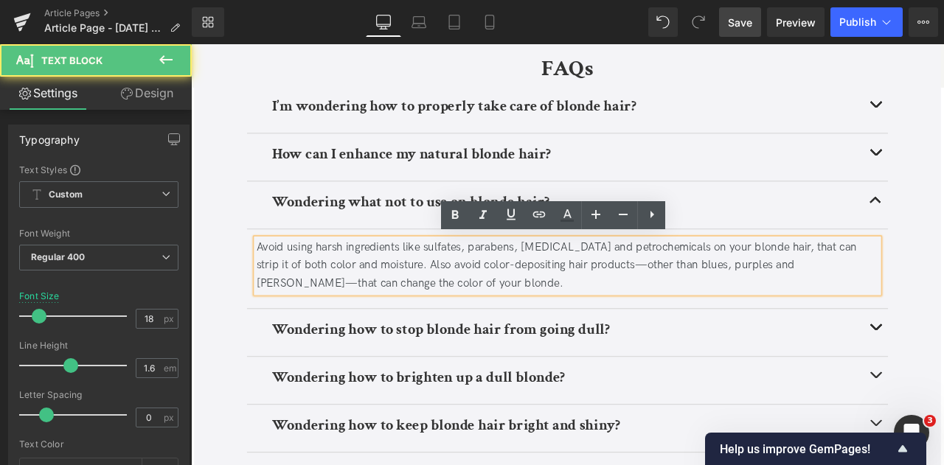
click at [527, 304] on div "Avoid using harsh ingredients like sulfates, parabens, [MEDICAL_DATA] and petro…" at bounding box center [636, 306] width 737 height 63
click at [359, 322] on div "Avoid using harsh ingredients like sulfates, parabens, [MEDICAL_DATA] and petro…" at bounding box center [636, 306] width 737 height 63
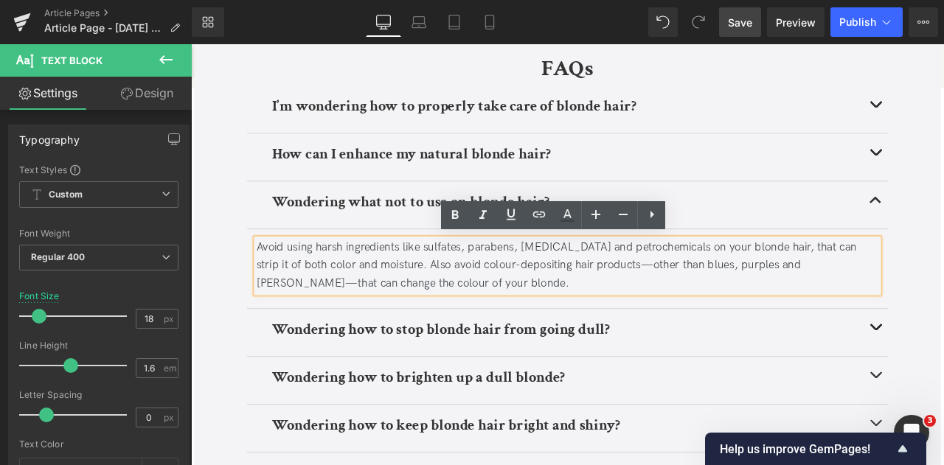
click at [346, 305] on div "Avoid using harsh ingredients like sulfates, parabens, [MEDICAL_DATA] and petro…" at bounding box center [636, 306] width 737 height 63
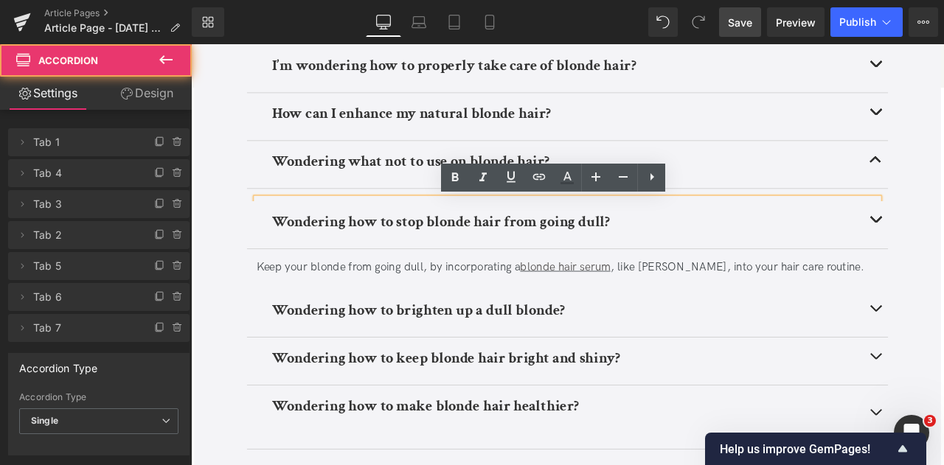
scroll to position [5322, 0]
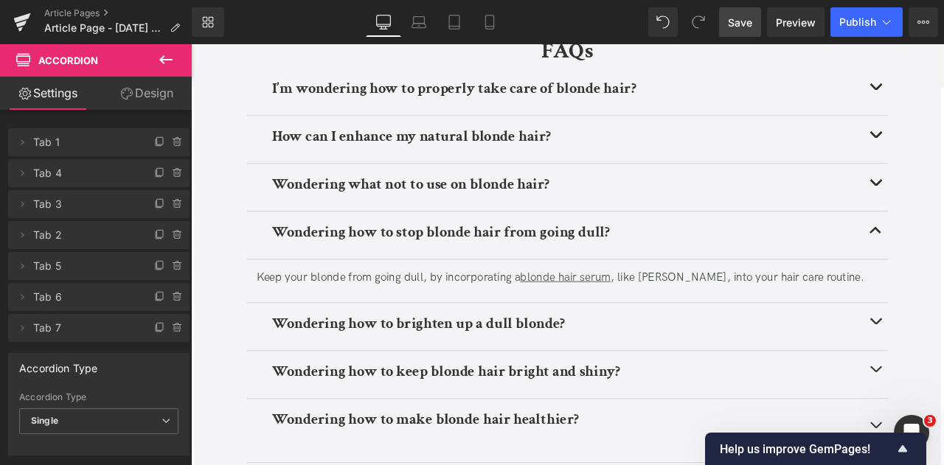
click at [472, 323] on div "Keep your blonde from going dull, by incorporating a blonde hair serum , like S…" at bounding box center [636, 320] width 737 height 21
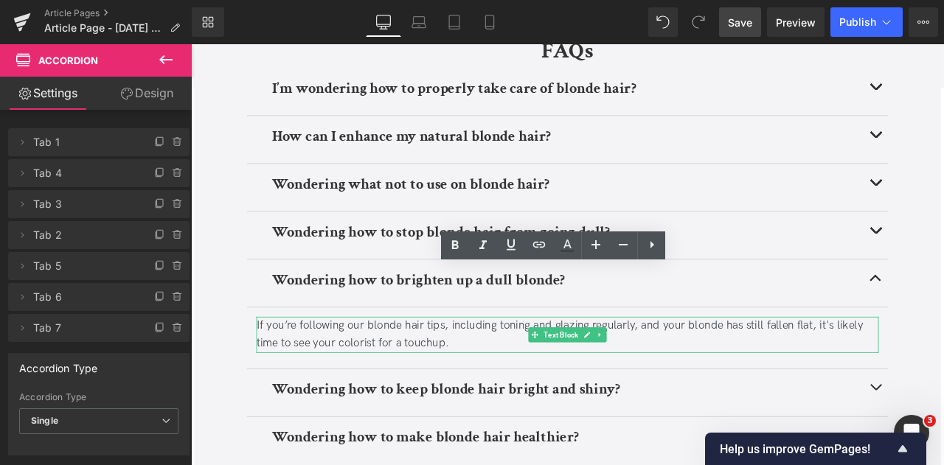
click at [383, 369] on div "If you’re following our blonde hair tips, including toning and glazing regularl…" at bounding box center [636, 388] width 737 height 43
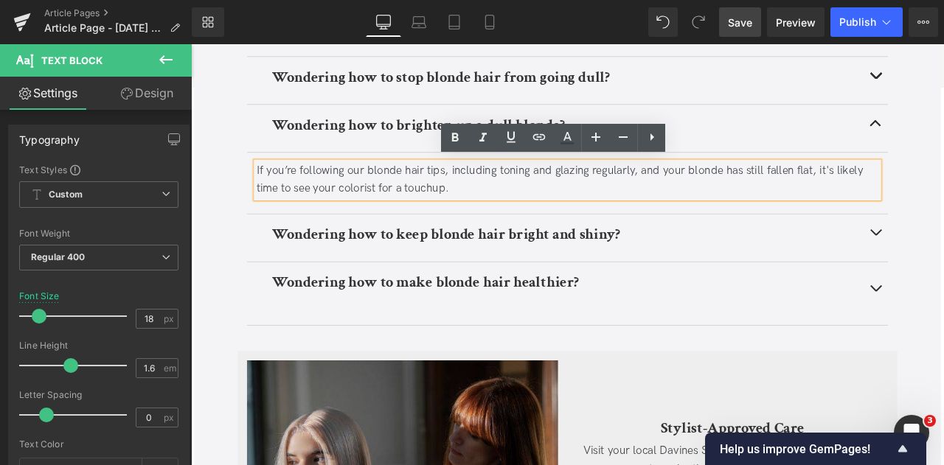
scroll to position [5506, 0]
click at [384, 212] on div "If you’re following our blonde hair tips, including toning and glazing regularl…" at bounding box center [636, 204] width 737 height 43
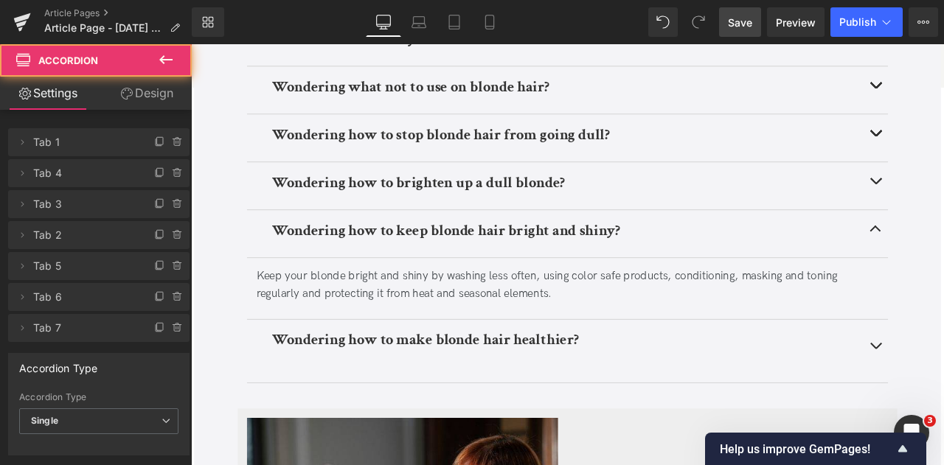
scroll to position [5434, 0]
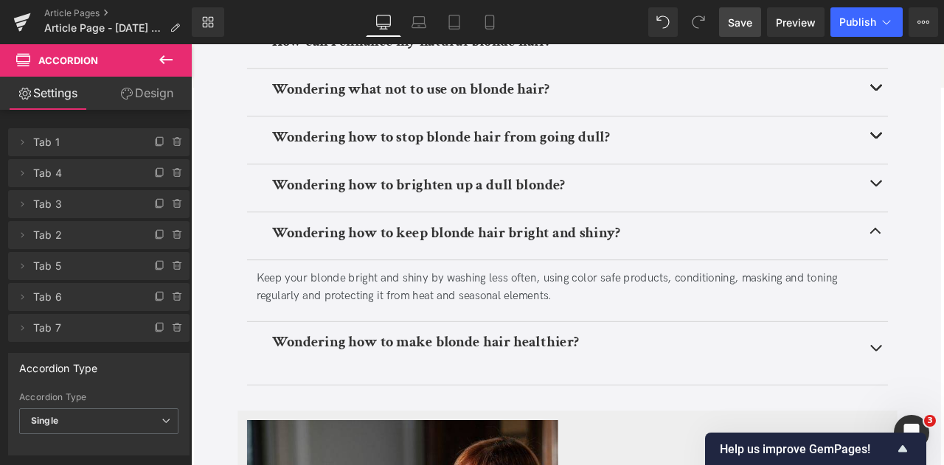
click at [369, 326] on div "Keep your blonde bright and shiny by washing less often, using color safe produ…" at bounding box center [636, 333] width 737 height 43
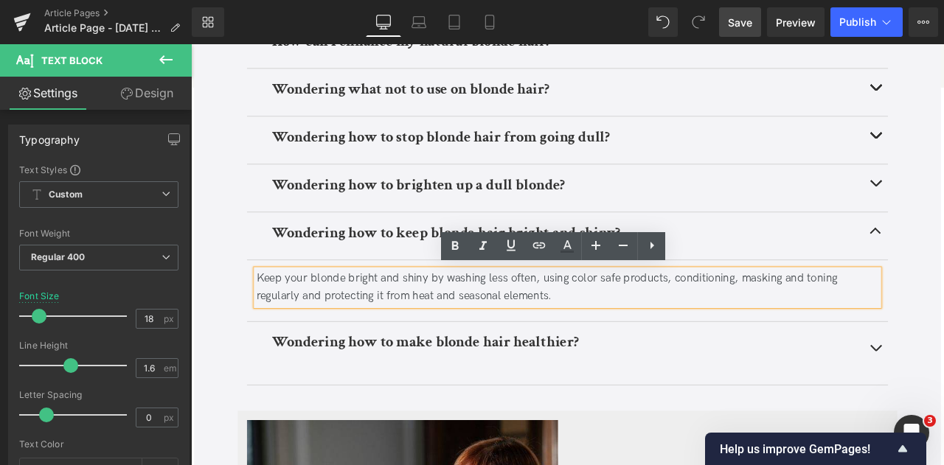
click at [658, 320] on div "Keep your blonde bright and shiny by washing less often, using color safe produ…" at bounding box center [636, 333] width 737 height 43
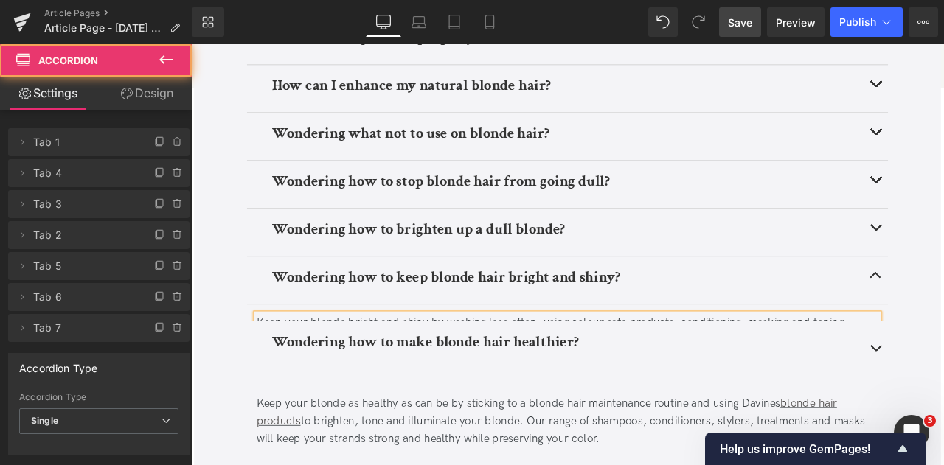
scroll to position [5362, 0]
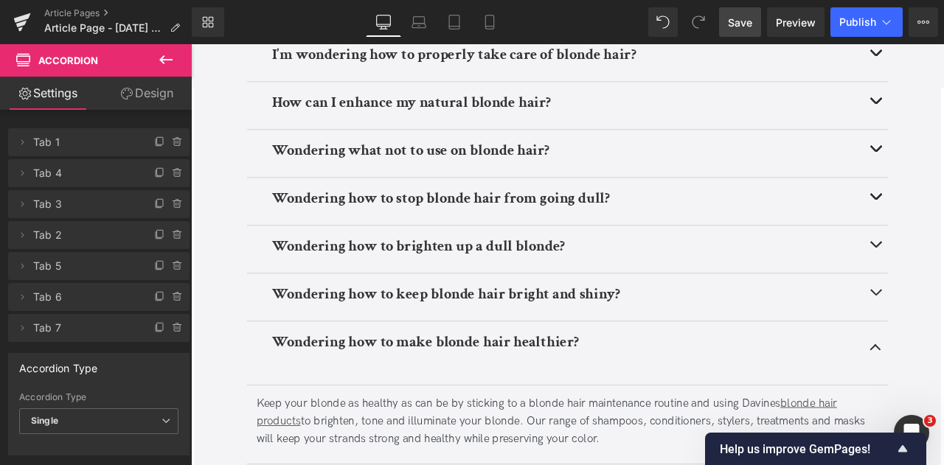
click at [463, 394] on b "Wondering how to make blonde hair healthier?" at bounding box center [468, 397] width 363 height 23
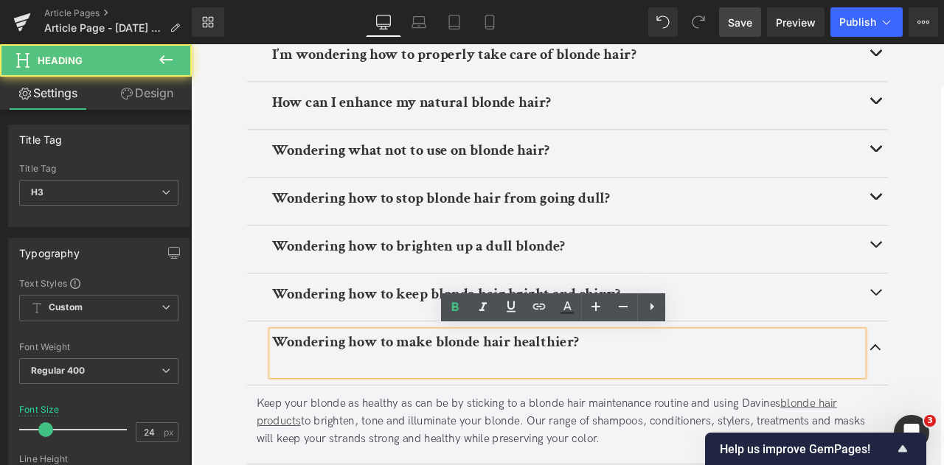
click at [461, 412] on div at bounding box center [637, 420] width 700 height 19
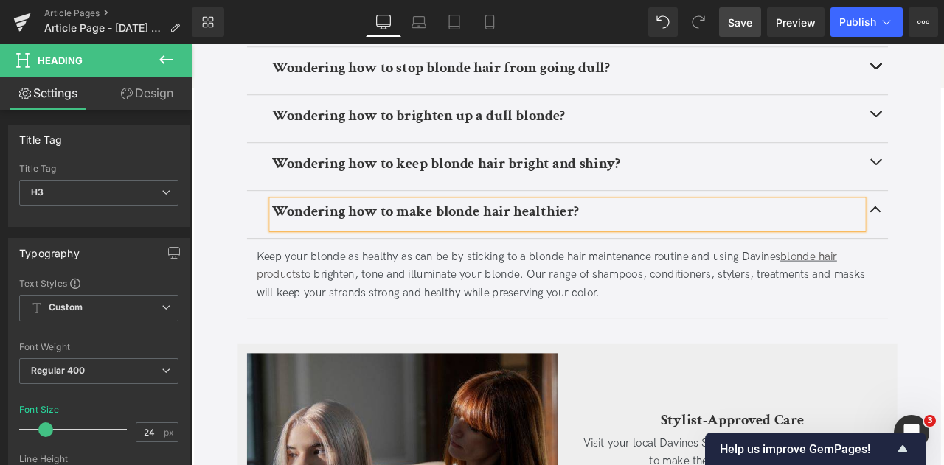
scroll to position [5518, 0]
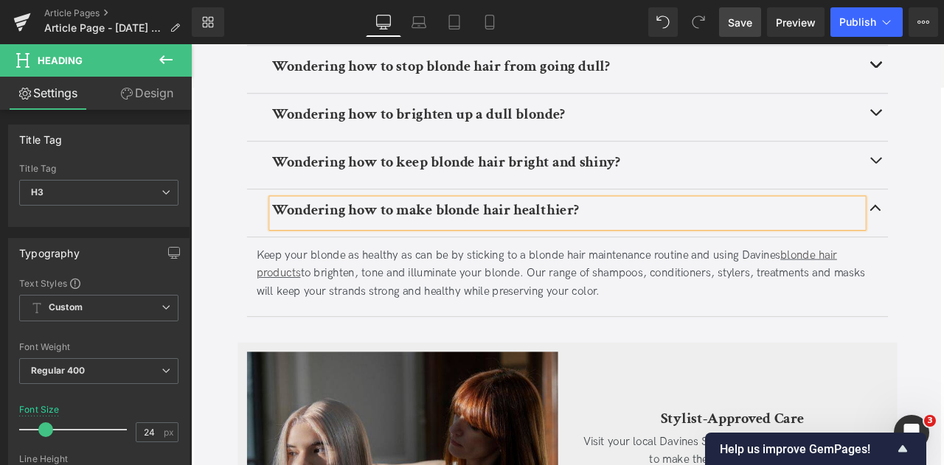
click at [559, 319] on div "Keep your blonde as healthy as can be by sticking to a blonde hair maintenance …" at bounding box center [636, 316] width 737 height 63
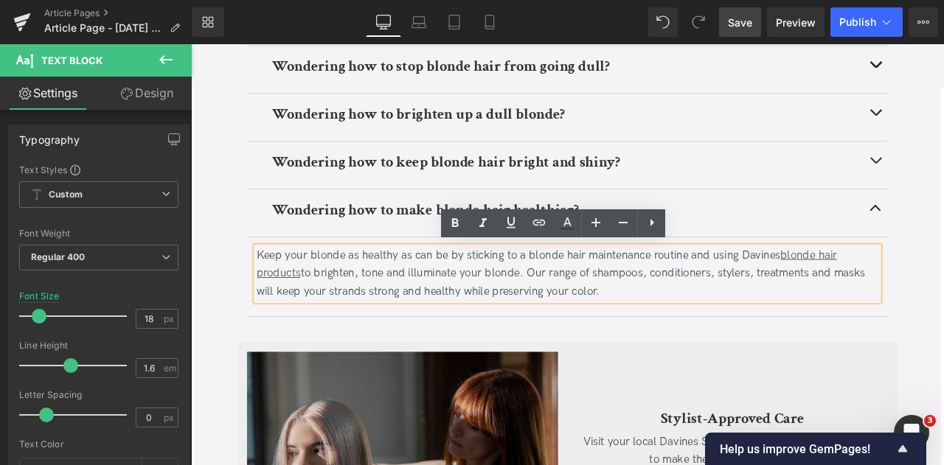
click at [663, 331] on div "Keep your blonde as healthy as can be by sticking to a blonde hair maintenance …" at bounding box center [636, 316] width 737 height 63
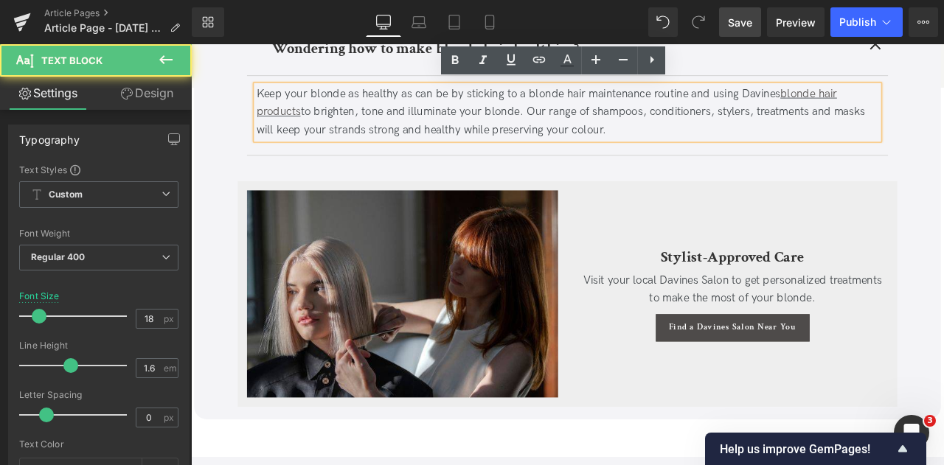
scroll to position [5711, 0]
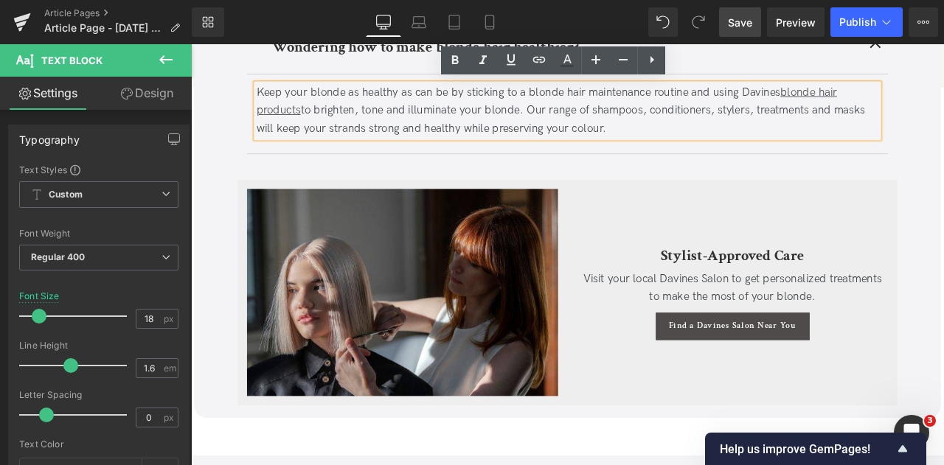
click at [737, 27] on span "Save" at bounding box center [740, 22] width 24 height 15
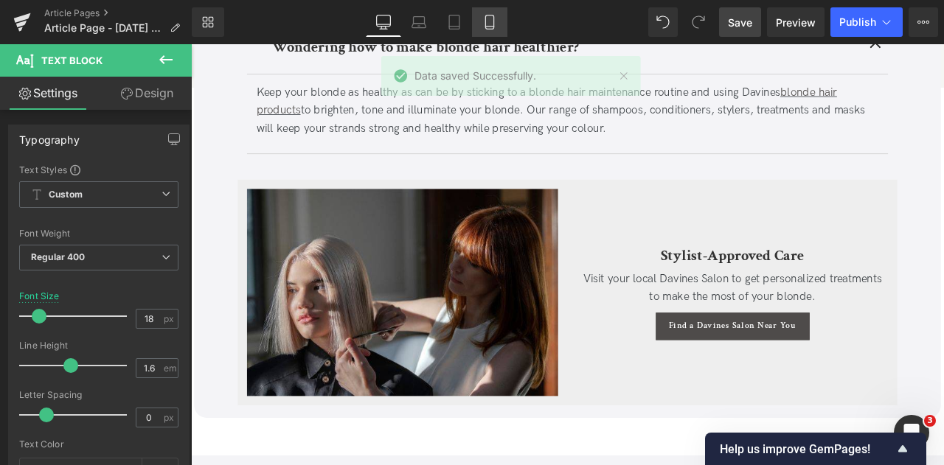
click at [484, 29] on link "Mobile" at bounding box center [489, 21] width 35 height 29
type input "16"
type input "100"
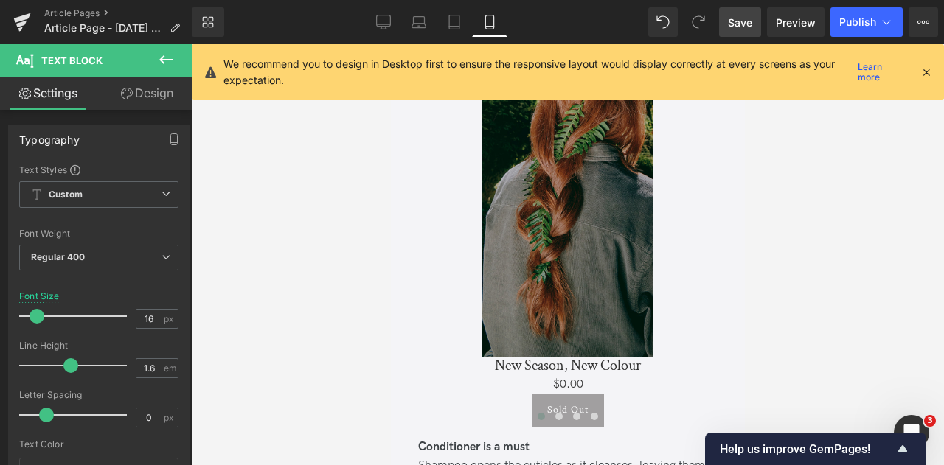
scroll to position [1609, 0]
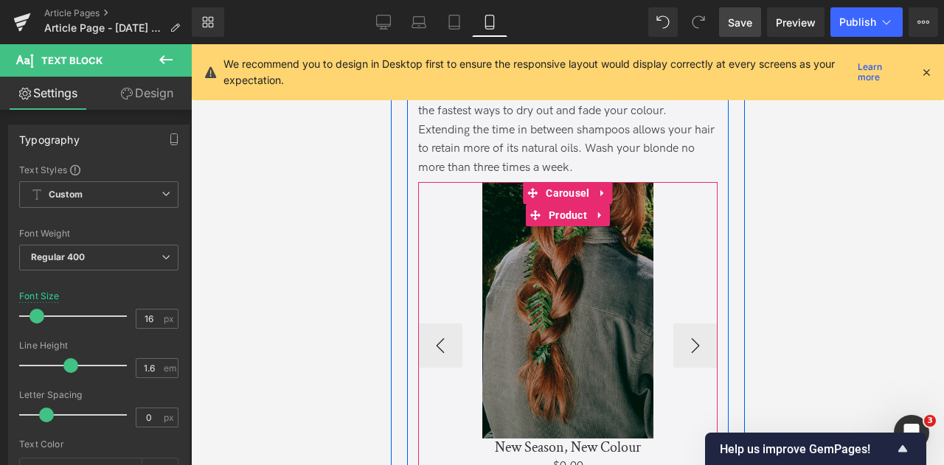
click at [562, 217] on span "Product" at bounding box center [567, 215] width 46 height 22
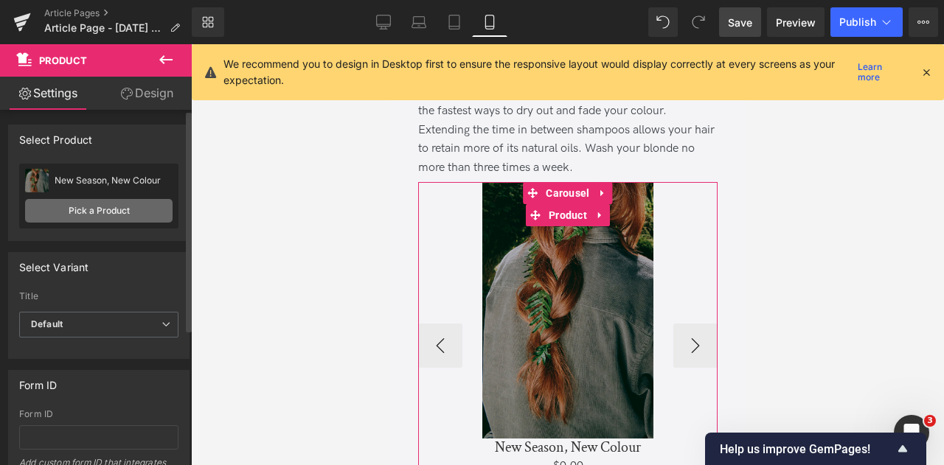
click at [139, 212] on link "Pick a Product" at bounding box center [98, 211] width 147 height 24
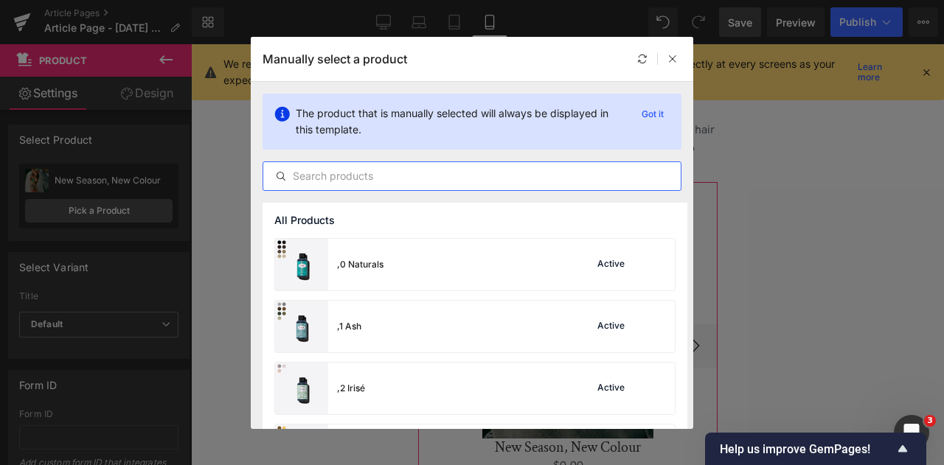
click at [432, 181] on input "text" at bounding box center [471, 176] width 417 height 18
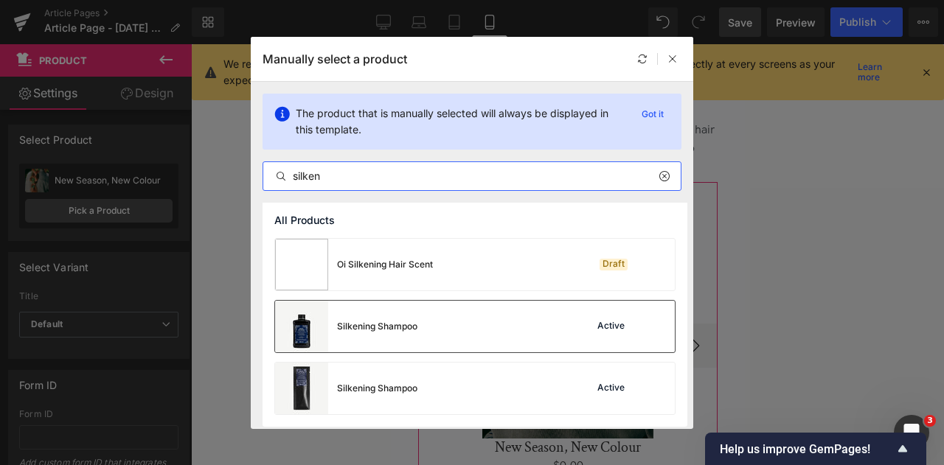
type input "silken"
click at [432, 335] on div "Silkening Shampoo Active" at bounding box center [475, 327] width 400 height 52
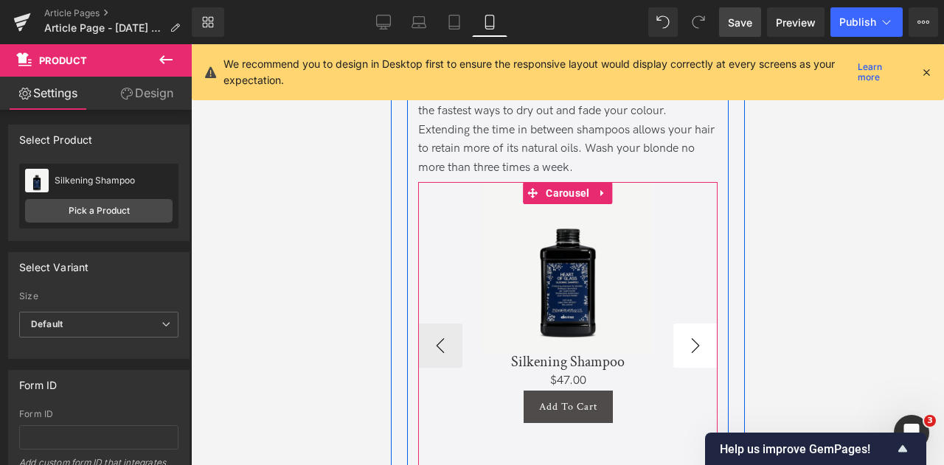
click at [687, 350] on button "›" at bounding box center [694, 346] width 44 height 44
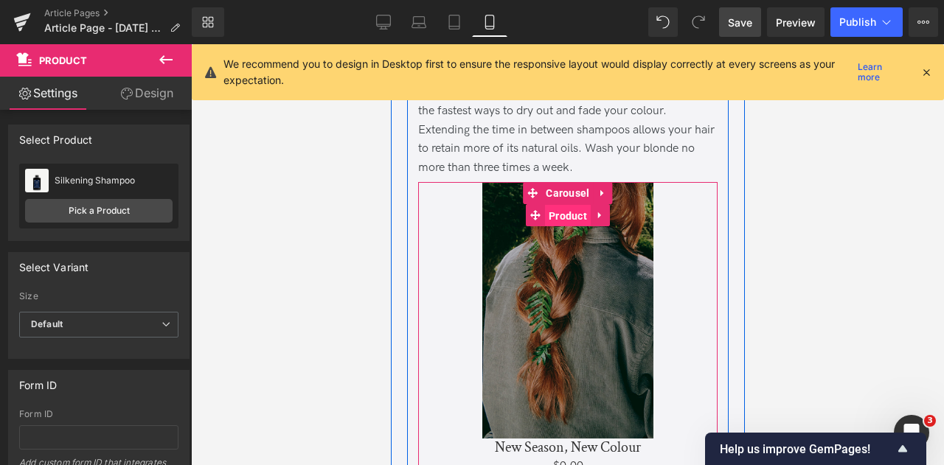
click at [565, 210] on span "Product" at bounding box center [567, 216] width 46 height 22
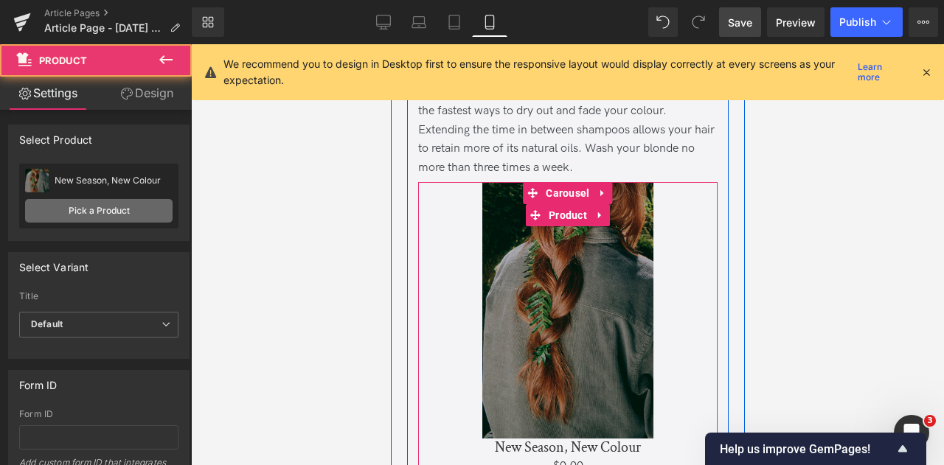
click at [134, 212] on link "Pick a Product" at bounding box center [98, 211] width 147 height 24
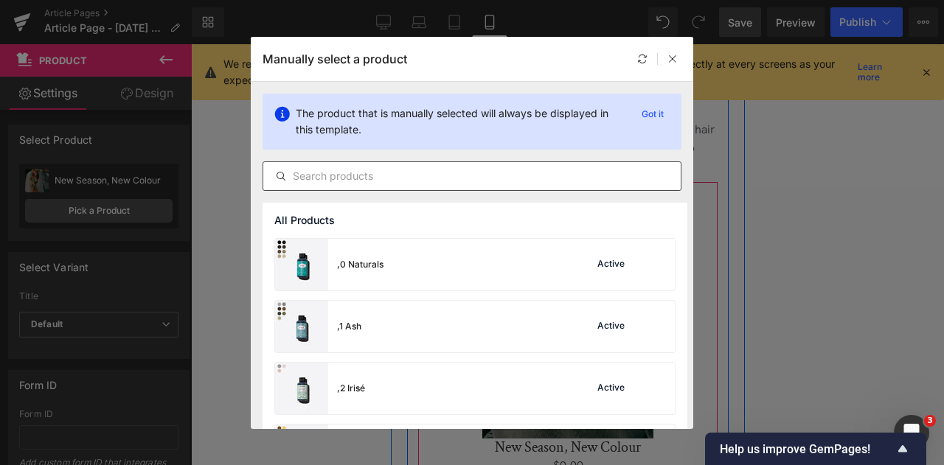
click at [448, 179] on input "text" at bounding box center [471, 176] width 417 height 18
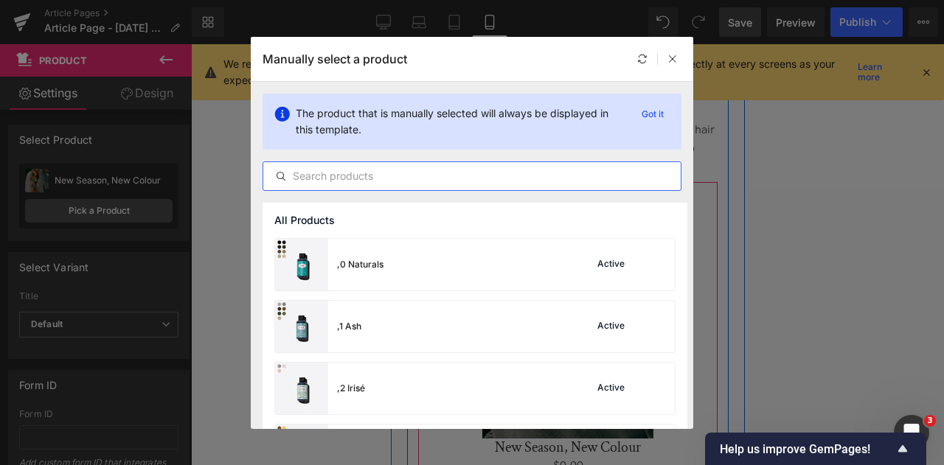
type input "o"
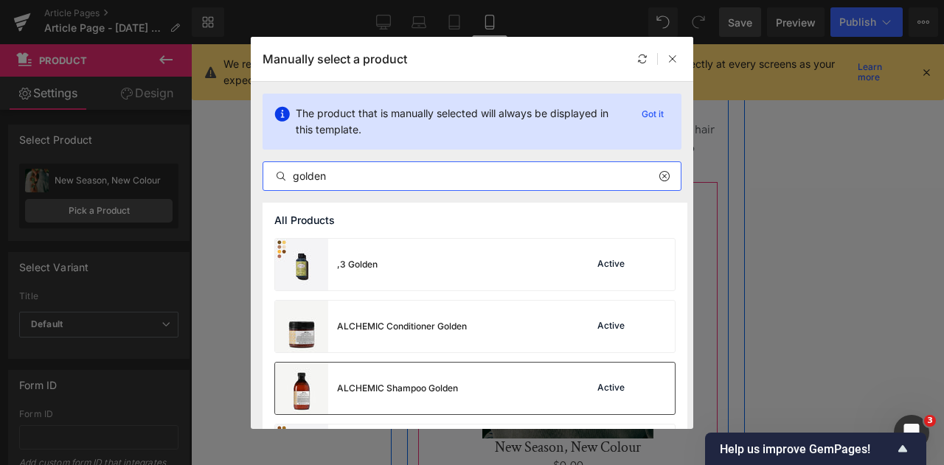
type input "golden"
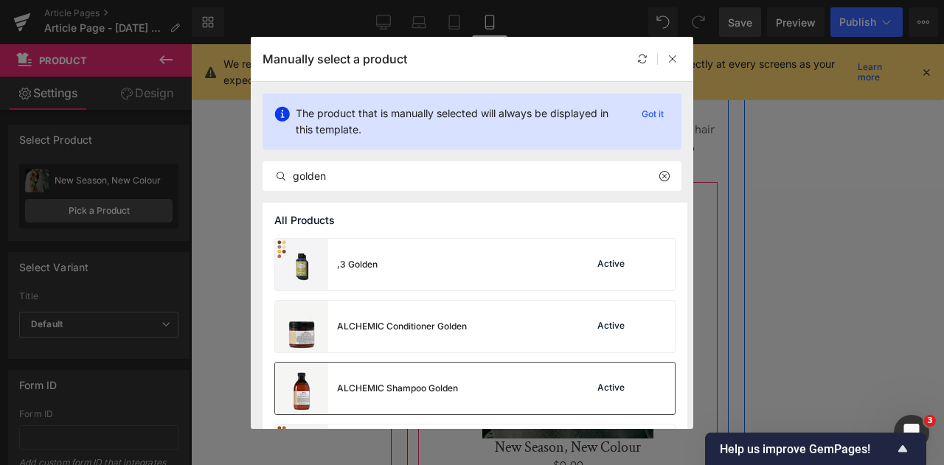
click at [448, 377] on div "ALCHEMIC Shampoo Golden" at bounding box center [366, 389] width 183 height 52
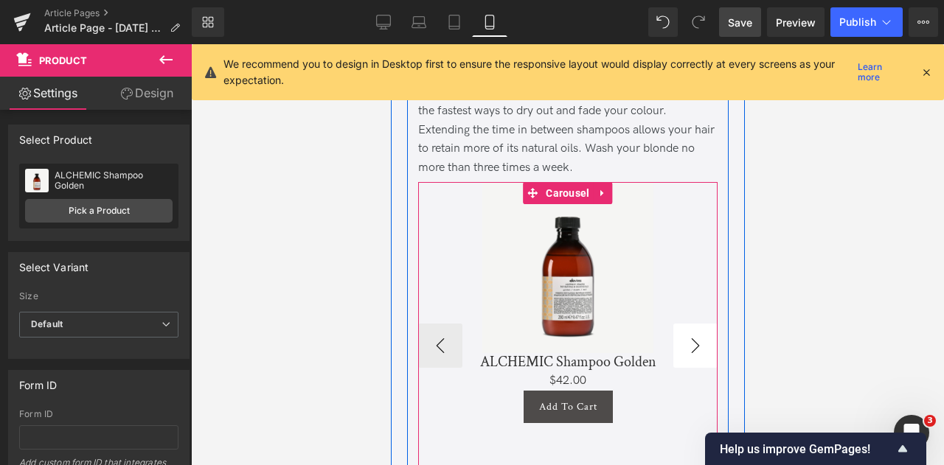
click at [699, 335] on button "›" at bounding box center [694, 346] width 44 height 44
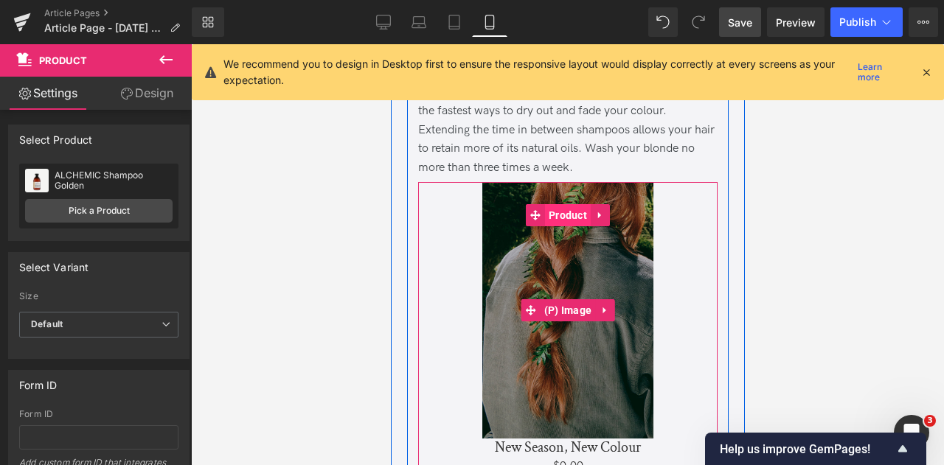
click at [565, 209] on span "Product" at bounding box center [567, 215] width 46 height 22
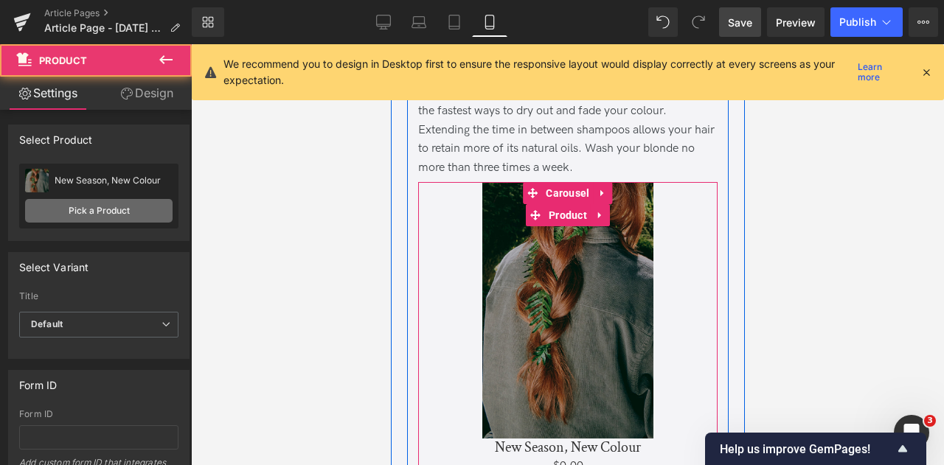
click at [119, 199] on link "Pick a Product" at bounding box center [98, 211] width 147 height 24
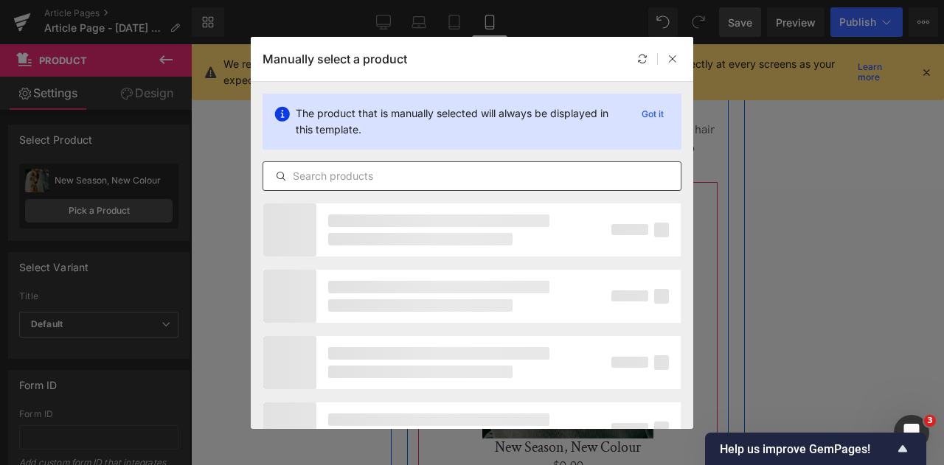
click at [414, 181] on input "text" at bounding box center [471, 176] width 417 height 18
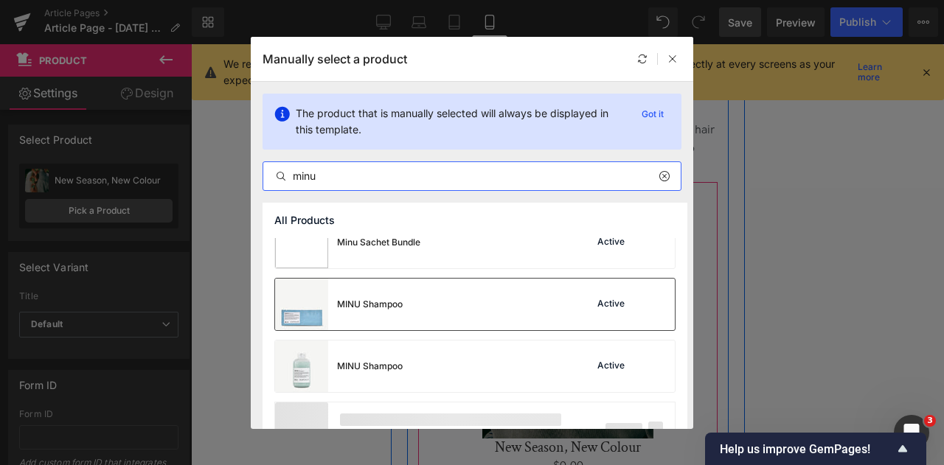
scroll to position [580, 0]
type input "minu"
click at [443, 368] on div "MINU Shampoo Active" at bounding box center [475, 366] width 400 height 52
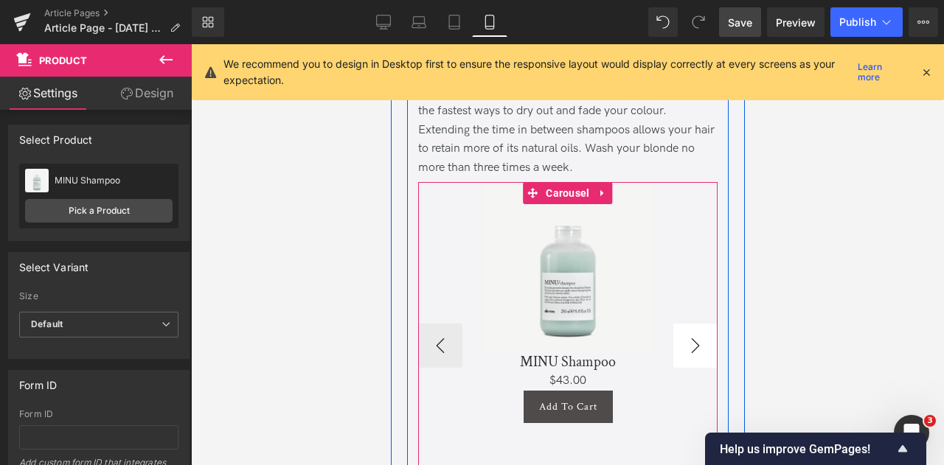
click at [684, 343] on button "›" at bounding box center [694, 346] width 44 height 44
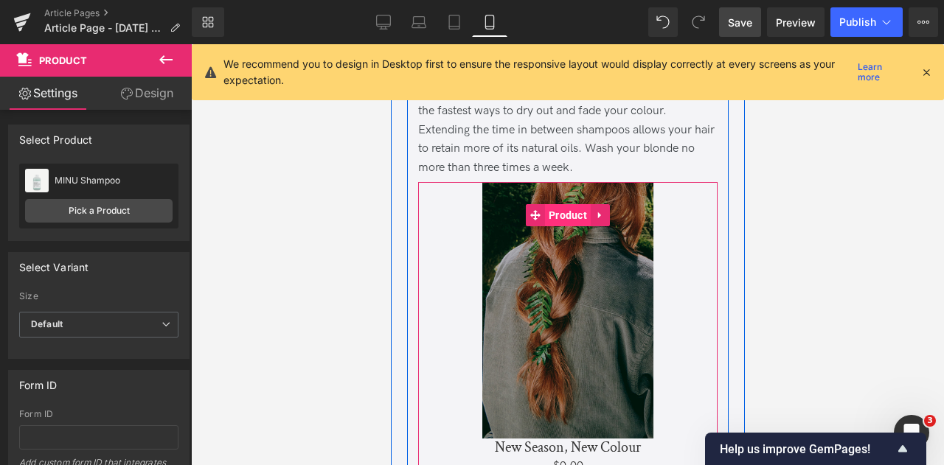
click at [576, 206] on span "Product" at bounding box center [567, 215] width 46 height 22
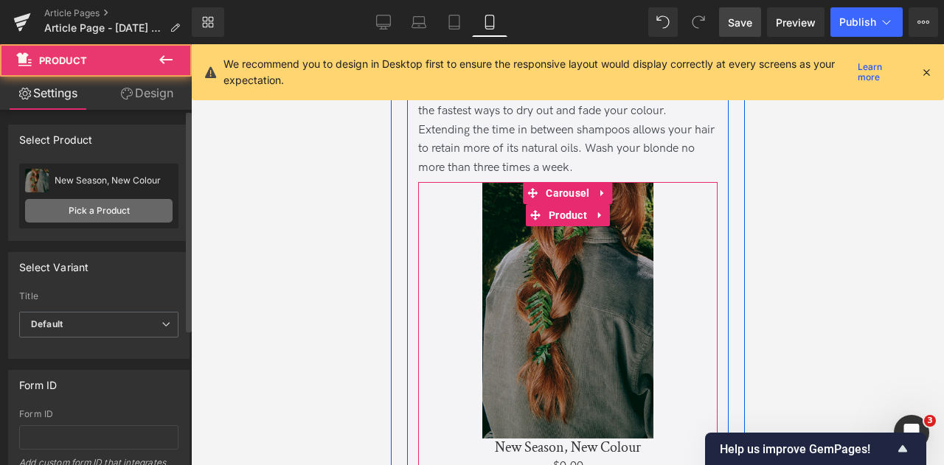
click at [142, 201] on link "Pick a Product" at bounding box center [98, 211] width 147 height 24
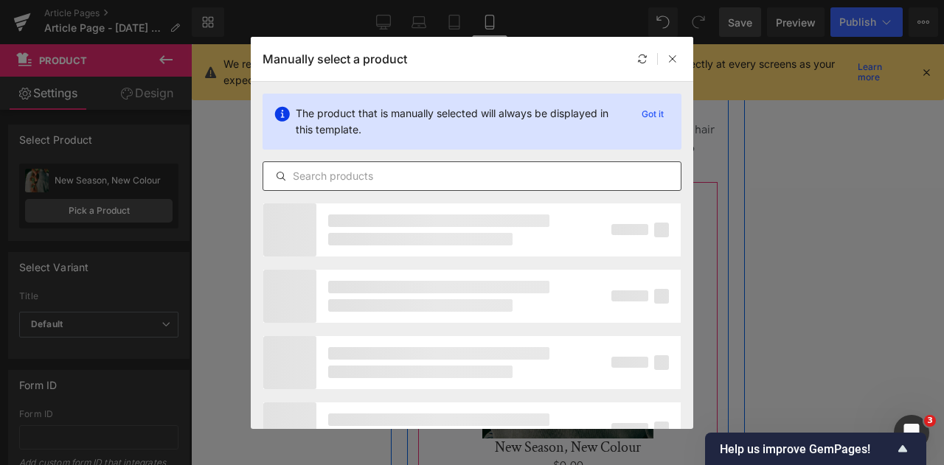
click at [364, 184] on input "text" at bounding box center [471, 176] width 417 height 18
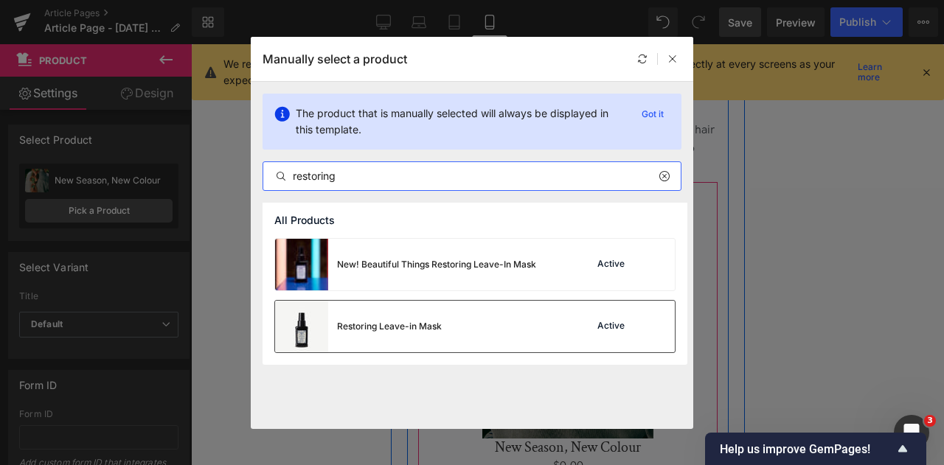
type input "restoring"
click at [492, 306] on div "Restoring Leave-in Mask Active" at bounding box center [475, 327] width 400 height 52
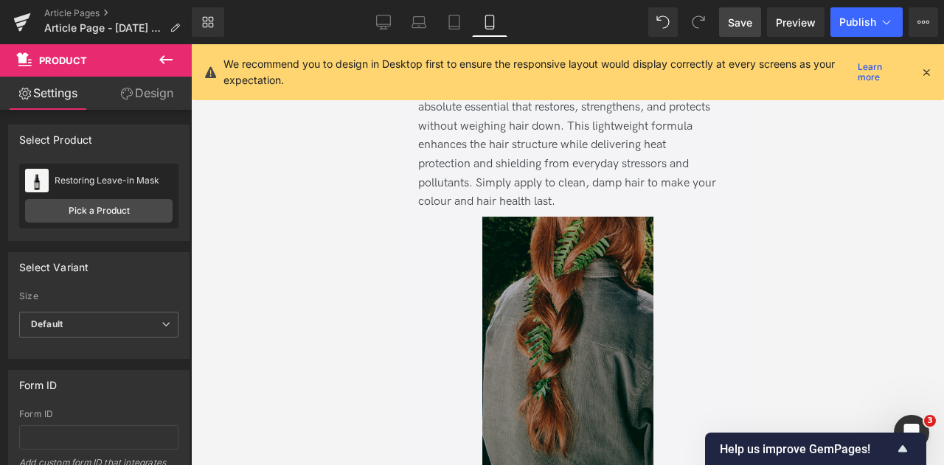
scroll to position [2365, 0]
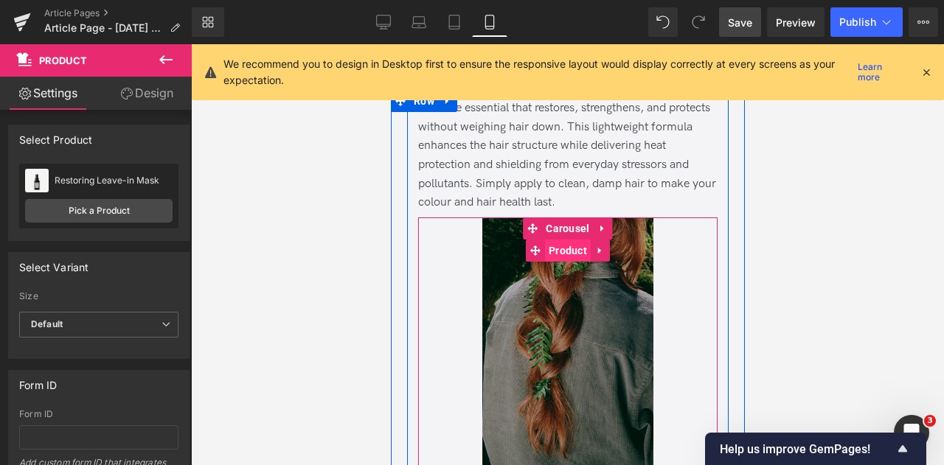
click at [555, 251] on span "Product" at bounding box center [567, 251] width 46 height 22
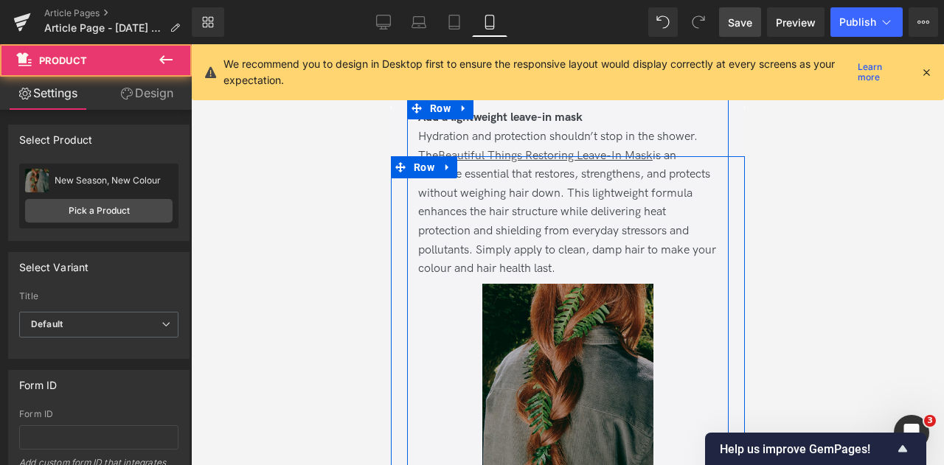
scroll to position [2298, 0]
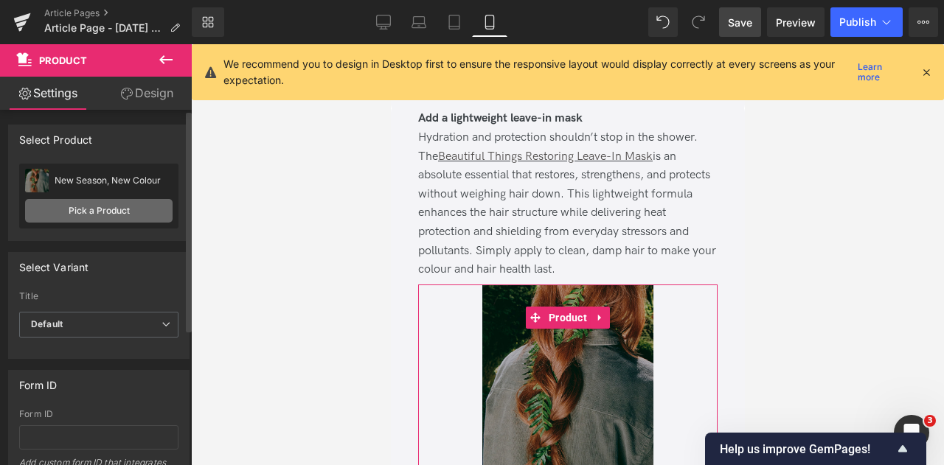
click at [93, 213] on link "Pick a Product" at bounding box center [98, 211] width 147 height 24
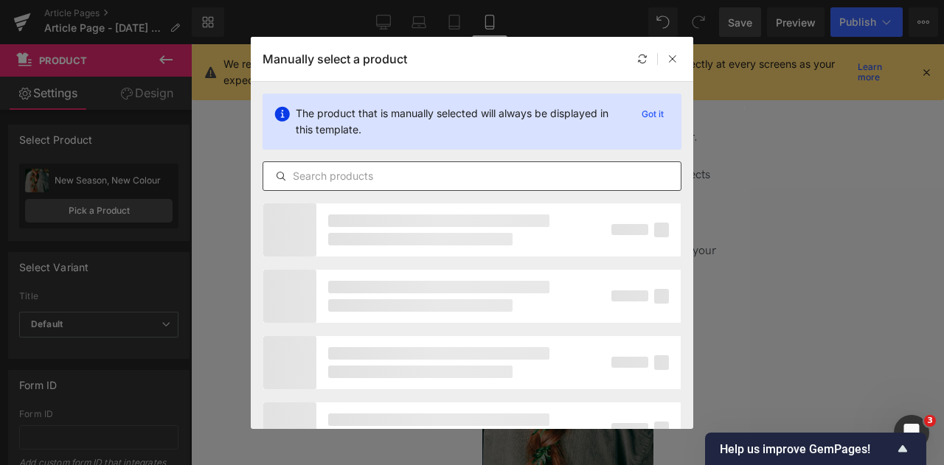
click at [408, 181] on input "text" at bounding box center [471, 176] width 417 height 18
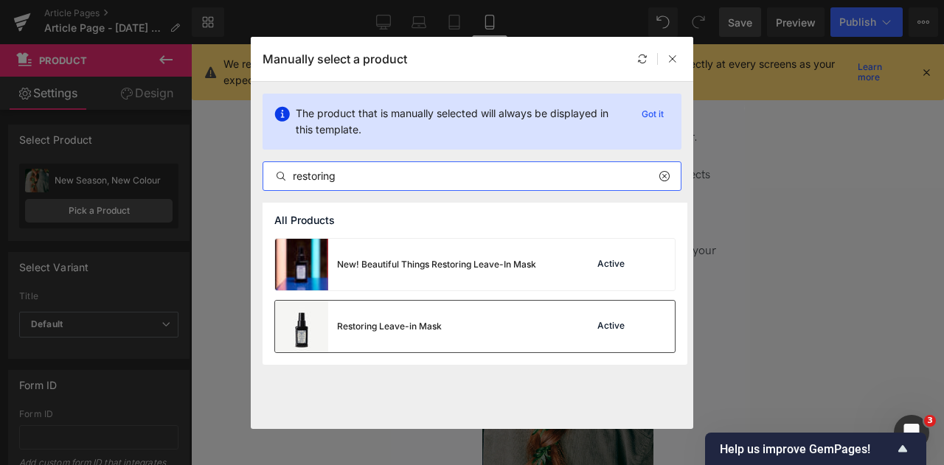
type input "restoring"
click at [441, 317] on div "Restoring Leave-in Mask" at bounding box center [358, 327] width 167 height 52
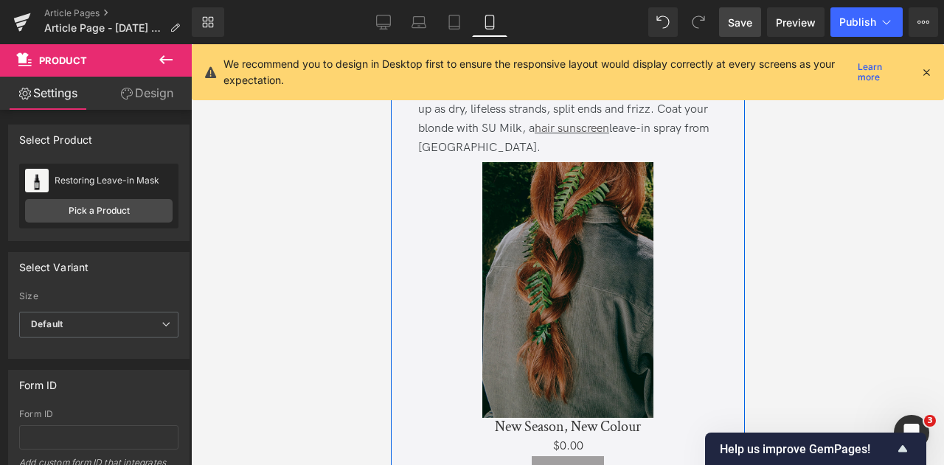
scroll to position [3149, 0]
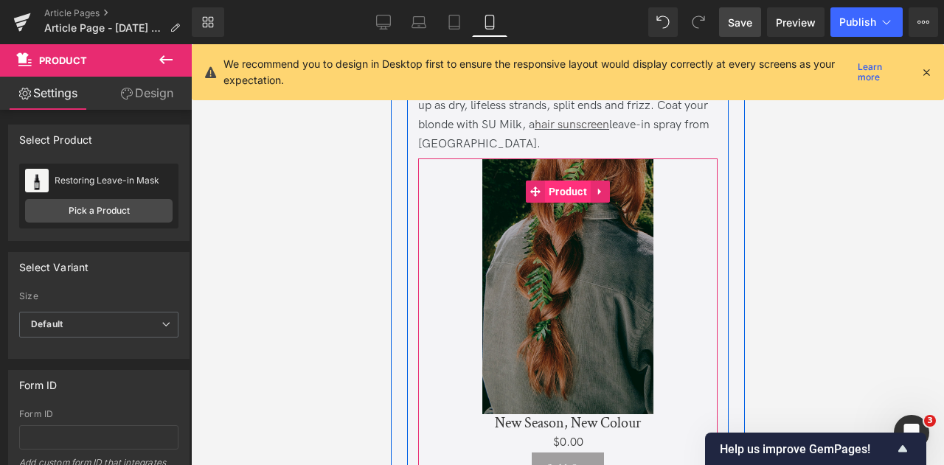
click at [565, 184] on span "Product" at bounding box center [567, 192] width 46 height 22
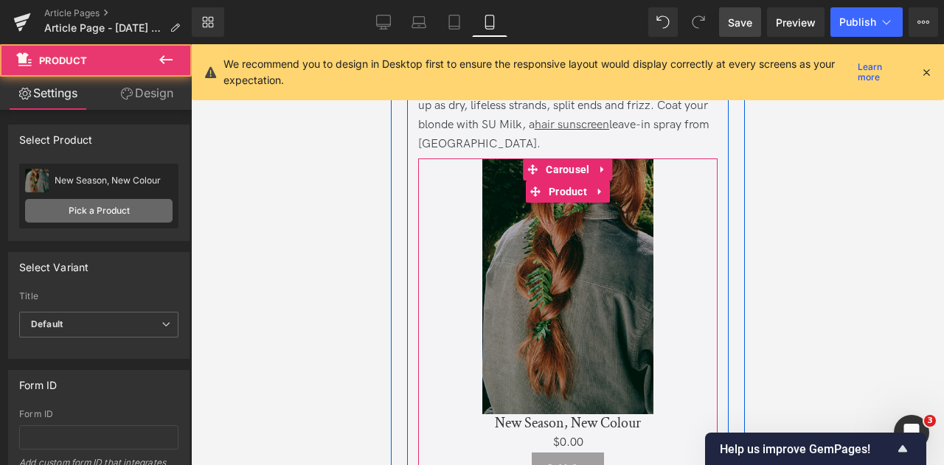
click at [115, 206] on link "Pick a Product" at bounding box center [98, 211] width 147 height 24
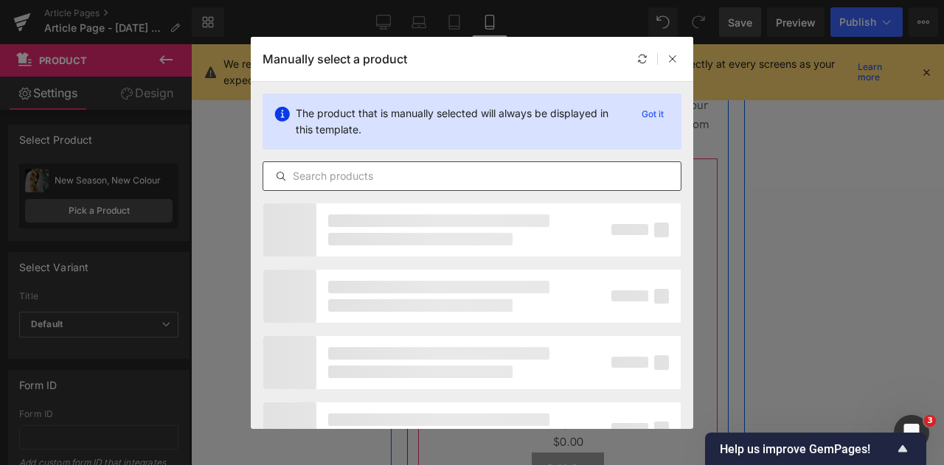
click at [446, 175] on input "text" at bounding box center [471, 176] width 417 height 18
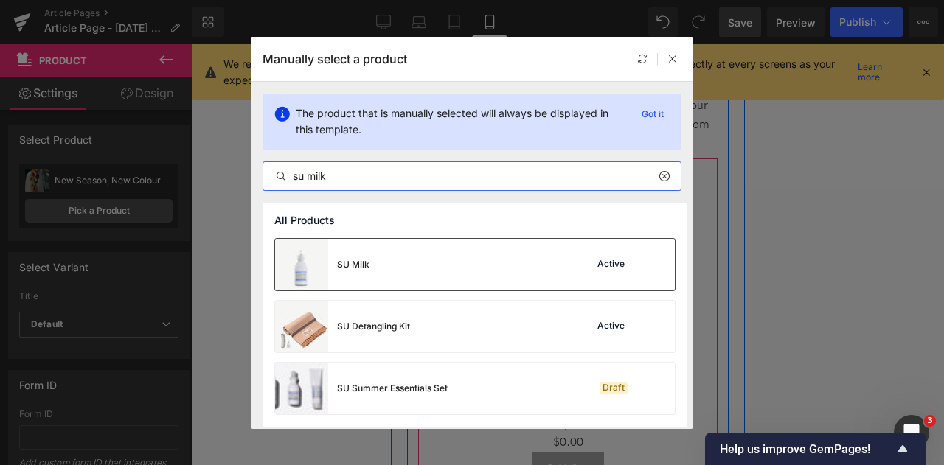
type input "su milk"
click at [470, 274] on div "SU Milk Active" at bounding box center [475, 265] width 400 height 52
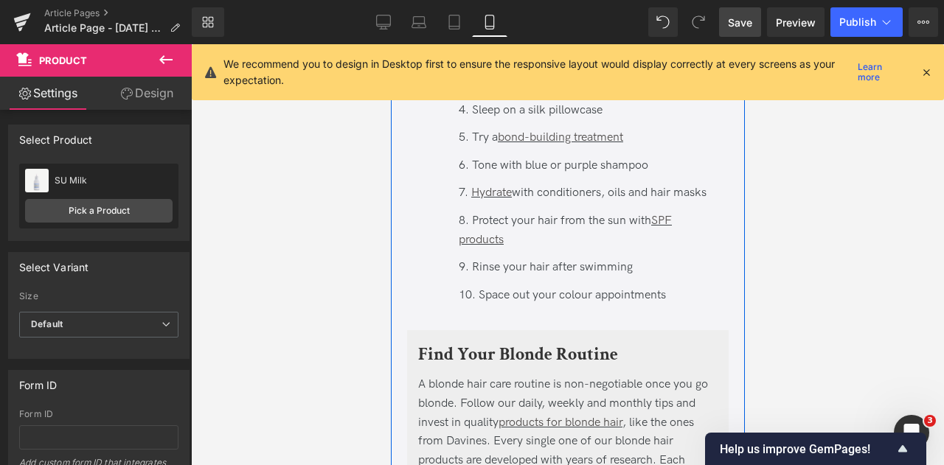
scroll to position [6697, 0]
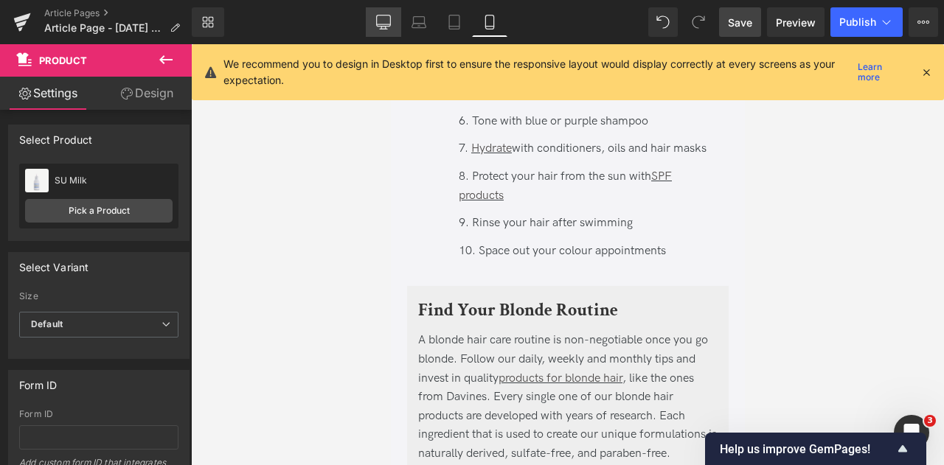
click at [380, 22] on icon at bounding box center [383, 22] width 15 height 15
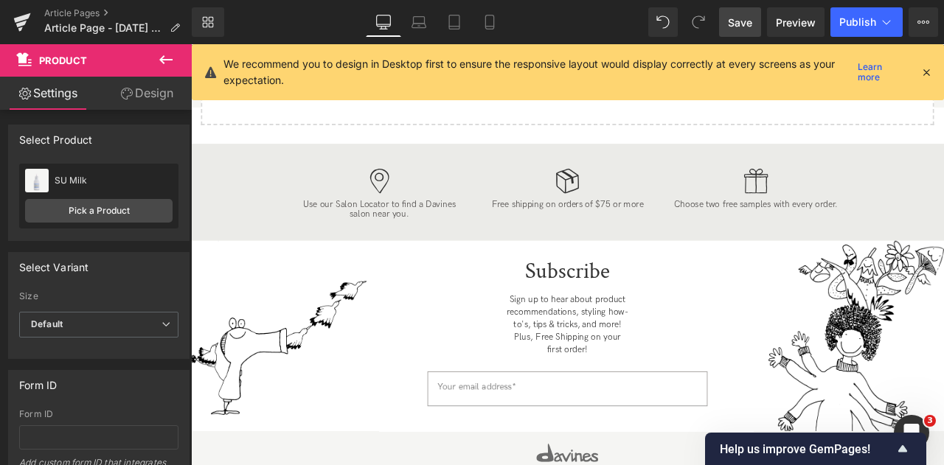
scroll to position [0, 0]
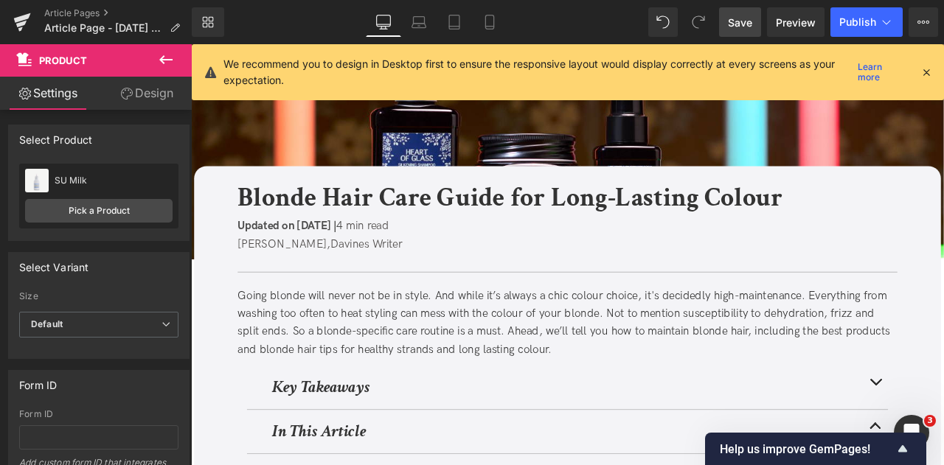
click at [742, 24] on span "Save" at bounding box center [740, 22] width 24 height 15
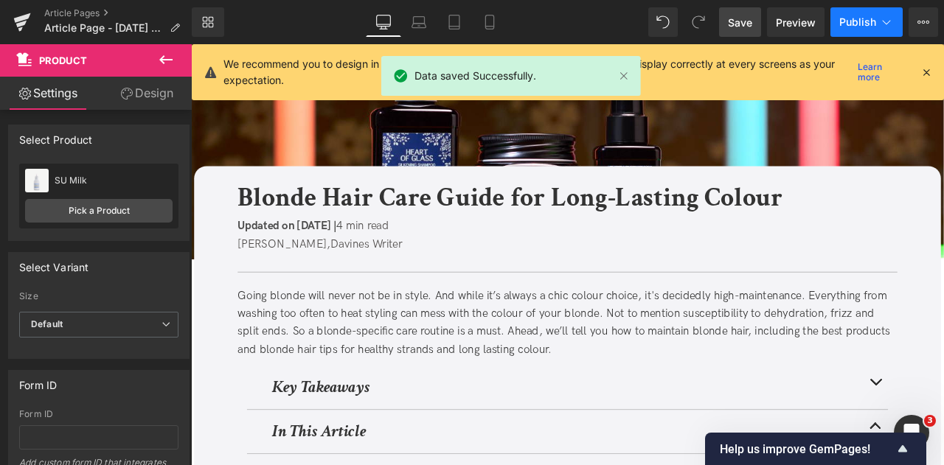
click at [873, 29] on button "Publish" at bounding box center [866, 21] width 72 height 29
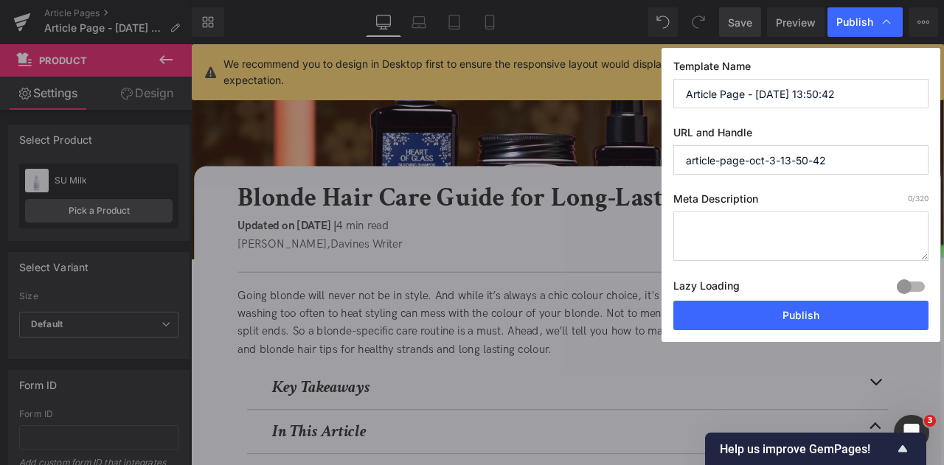
click at [839, 82] on input "Article Page - [DATE] 13:50:42" at bounding box center [800, 93] width 255 height 29
paste input "Blonde Hair Care Guide for Long-Lasting Color"
click at [907, 95] on input "Blonde Hair Care Guide for Long-Lasting Color" at bounding box center [800, 93] width 255 height 29
type input "Blonde Hair Care Guide for Long-Lasting Colour"
paste input "blonde-hair-care-guide"
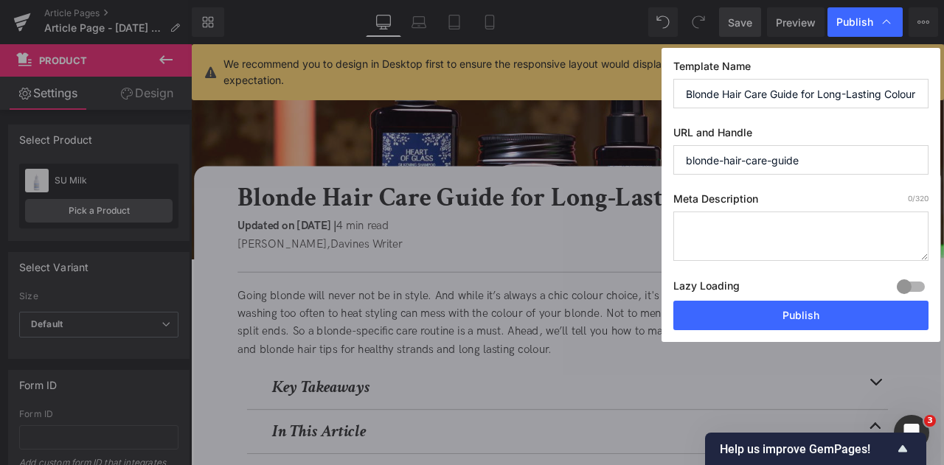
type input "blonde-hair-care-guide"
click at [828, 234] on textarea at bounding box center [800, 236] width 255 height 49
paste textarea "Maintain bright and healthy blonde hair with expert tips and routines that figh…"
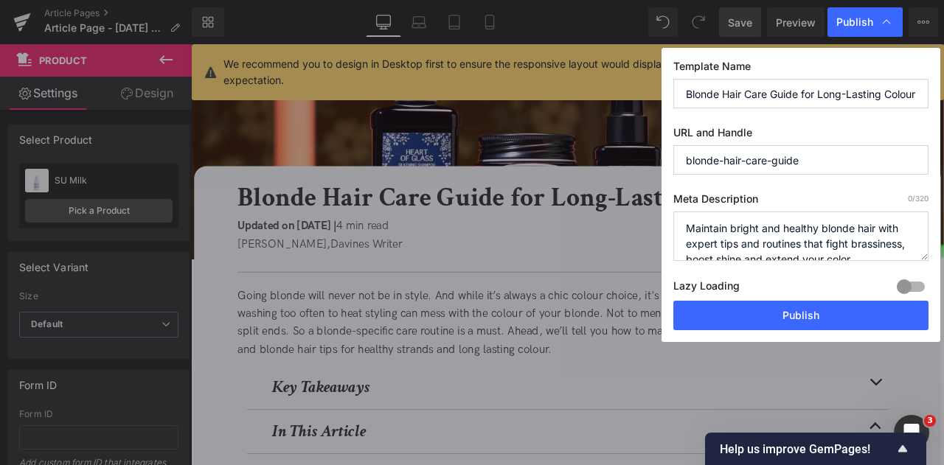
scroll to position [4, 0]
click at [847, 253] on textarea "Maintain bright and healthy blonde hair with expert tips and routines that figh…" at bounding box center [800, 236] width 255 height 49
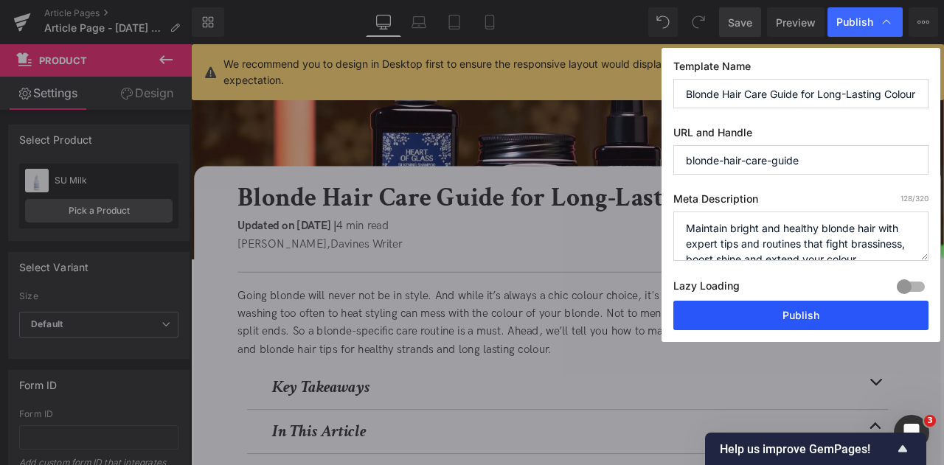
type textarea "Maintain bright and healthy blonde hair with expert tips and routines that figh…"
click at [768, 315] on button "Publish" at bounding box center [800, 315] width 255 height 29
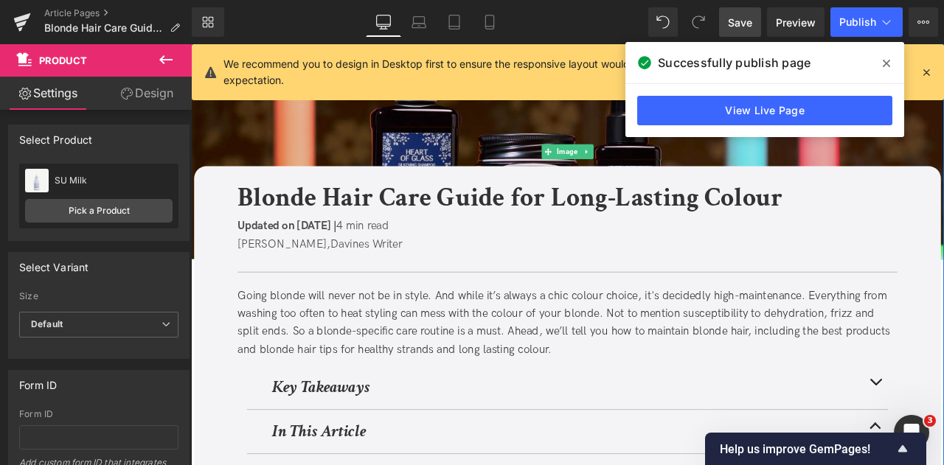
click at [354, 160] on img at bounding box center [637, 171] width 892 height 255
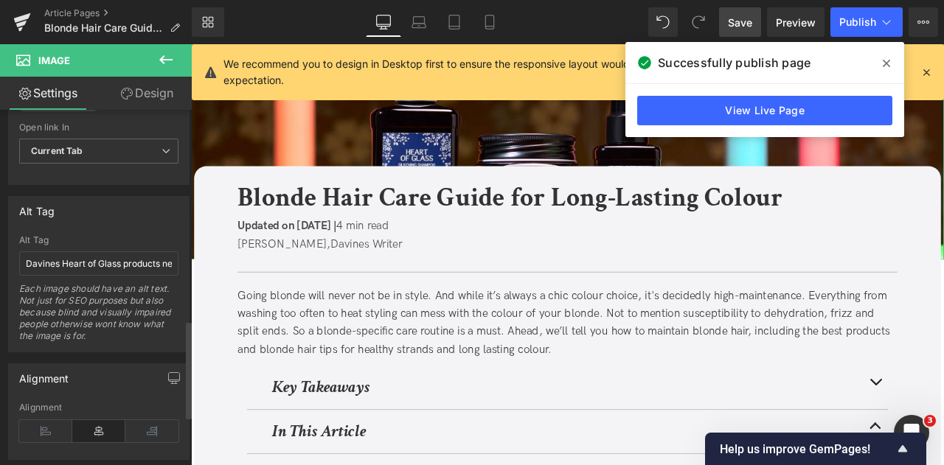
scroll to position [763, 0]
click at [73, 266] on input "Davines Heart of Glass products next to the Restoring Leave-In Mask" at bounding box center [98, 263] width 159 height 24
